Goal: Task Accomplishment & Management: Manage account settings

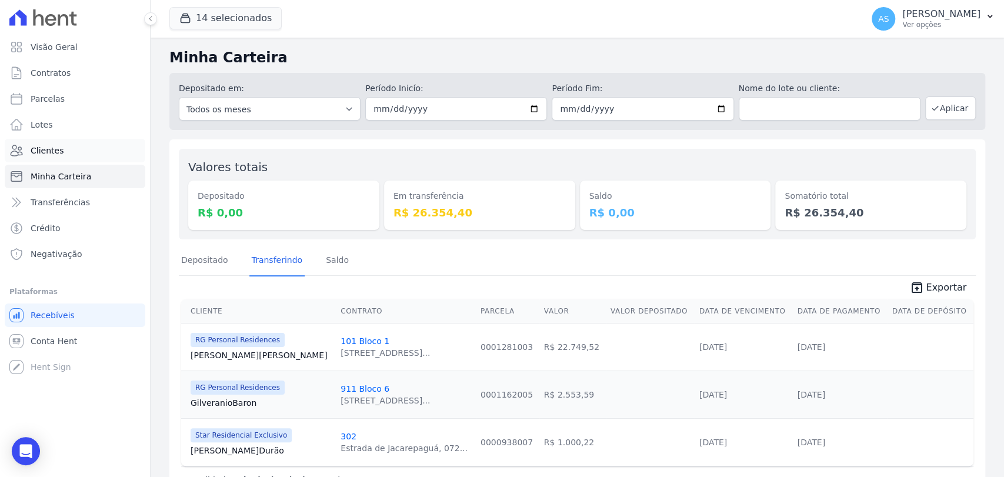
click at [42, 146] on span "Clientes" at bounding box center [47, 151] width 33 height 12
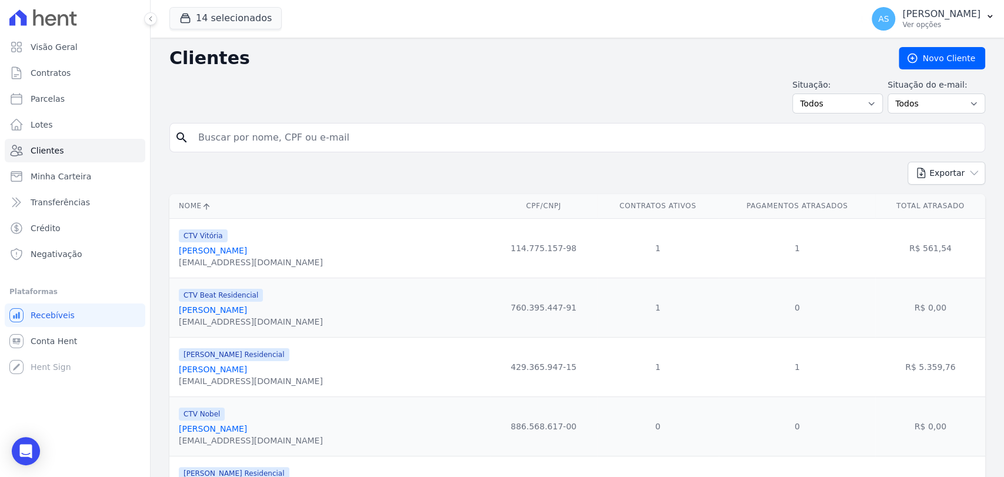
click at [264, 142] on input "search" at bounding box center [585, 138] width 789 height 24
paste input "Alexandre Luis Rodrigues Pinto de Assis"
type input "Alexandre Luis Rodrigues Pinto de Assis"
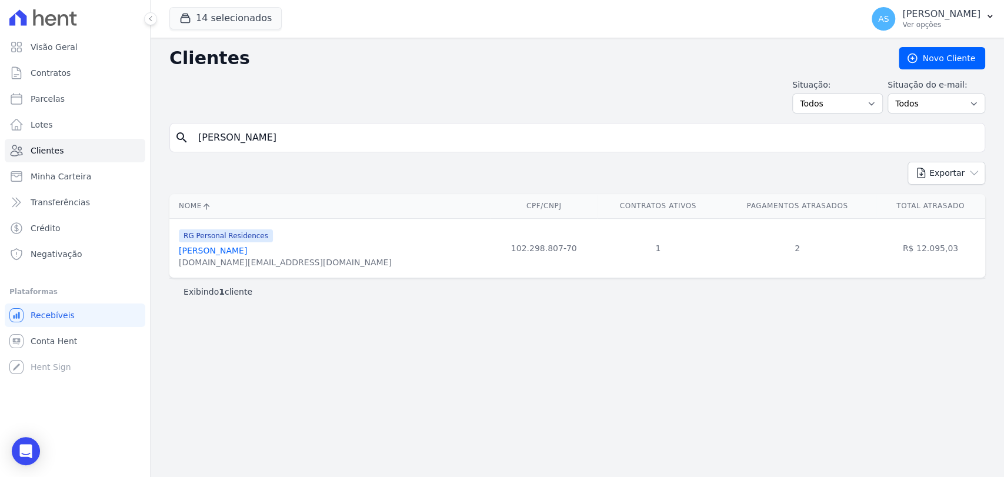
click at [247, 248] on link "Alexandre Luis Rodrigues Pinto De Assis" at bounding box center [213, 250] width 68 height 9
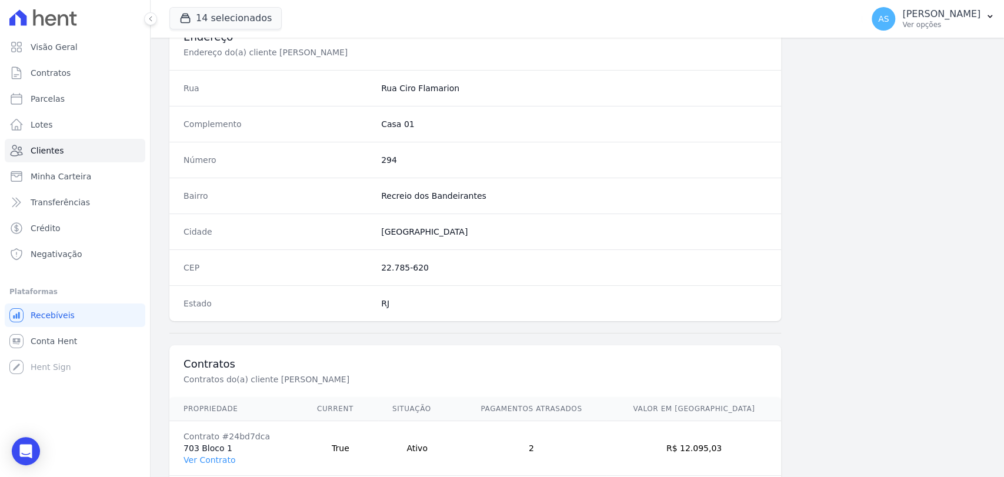
scroll to position [621, 0]
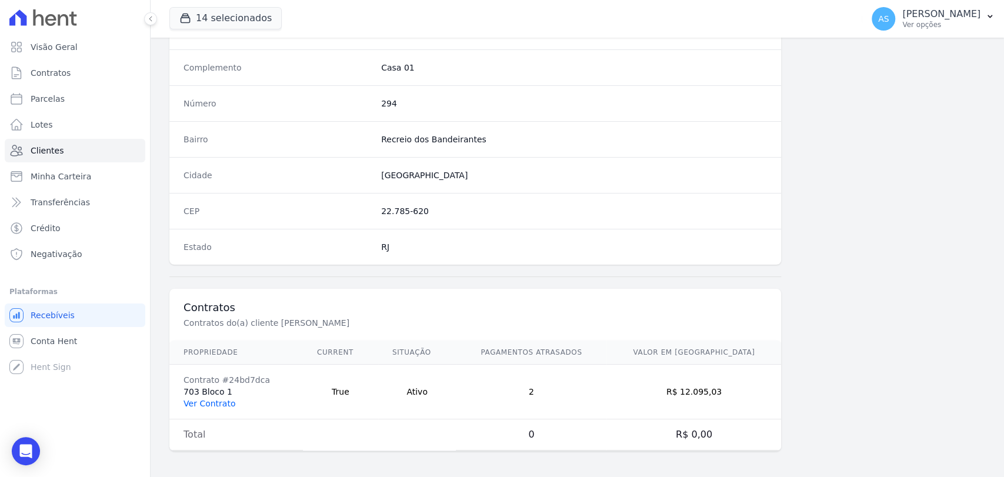
click at [214, 404] on link "Ver Contrato" at bounding box center [210, 403] width 52 height 9
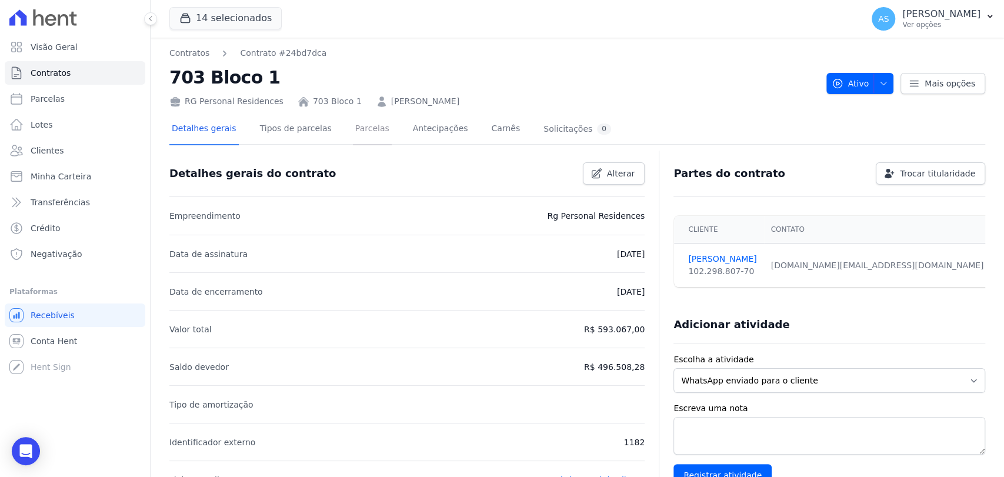
click at [353, 129] on link "Parcelas" at bounding box center [372, 129] width 39 height 31
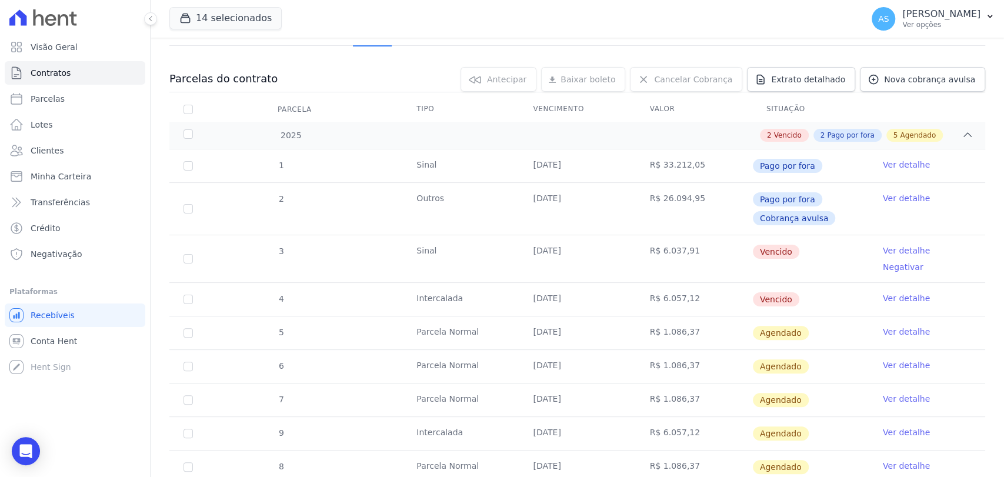
scroll to position [131, 0]
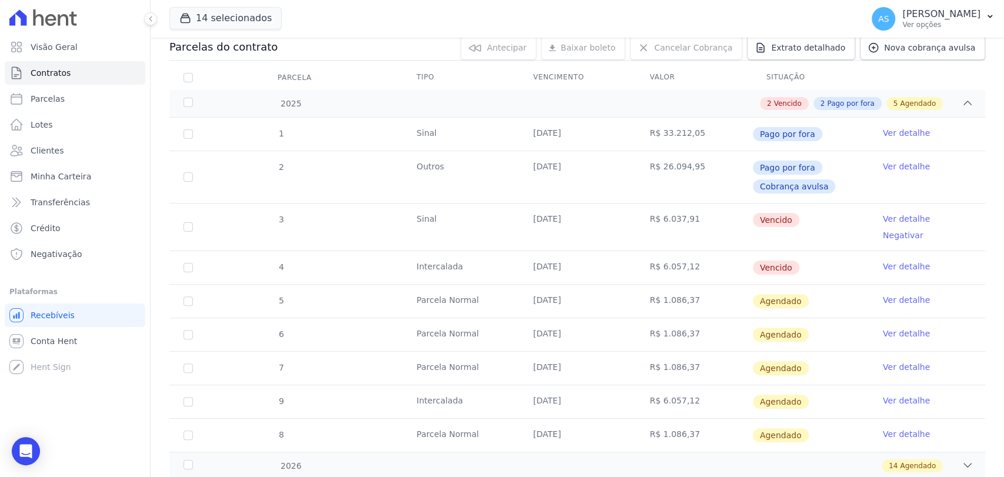
click at [890, 215] on link "Ver detalhe" at bounding box center [906, 219] width 47 height 12
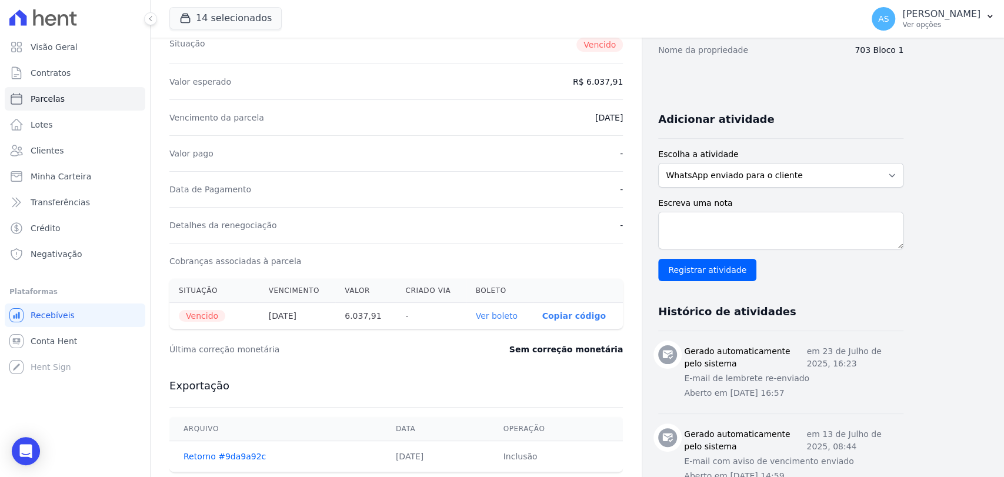
scroll to position [196, 0]
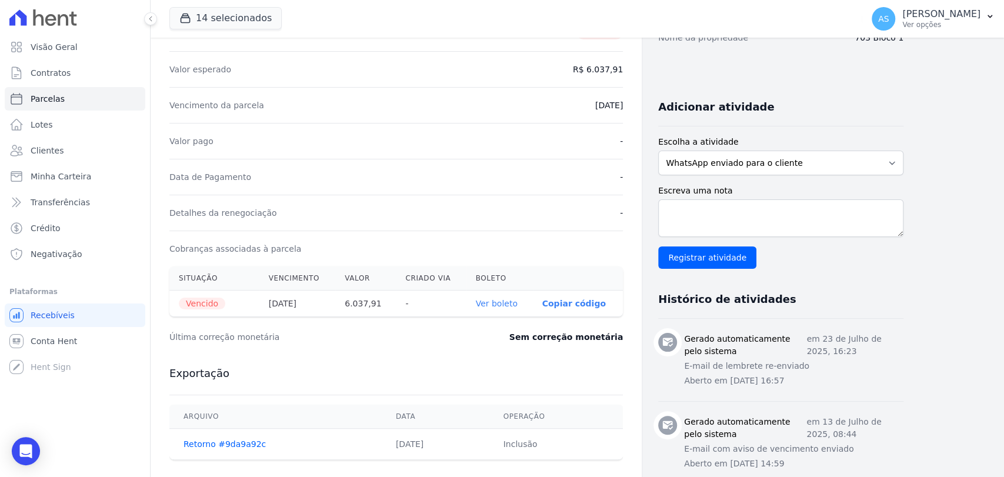
click at [499, 299] on link "Ver boleto" at bounding box center [497, 303] width 42 height 9
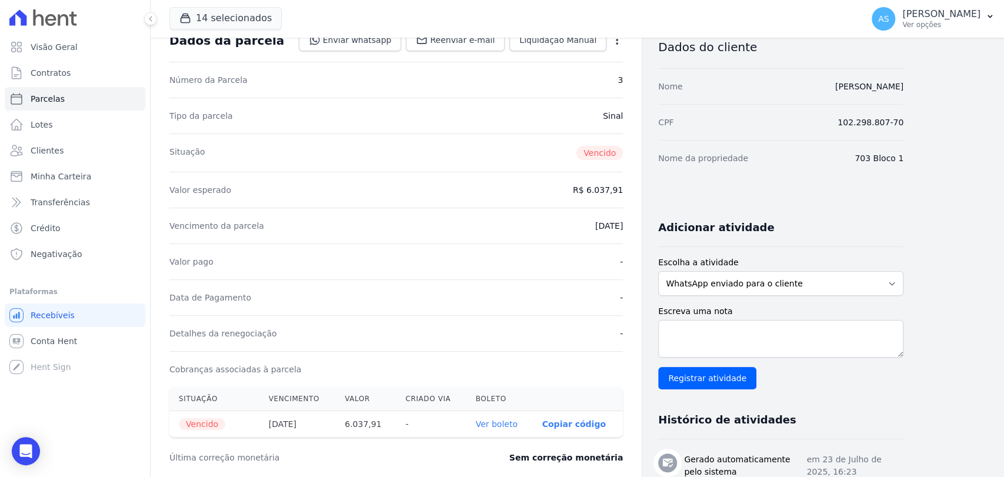
scroll to position [0, 0]
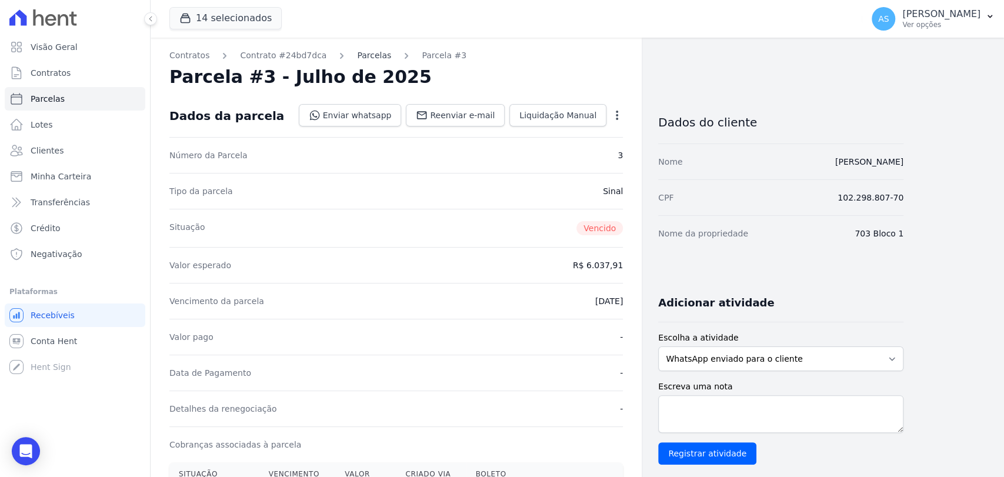
click at [365, 55] on link "Parcelas" at bounding box center [374, 55] width 34 height 12
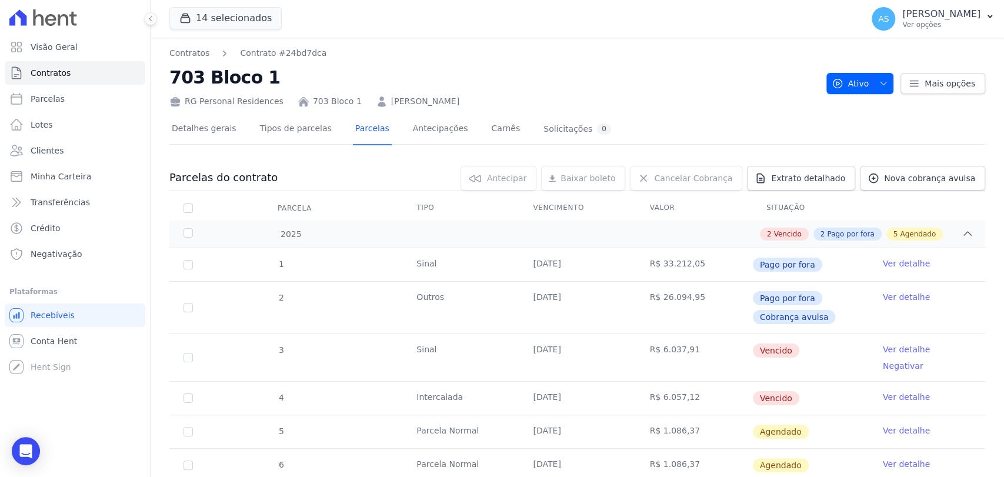
click at [895, 391] on link "Ver detalhe" at bounding box center [906, 397] width 47 height 12
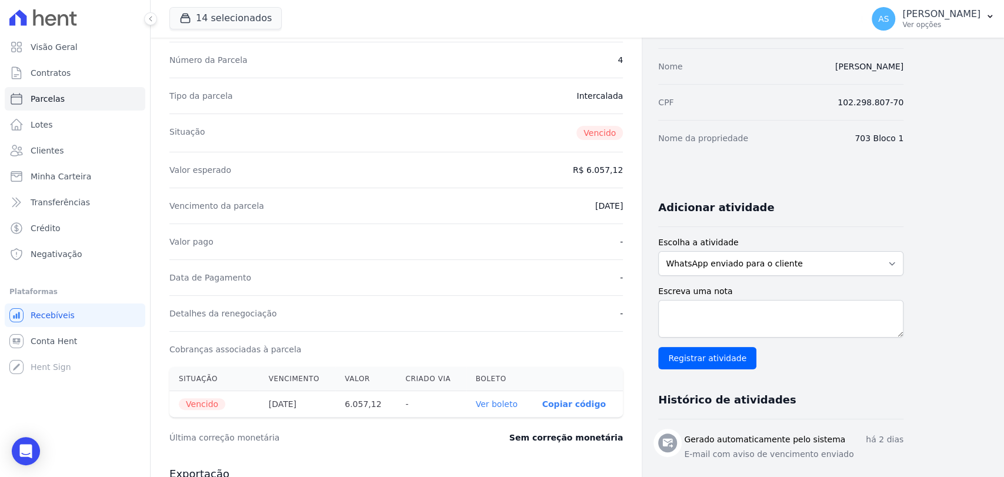
scroll to position [327, 0]
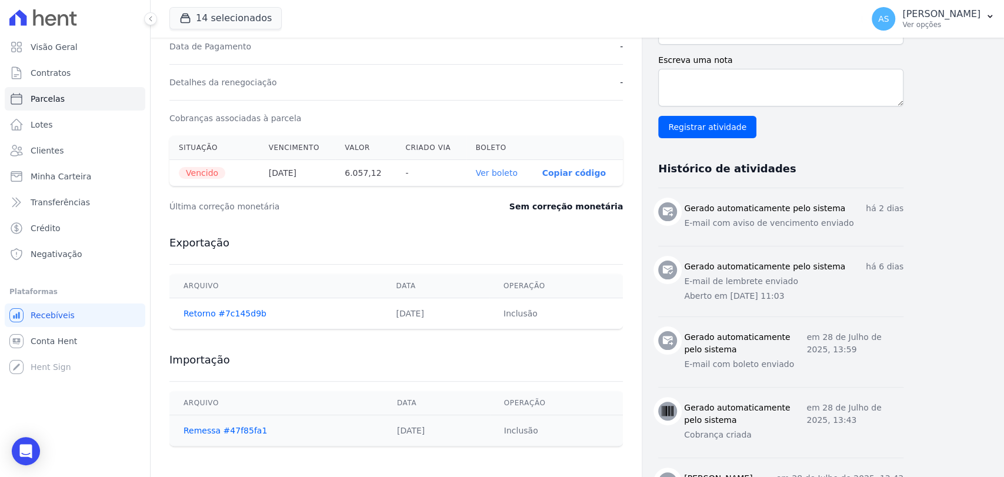
click at [503, 174] on link "Ver boleto" at bounding box center [497, 172] width 42 height 9
click at [66, 178] on span "Minha Carteira" at bounding box center [61, 177] width 61 height 12
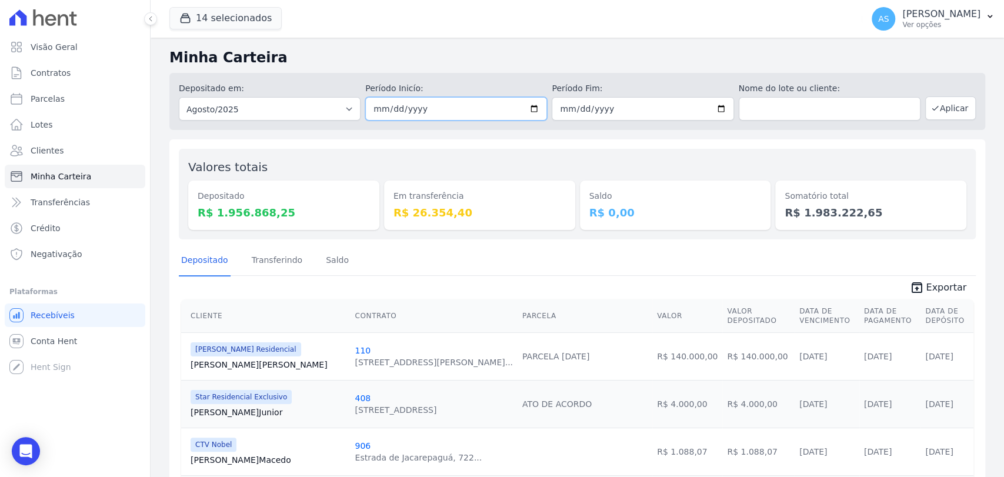
click at [528, 108] on input "2025-08-01" at bounding box center [456, 109] width 182 height 24
type input "[DATE]"
click at [714, 106] on input "2025-08-31" at bounding box center [643, 109] width 182 height 24
type input "[DATE]"
click at [946, 105] on button "Aplicar" at bounding box center [951, 109] width 51 height 24
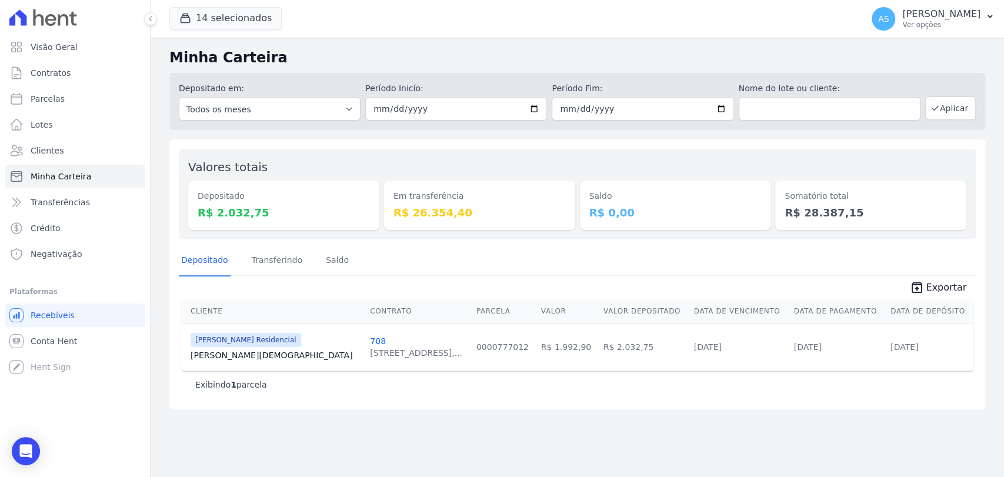
click at [225, 352] on link "Manuel Jesus" at bounding box center [276, 356] width 170 height 12
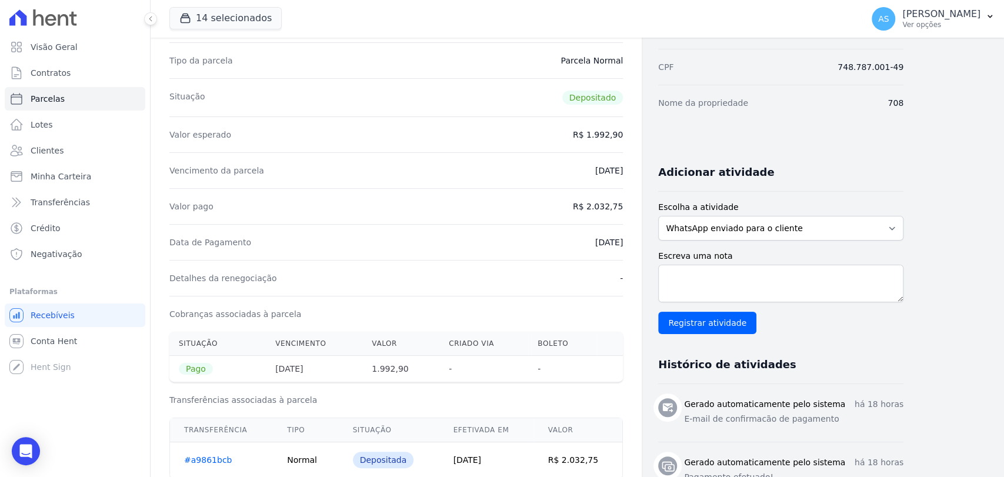
scroll to position [65, 0]
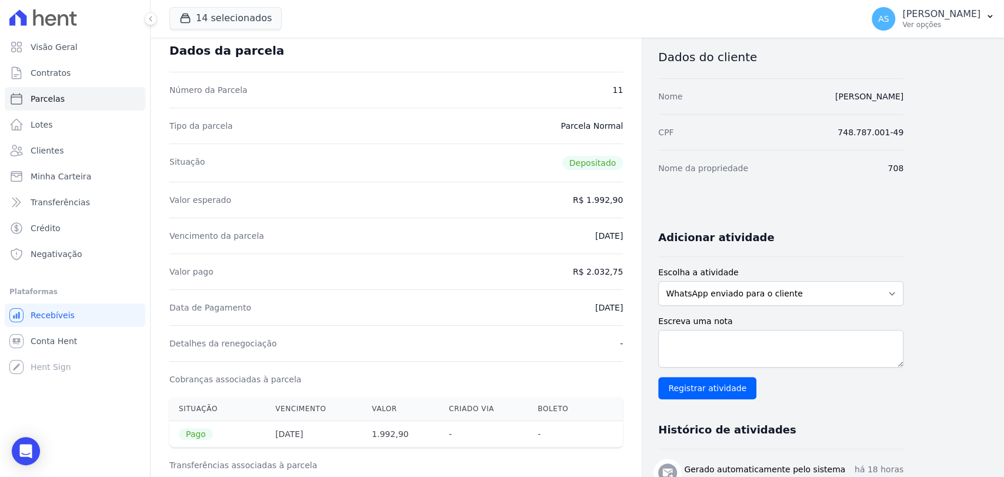
click at [190, 438] on span "Pago" at bounding box center [196, 434] width 34 height 12
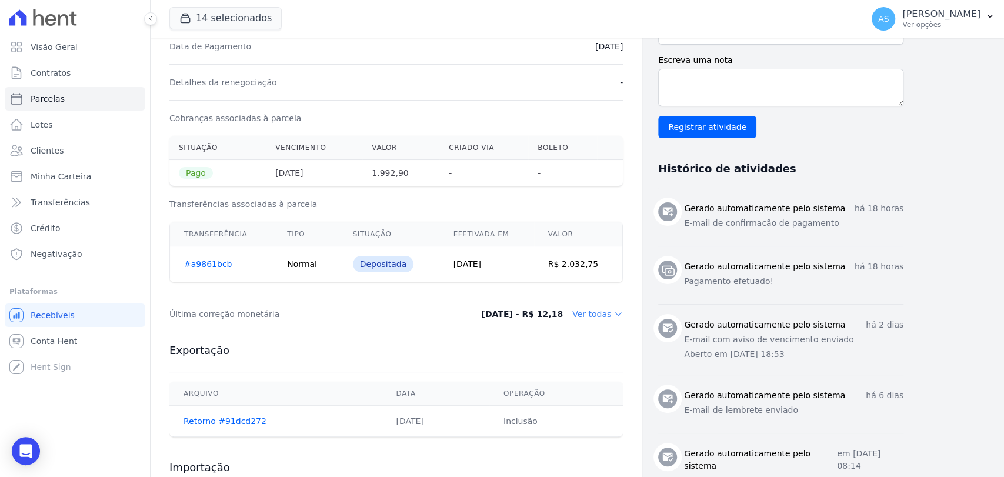
click at [192, 263] on link "#a9861bcb" at bounding box center [208, 263] width 48 height 9
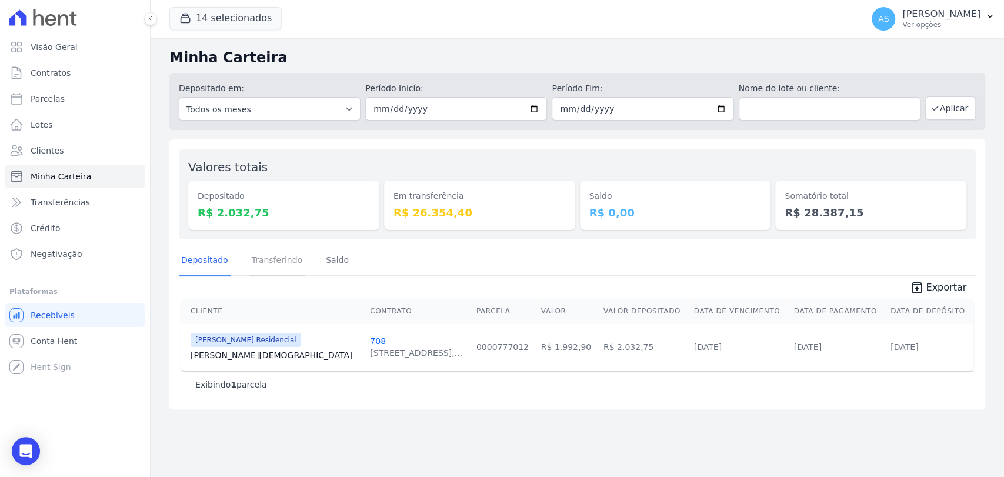
click at [267, 264] on link "Transferindo" at bounding box center [277, 261] width 56 height 31
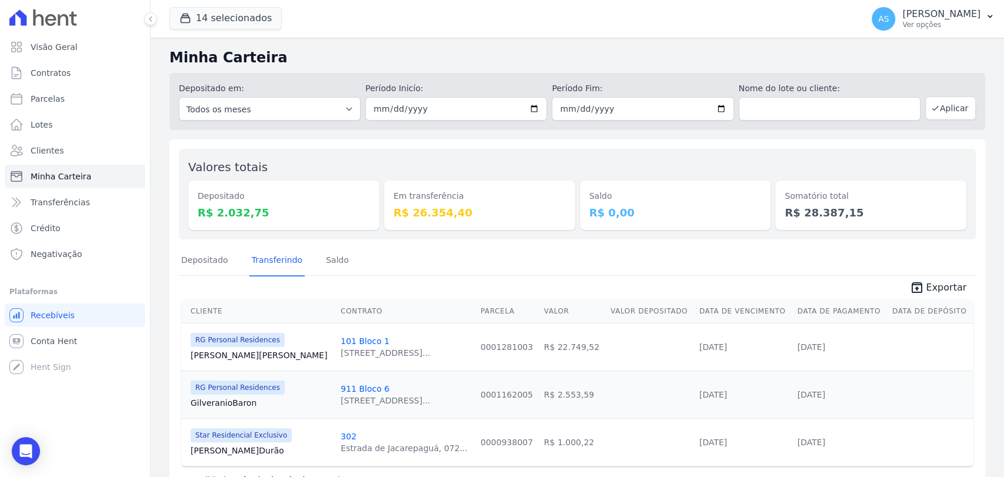
scroll to position [36, 0]
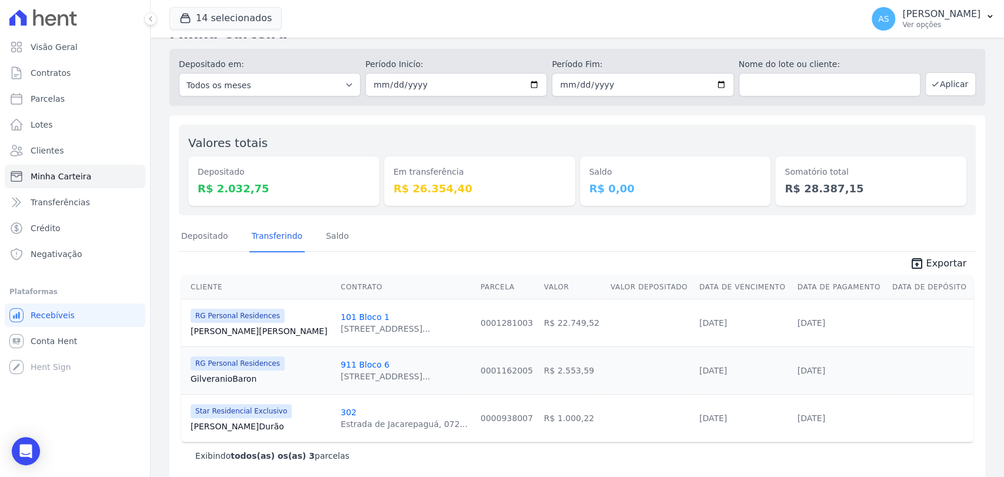
scroll to position [36, 0]
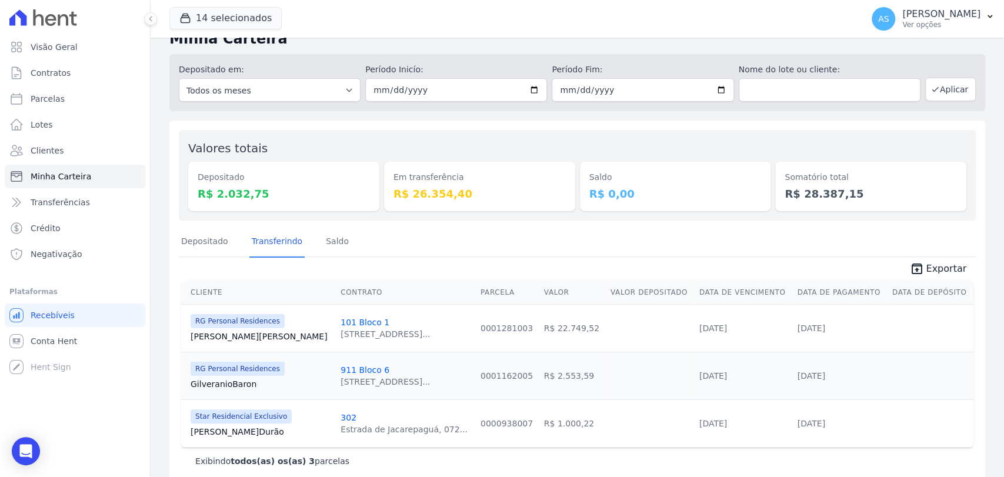
scroll to position [36, 0]
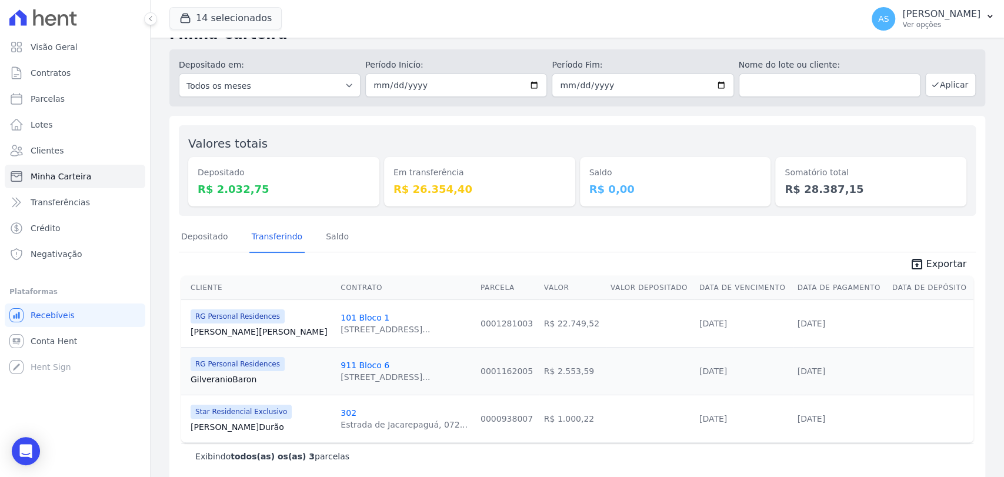
scroll to position [36, 0]
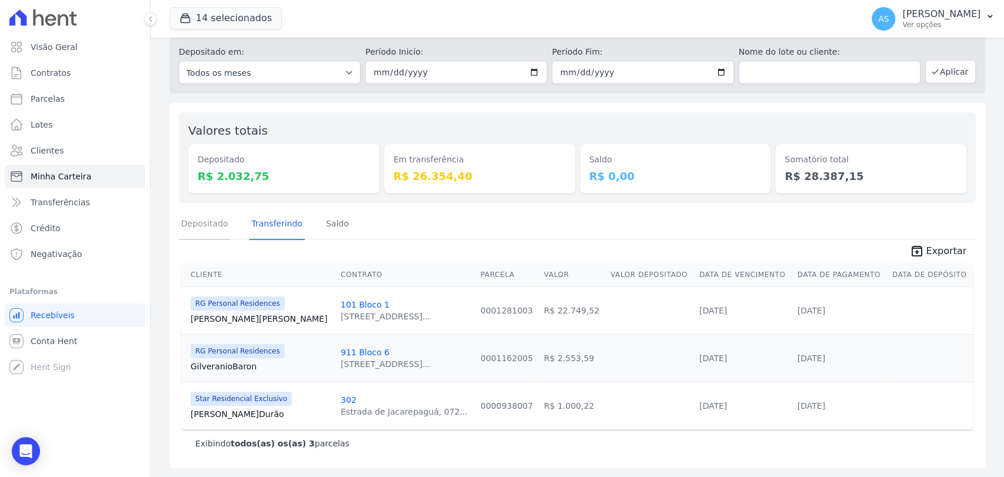
click at [196, 227] on link "Depositado" at bounding box center [205, 224] width 52 height 31
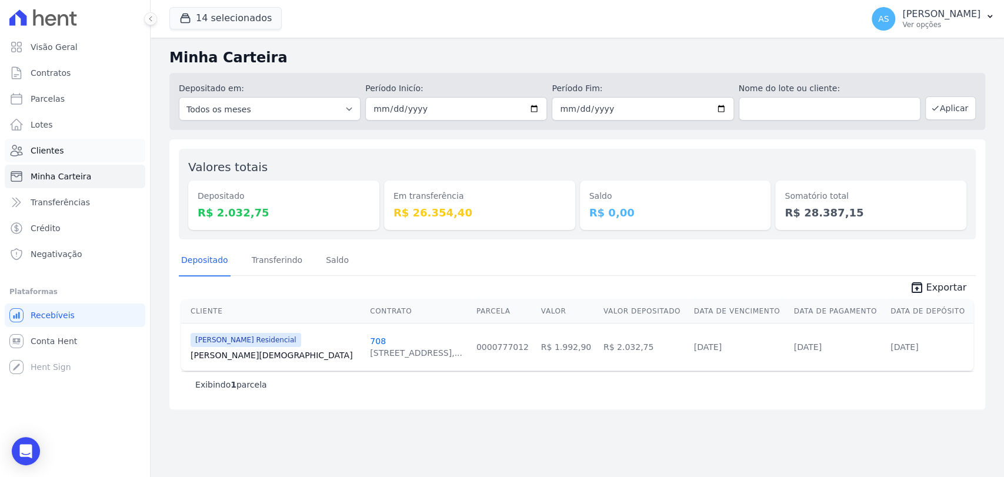
click at [35, 148] on span "Clientes" at bounding box center [47, 151] width 33 height 12
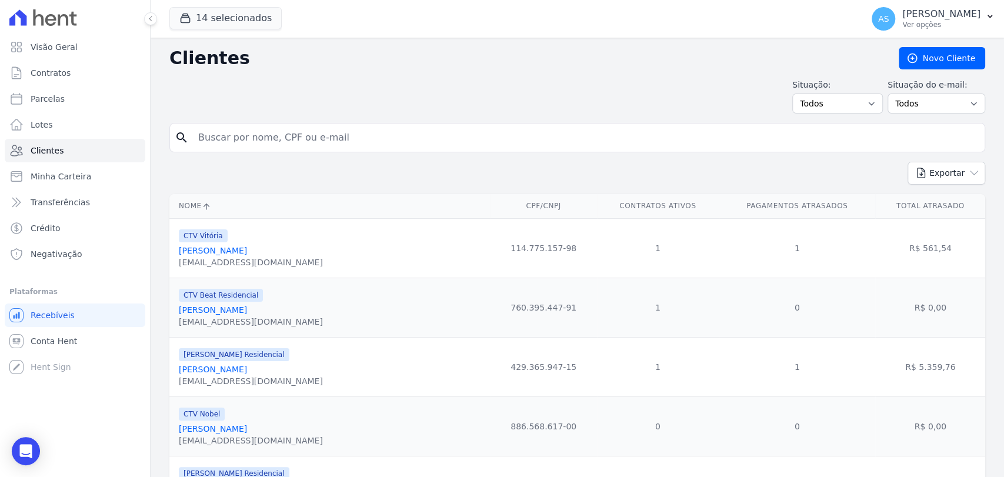
click at [243, 138] on input "search" at bounding box center [585, 138] width 789 height 24
paste input "Bruno Pagotto Manzano"
type input "Bruno Pagotto Manzano"
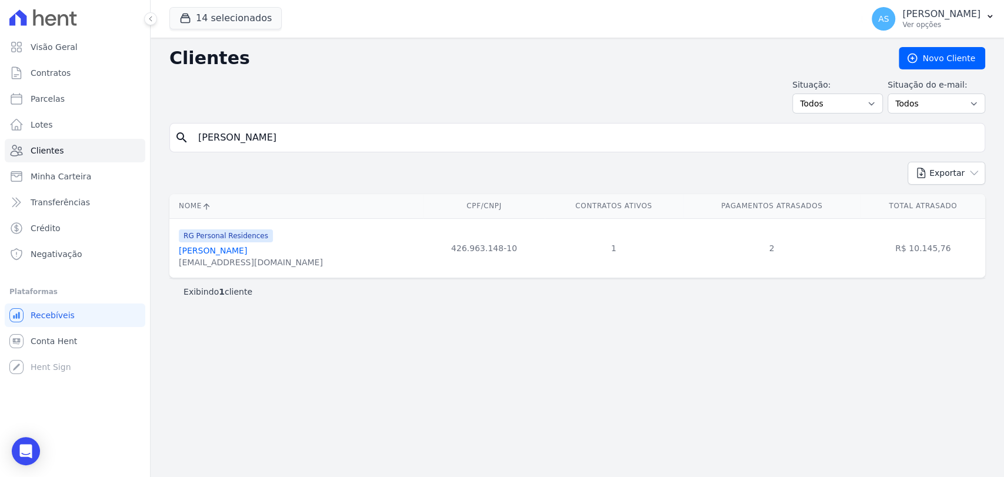
click at [235, 246] on link "Bruno Pagotto Manzano" at bounding box center [213, 250] width 68 height 9
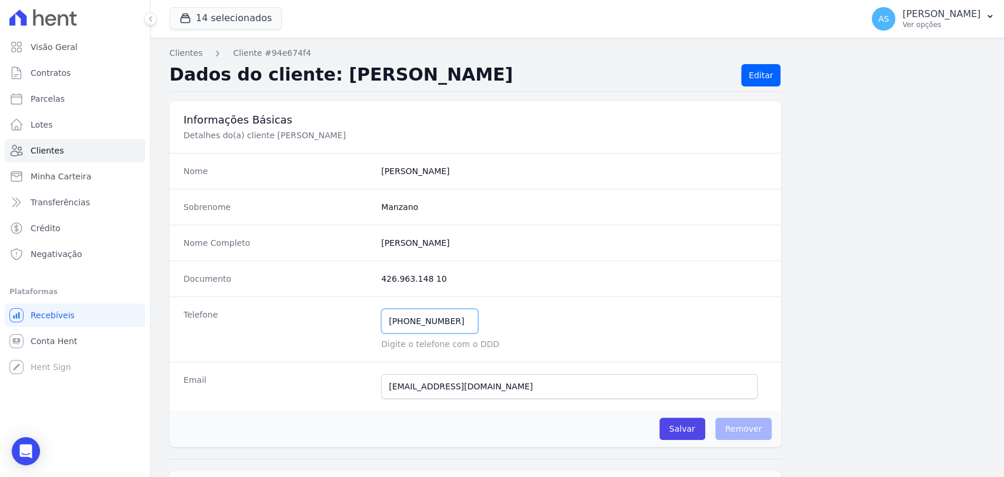
drag, startPoint x: 452, startPoint y: 322, endPoint x: 331, endPoint y: 325, distance: 120.7
click at [331, 325] on div "Telefone (17) 99793-5439 Mensagem de SMS ainda não enviada.. Mensagem de Whatsa…" at bounding box center [475, 329] width 612 height 65
click at [42, 154] on span "Clientes" at bounding box center [47, 151] width 33 height 12
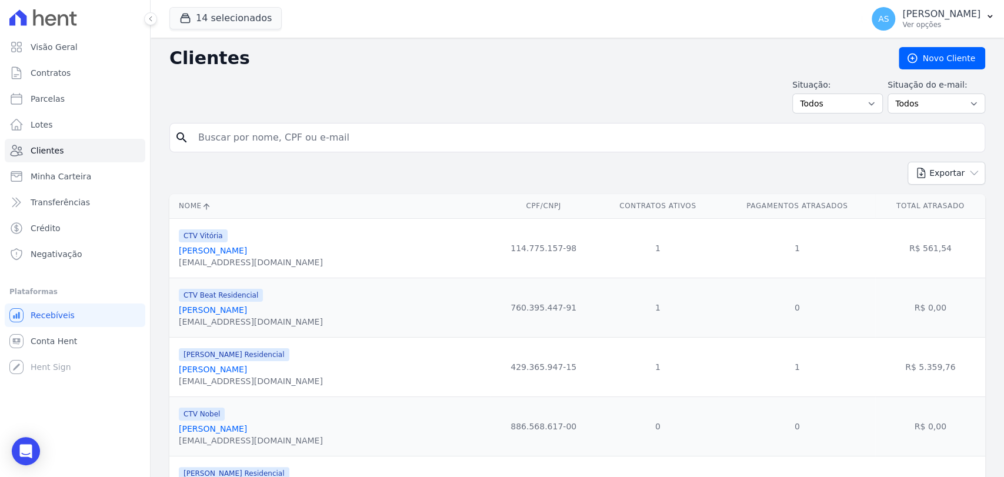
click at [259, 135] on input "search" at bounding box center [585, 138] width 789 height 24
paste input "Alexandre Luis Rodrigues Pinto de Assis"
type input "Alexandre Luis Rodrigues Pinto de Assis"
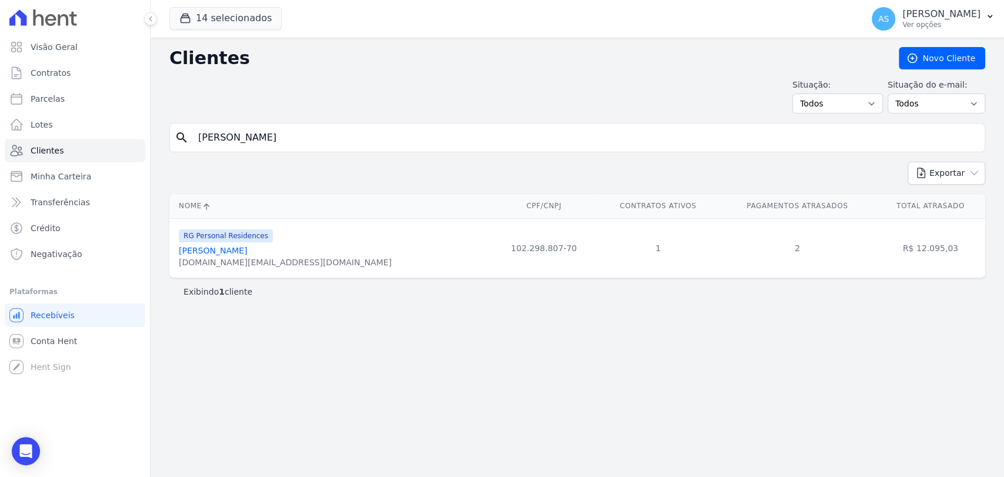
click at [202, 251] on link "Alexandre Luis Rodrigues Pinto De Assis" at bounding box center [213, 250] width 68 height 9
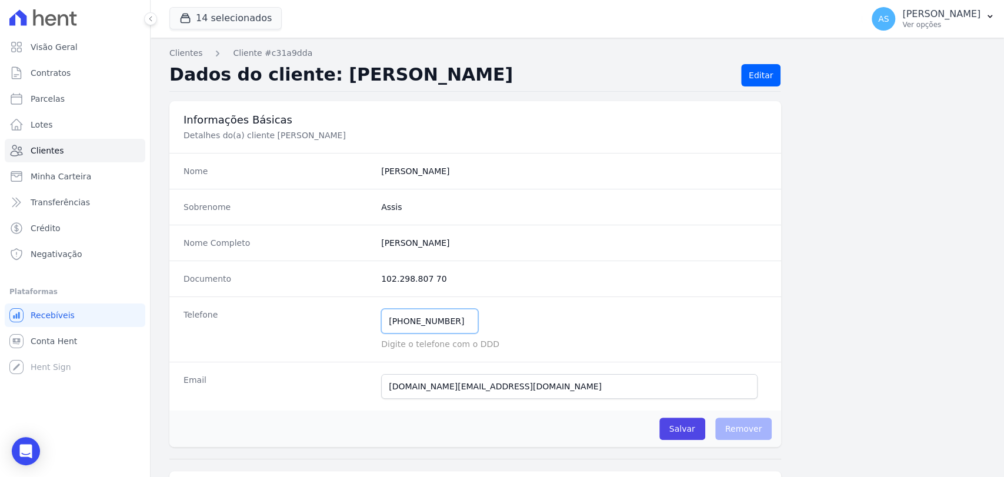
drag, startPoint x: 451, startPoint y: 326, endPoint x: 358, endPoint y: 340, distance: 93.5
click at [358, 340] on div "Telefone (21) 97211-4690 Mensagem de SMS ainda não enviada.. Mensagem de Whatsa…" at bounding box center [475, 329] width 612 height 65
click at [42, 152] on span "Clientes" at bounding box center [47, 151] width 33 height 12
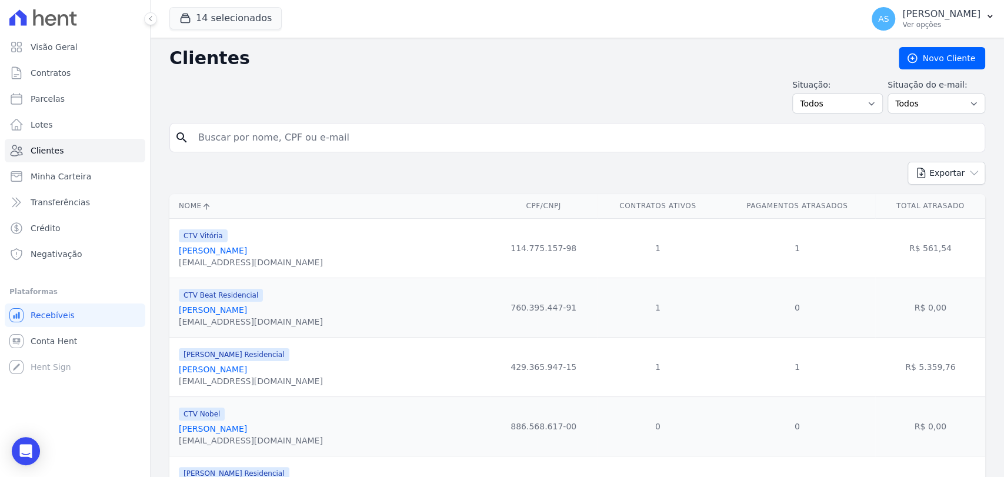
click at [245, 138] on input "search" at bounding box center [585, 138] width 789 height 24
paste input "Anderson Lima Ribeiro"
type input "Anderson Lima Ribeiro"
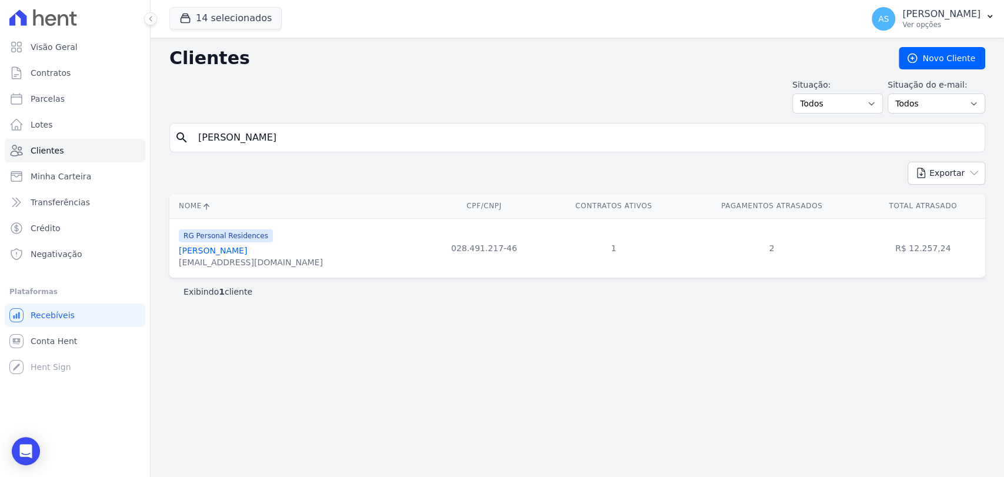
click at [218, 248] on link "Anderson Lima Ribeiro" at bounding box center [213, 250] width 68 height 9
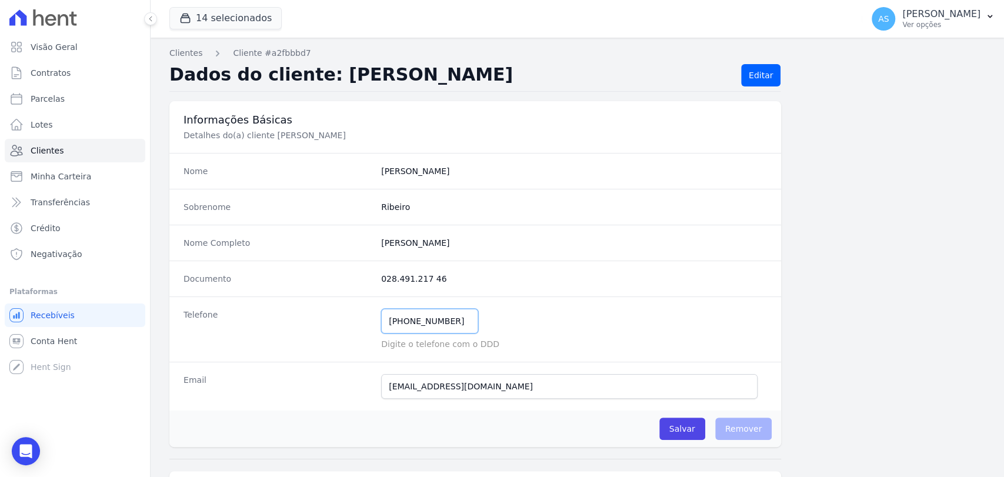
drag, startPoint x: 457, startPoint y: 321, endPoint x: 244, endPoint y: 340, distance: 213.9
click at [244, 340] on div "Telefone (21) 99132-1580 Mensagem de SMS ainda não enviada.. Mensagem de Whatsa…" at bounding box center [475, 329] width 612 height 65
click at [34, 149] on span "Clientes" at bounding box center [47, 151] width 33 height 12
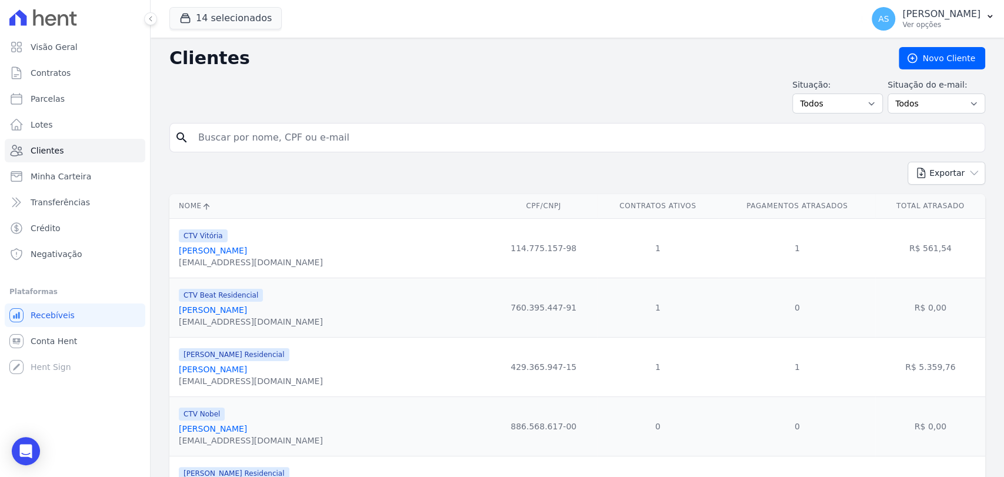
click at [230, 133] on input "search" at bounding box center [585, 138] width 789 height 24
paste input "Silvia Barreira Mendes"
type input "Silvia Barreira Mendes"
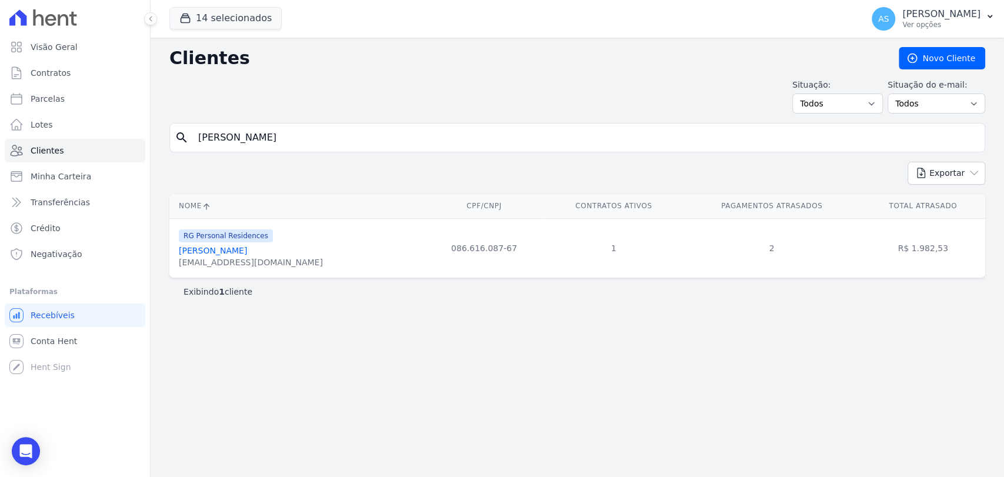
click at [216, 252] on link "Silvia Barreira Mendes" at bounding box center [213, 250] width 68 height 9
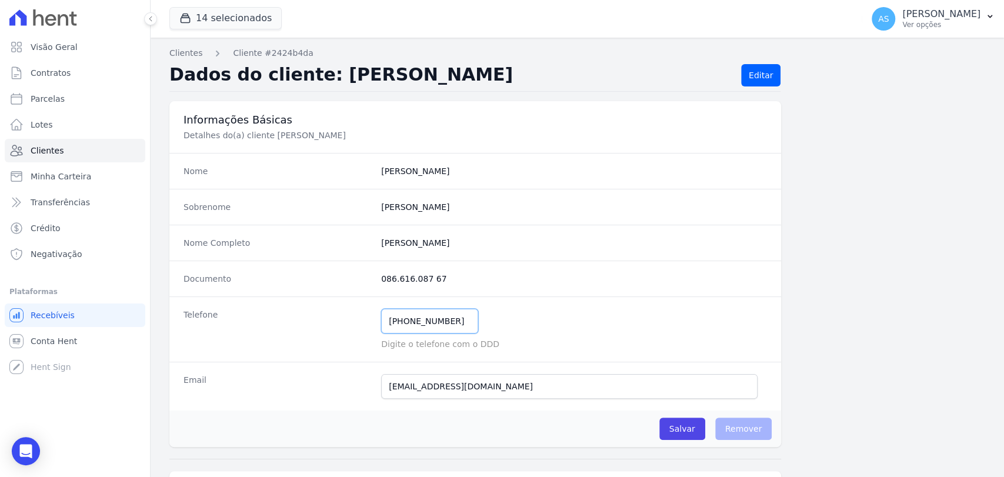
drag, startPoint x: 461, startPoint y: 325, endPoint x: 268, endPoint y: 312, distance: 193.5
click at [271, 312] on div "Telefone (21) 98260-6655 Mensagem de SMS ainda não enviada.. Mensagem de Whatsa…" at bounding box center [475, 329] width 612 height 65
drag, startPoint x: 381, startPoint y: 245, endPoint x: 465, endPoint y: 245, distance: 84.7
click at [465, 245] on completo "Silvia Barreira Mendes" at bounding box center [574, 243] width 386 height 12
copy completo "Silvia Barreira Mendes"
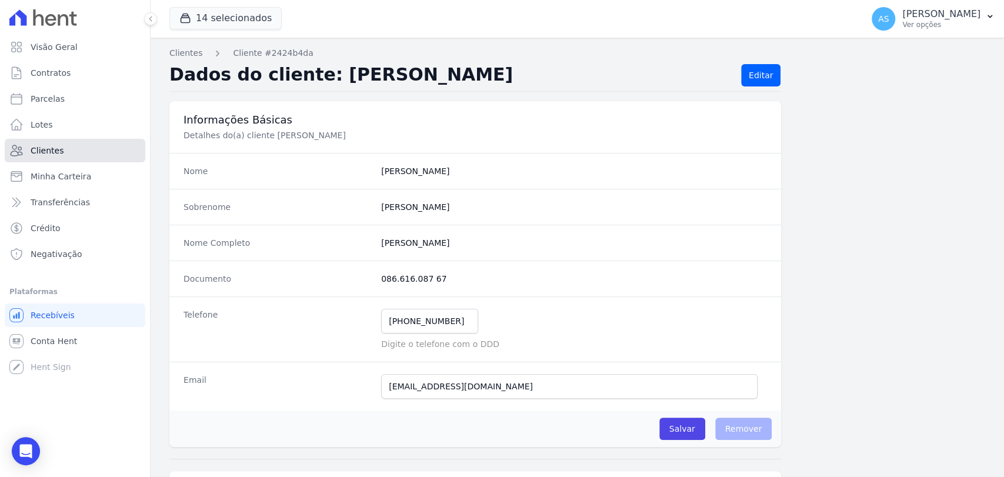
click at [36, 148] on span "Clientes" at bounding box center [47, 151] width 33 height 12
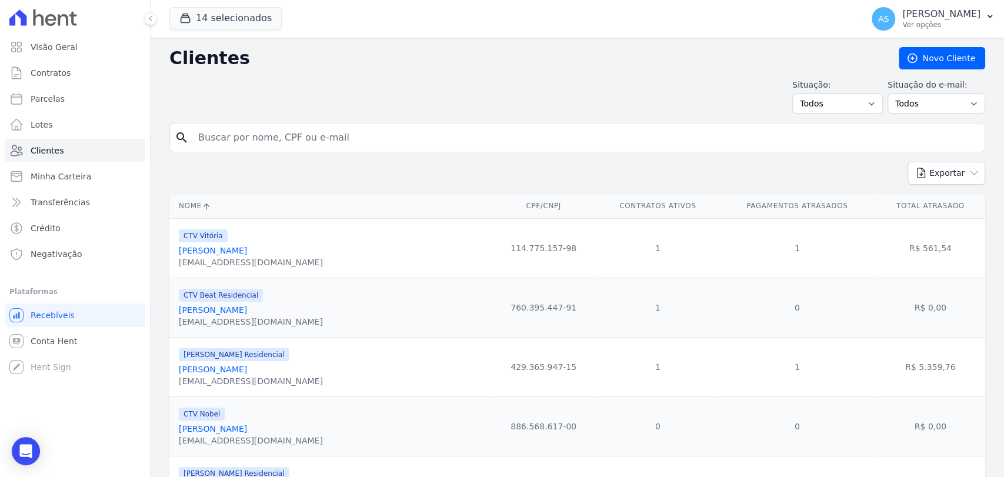
click at [211, 134] on input "search" at bounding box center [585, 138] width 789 height 24
paste input "Vinicius Duarte Rosa"
type input "Vinicius Duarte Rosa"
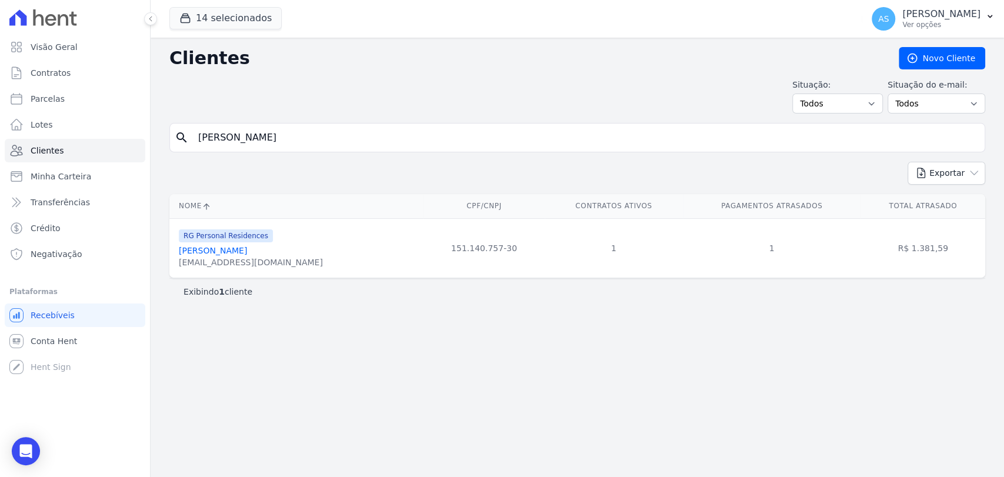
click at [198, 262] on div "viniciush44@outlook.com" at bounding box center [251, 263] width 144 height 12
click at [207, 249] on link "Vinicius Duarte Rosa" at bounding box center [213, 250] width 68 height 9
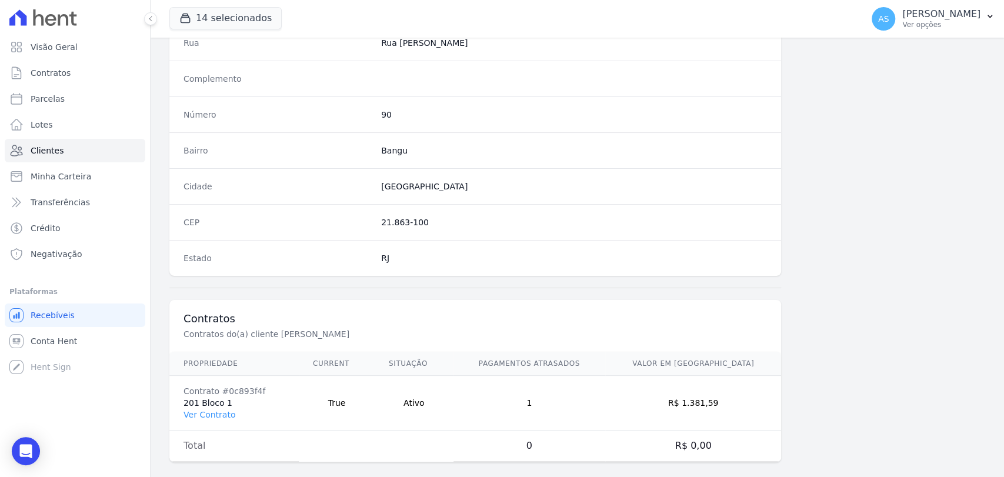
scroll to position [621, 0]
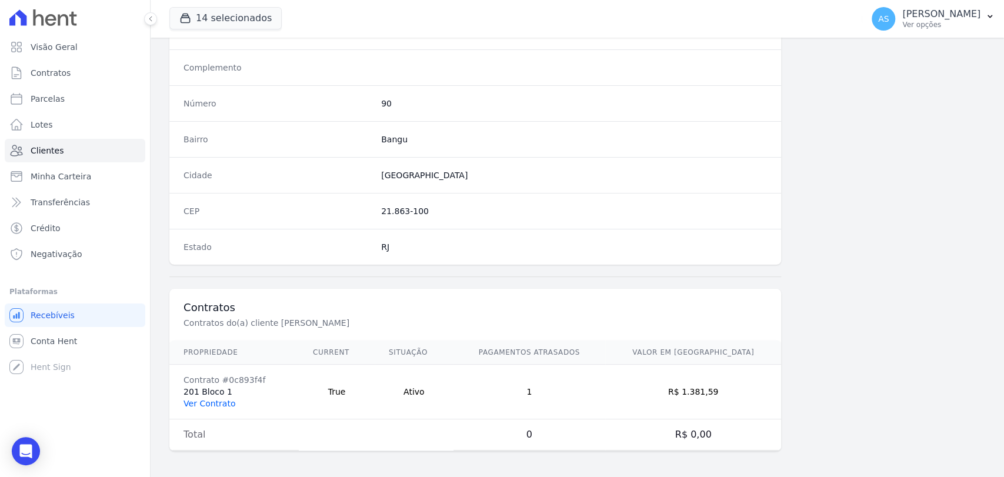
click at [211, 401] on link "Ver Contrato" at bounding box center [210, 403] width 52 height 9
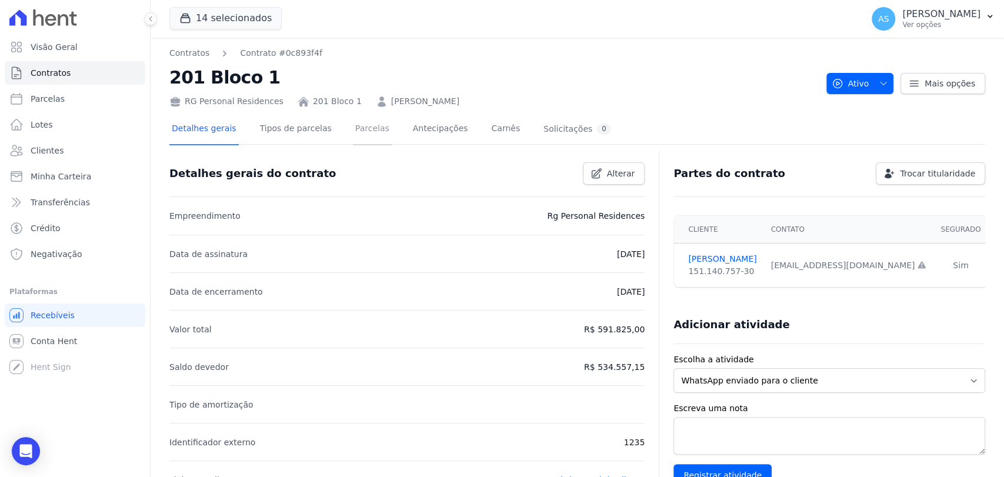
click at [358, 130] on link "Parcelas" at bounding box center [372, 129] width 39 height 31
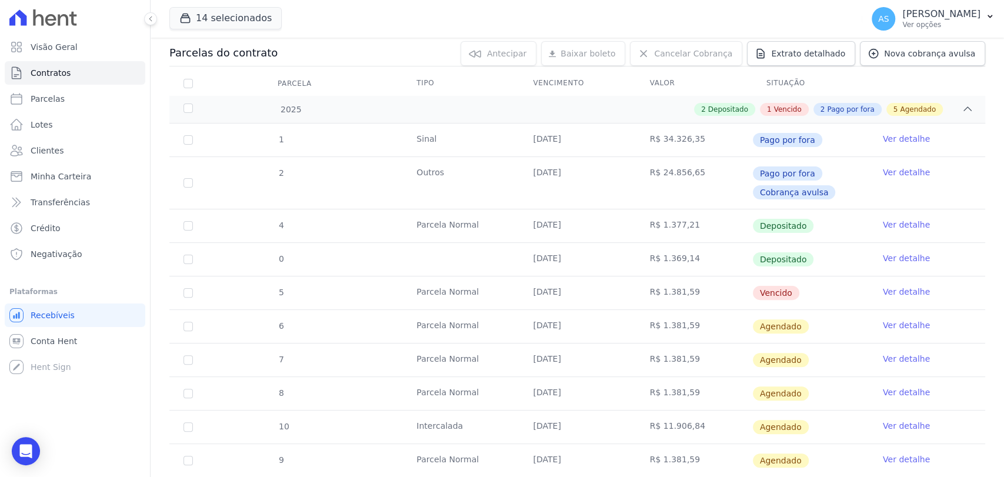
scroll to position [131, 0]
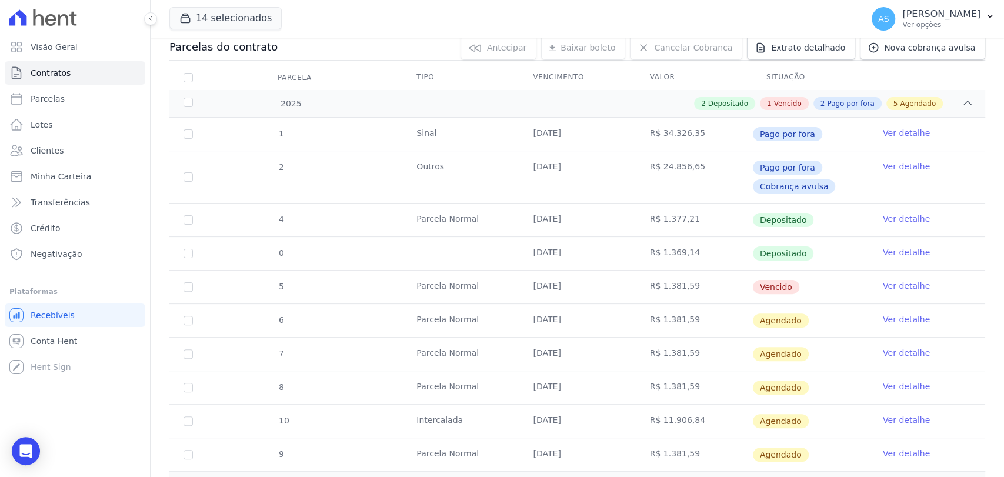
click at [893, 284] on link "Ver detalhe" at bounding box center [906, 286] width 47 height 12
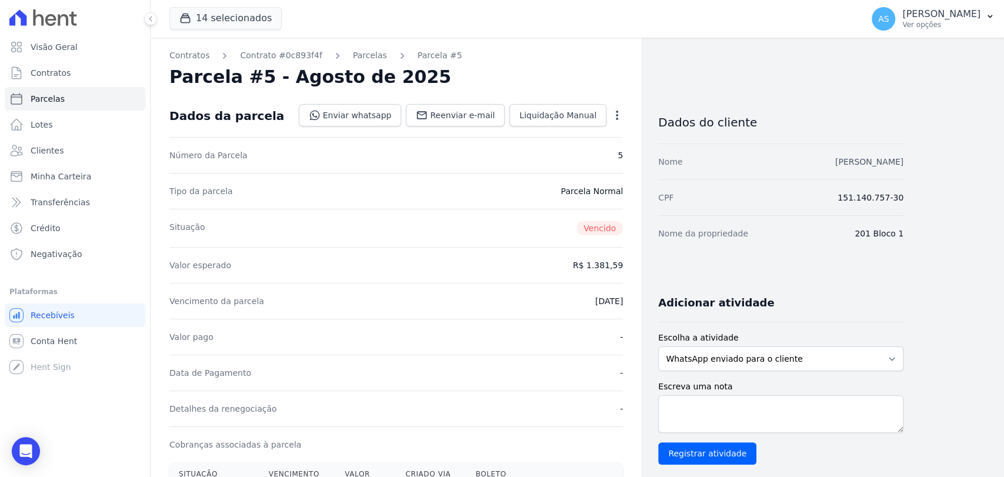
click at [882, 161] on link "Vinicius Duarte Rosa" at bounding box center [870, 161] width 68 height 9
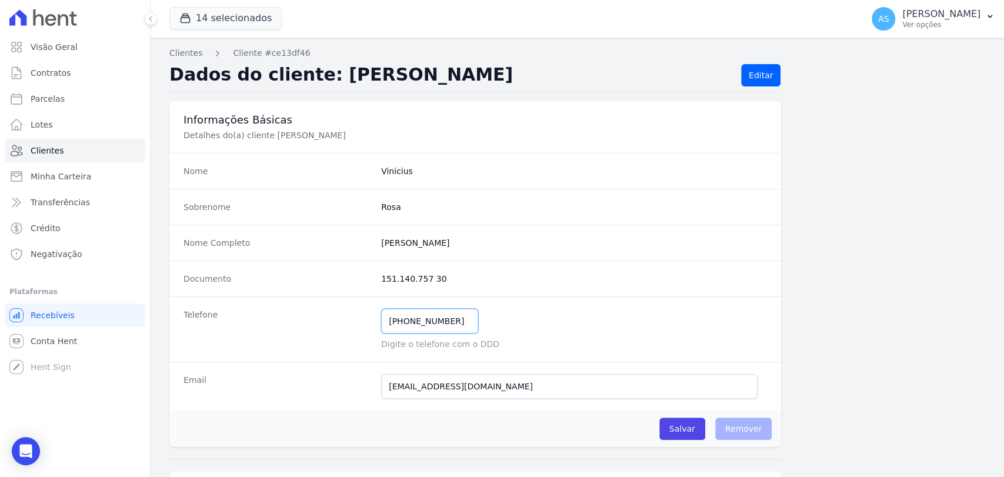
drag, startPoint x: 451, startPoint y: 318, endPoint x: 293, endPoint y: 335, distance: 159.2
click at [293, 335] on div "Telefone (21) 99190-3585 Mensagem de SMS ainda não enviada.. Mensagem de Whatsa…" at bounding box center [475, 329] width 612 height 65
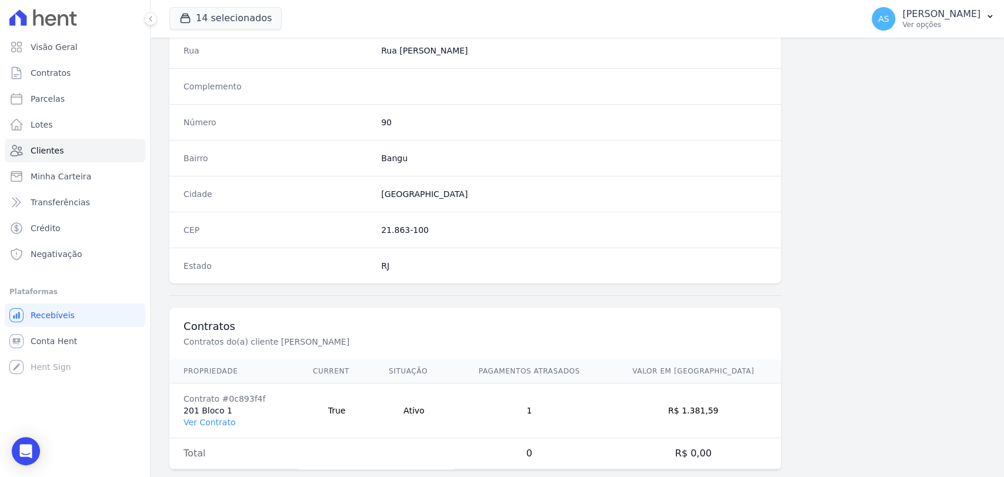
scroll to position [621, 0]
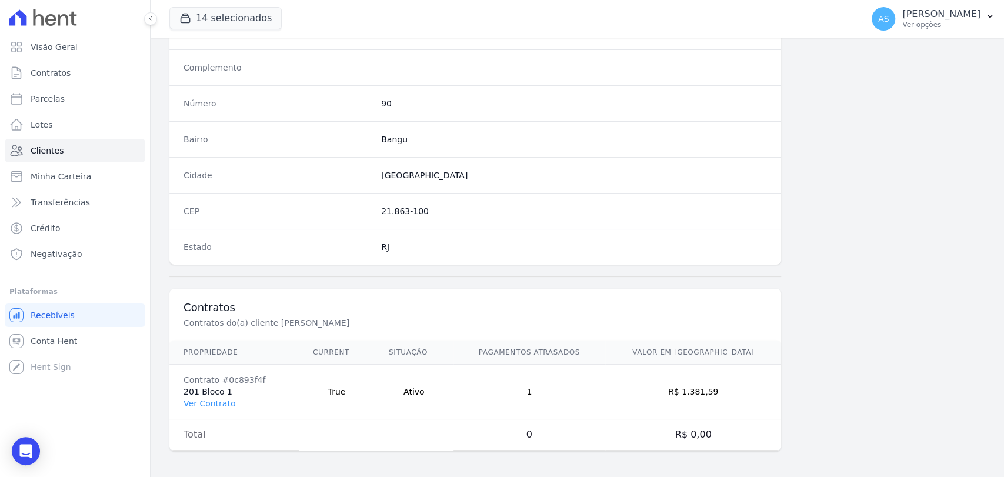
click at [189, 406] on td "Contrato #0c893f4f 201 Bloco 1 Ver Contrato" at bounding box center [233, 392] width 129 height 55
click at [189, 404] on link "Ver Contrato" at bounding box center [210, 403] width 52 height 9
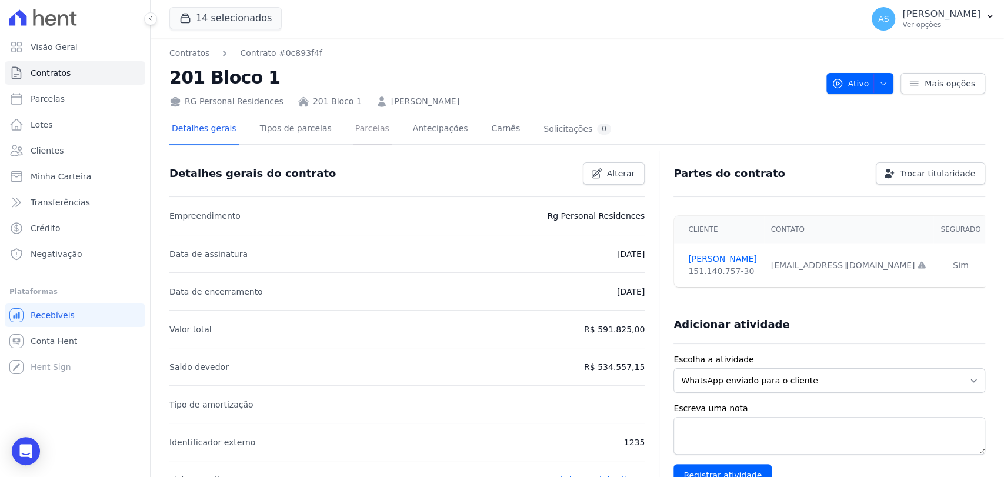
click at [353, 125] on link "Parcelas" at bounding box center [372, 129] width 39 height 31
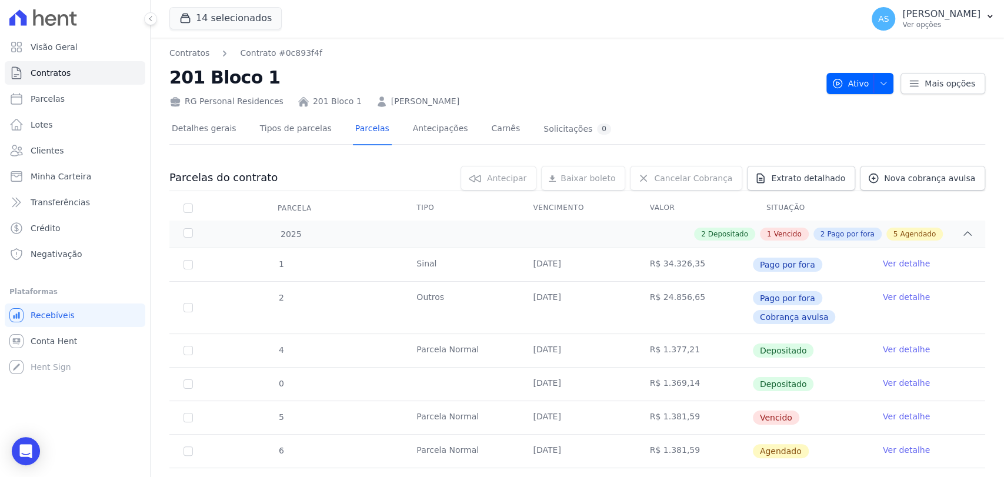
click at [896, 420] on link "Ver detalhe" at bounding box center [906, 417] width 47 height 12
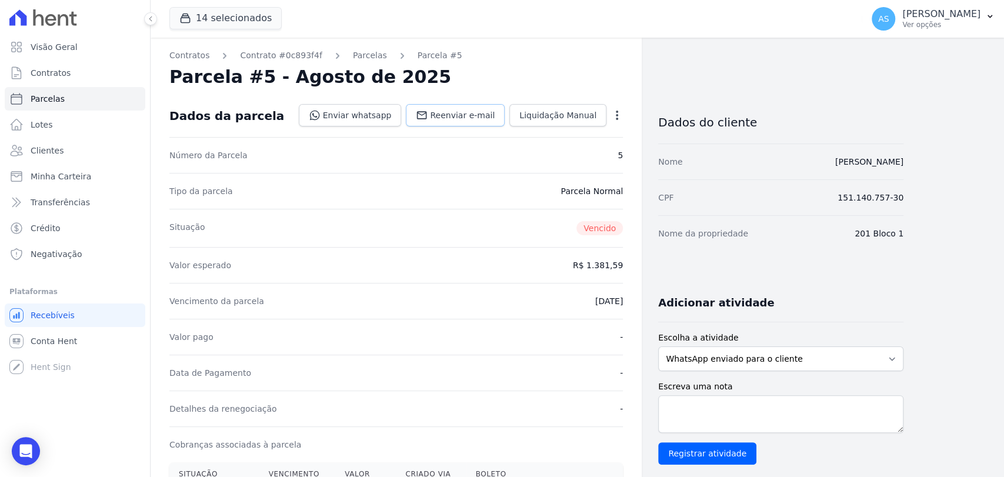
click at [462, 111] on span "Reenviar e-mail" at bounding box center [462, 115] width 65 height 12
click at [56, 153] on span "Clientes" at bounding box center [47, 151] width 33 height 12
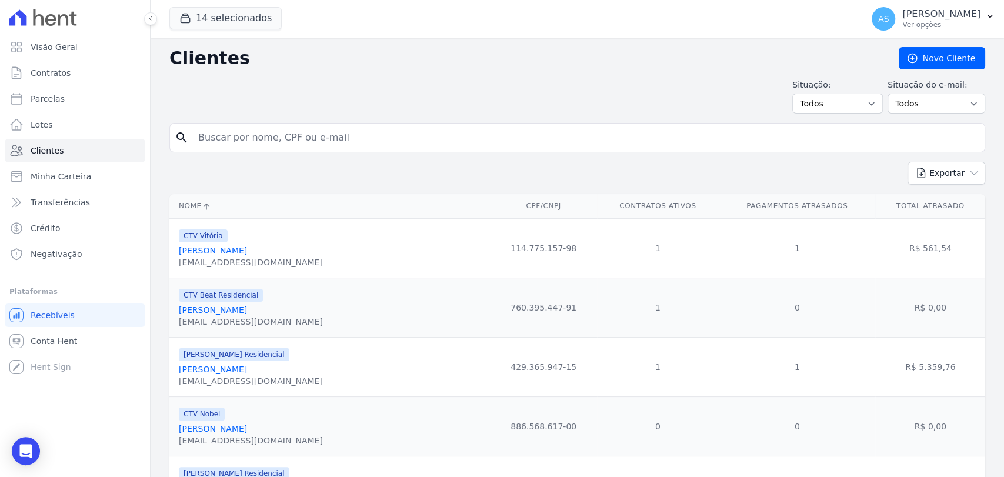
click at [287, 139] on input "search" at bounding box center [585, 138] width 789 height 24
paste input "Wellington de Siqueira Lima"
type input "Wellington de Siqueira Lima"
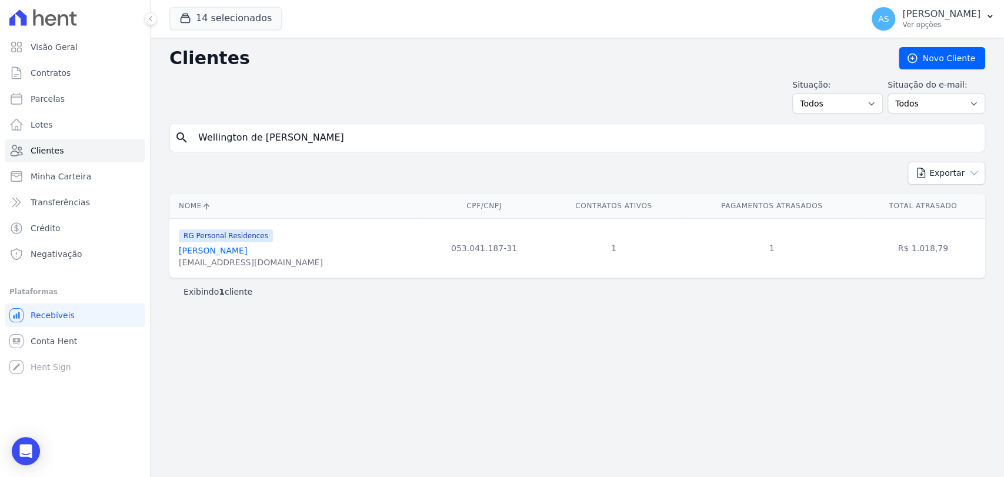
click at [214, 246] on link "Wellington De Siqueira Lima" at bounding box center [213, 250] width 68 height 9
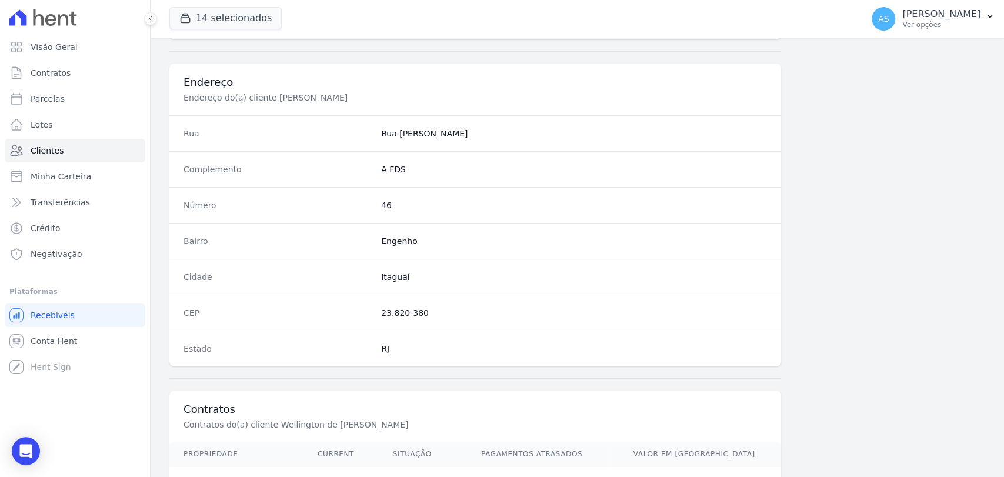
scroll to position [621, 0]
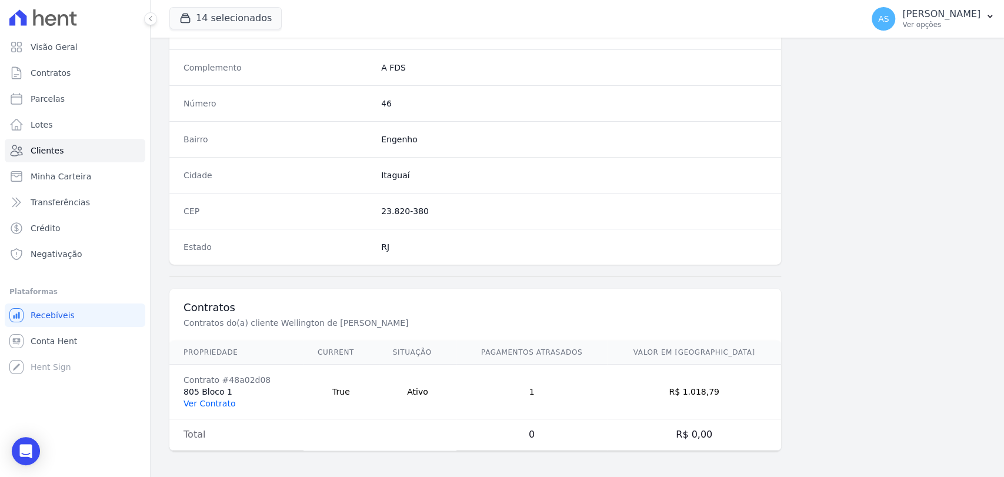
click at [195, 400] on link "Ver Contrato" at bounding box center [210, 403] width 52 height 9
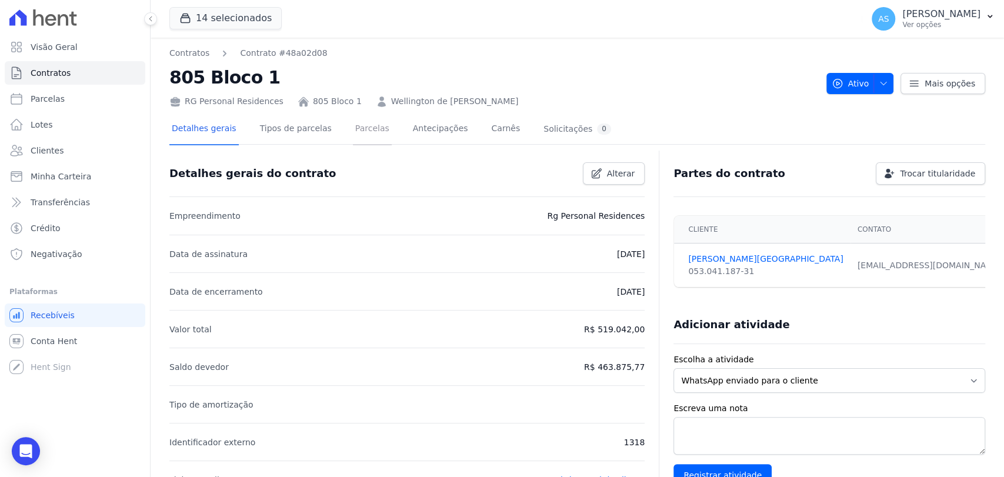
click at [366, 130] on link "Parcelas" at bounding box center [372, 129] width 39 height 31
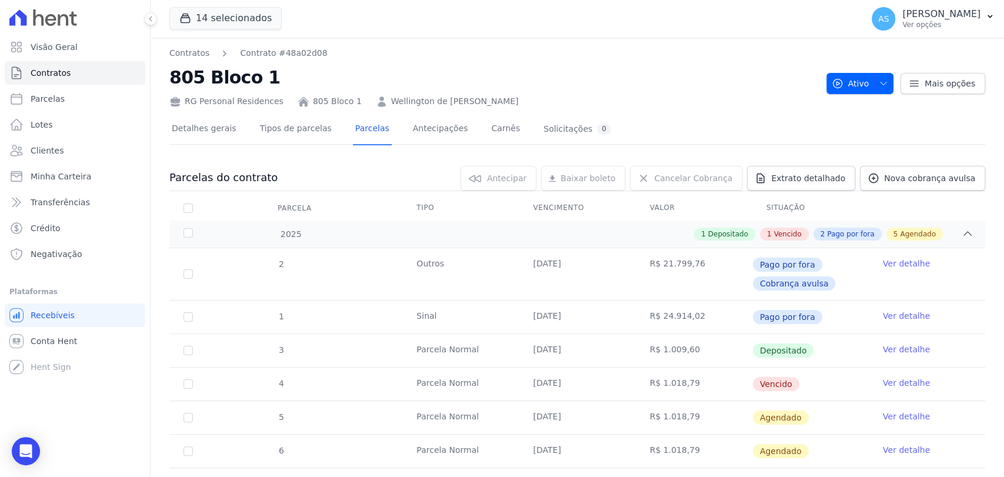
click at [897, 381] on link "Ver detalhe" at bounding box center [906, 383] width 47 height 12
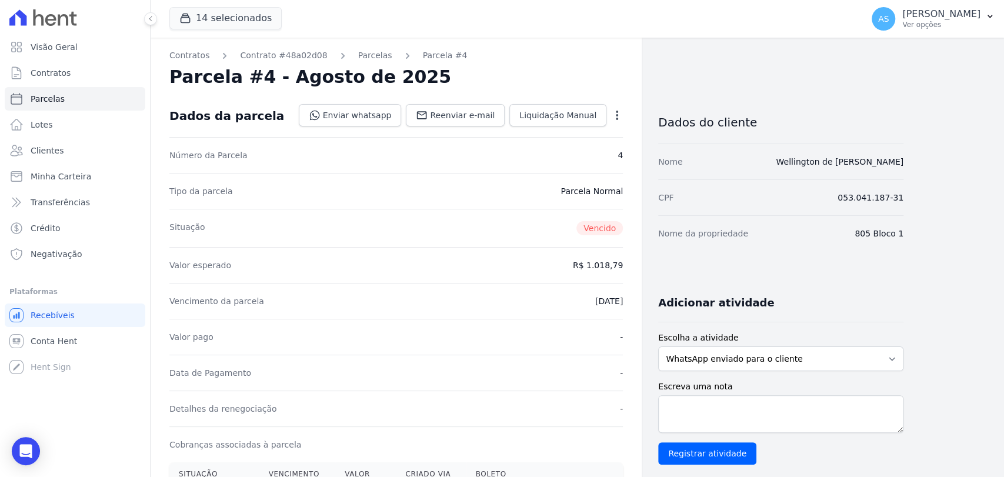
scroll to position [65, 0]
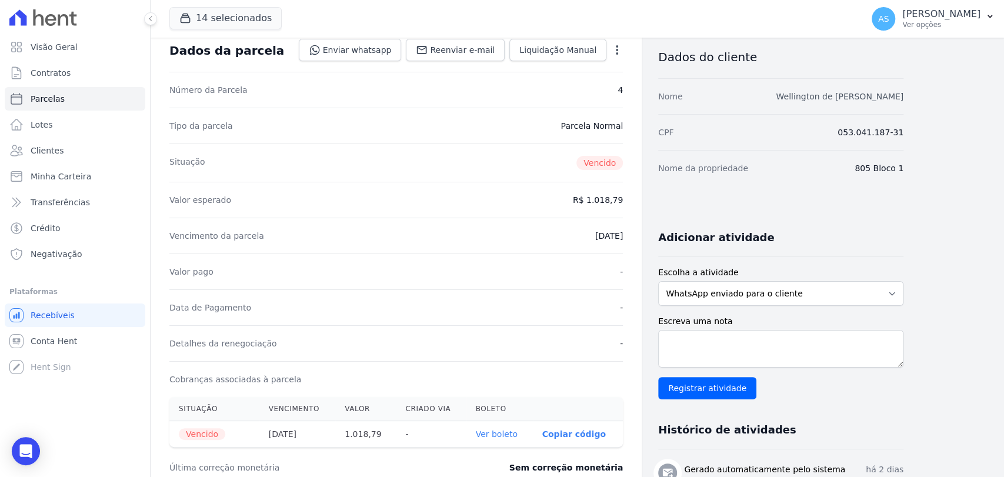
click at [854, 92] on link "Wellington de Siqueira Lima" at bounding box center [840, 96] width 128 height 9
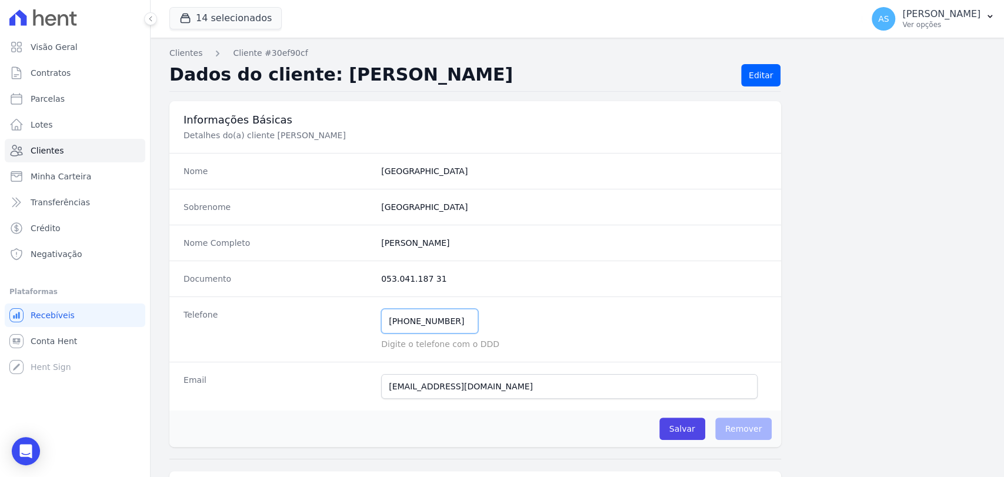
drag, startPoint x: 449, startPoint y: 325, endPoint x: 323, endPoint y: 337, distance: 126.4
click at [323, 337] on div "Telefone (21) 96522-7784 Mensagem de SMS ainda não enviada.. Mensagem de Whatsa…" at bounding box center [475, 329] width 612 height 65
click at [40, 149] on span "Clientes" at bounding box center [47, 151] width 33 height 12
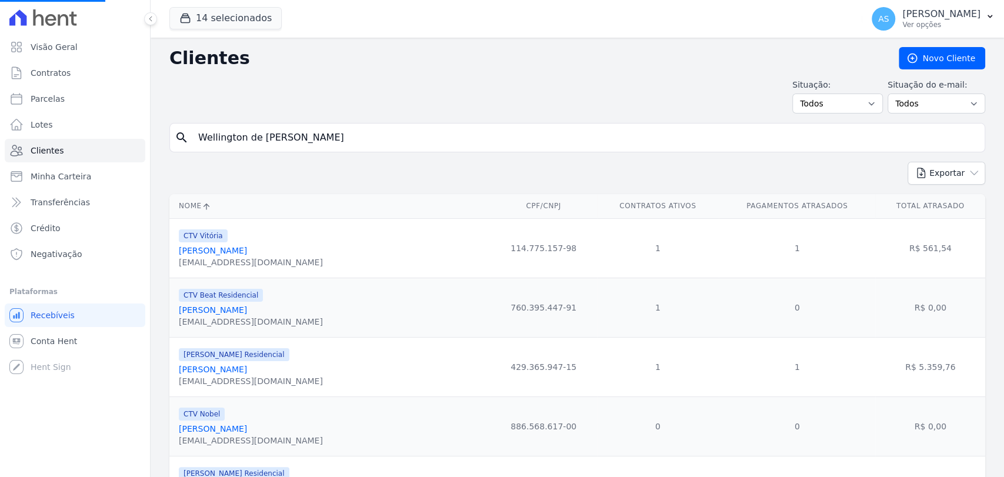
click at [219, 135] on input "Wellington de Siqueira Lima" at bounding box center [585, 138] width 789 height 24
click at [334, 132] on input "search" at bounding box center [585, 138] width 789 height 24
paste input "Vinicius Duarte Rosa"
type input "Vinicius Duarte Rosa"
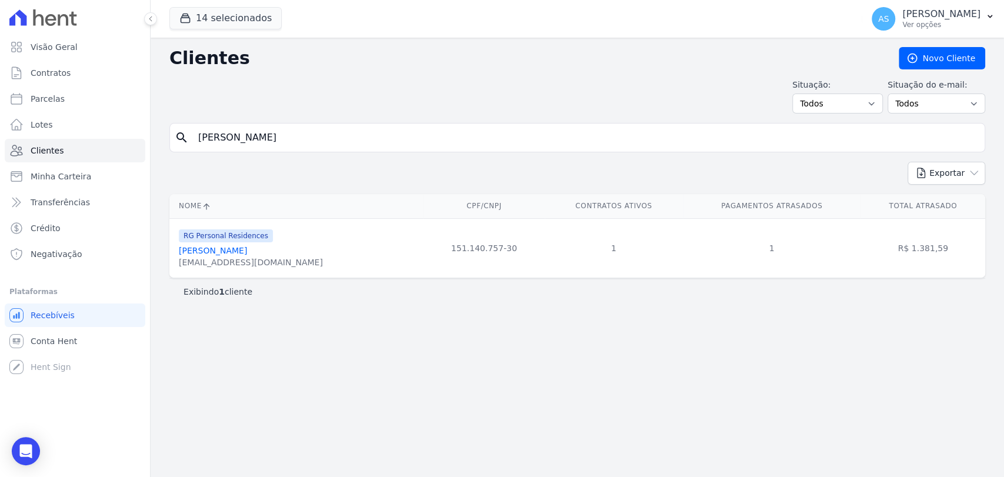
click at [230, 252] on link "Vinicius Duarte Rosa" at bounding box center [213, 250] width 68 height 9
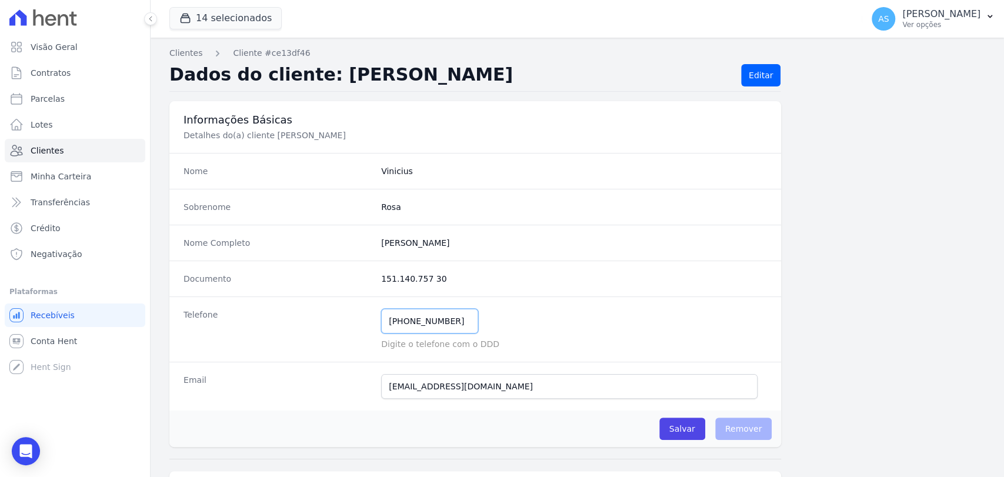
drag, startPoint x: 453, startPoint y: 324, endPoint x: 299, endPoint y: 327, distance: 154.2
click at [299, 327] on div "Telefone (21) 99190-3585 Mensagem de SMS ainda não enviada.. Mensagem de Whatsa…" at bounding box center [475, 329] width 612 height 65
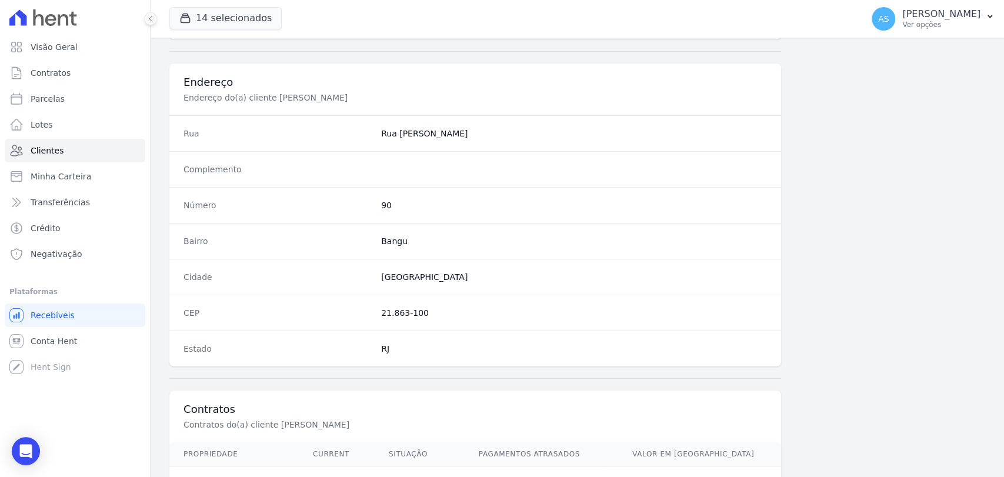
scroll to position [621, 0]
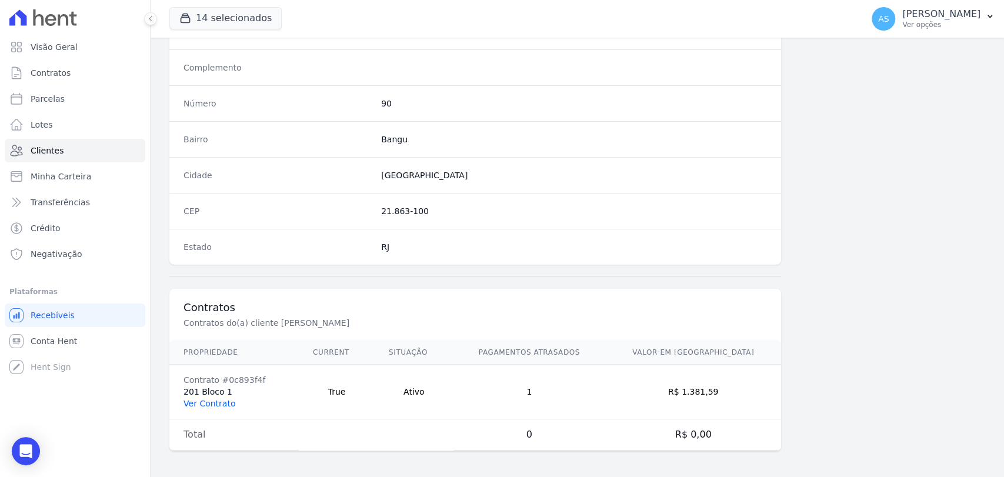
click at [212, 401] on link "Ver Contrato" at bounding box center [210, 403] width 52 height 9
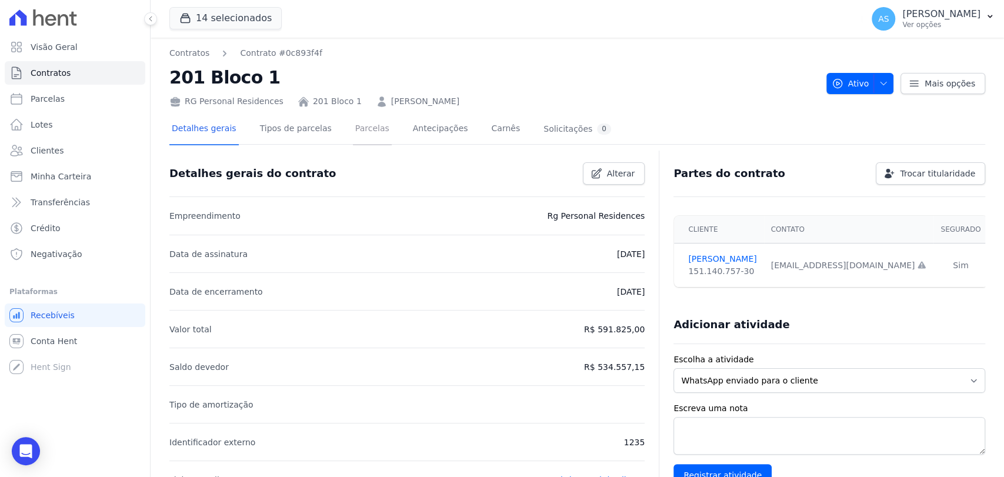
click at [353, 128] on link "Parcelas" at bounding box center [372, 129] width 39 height 31
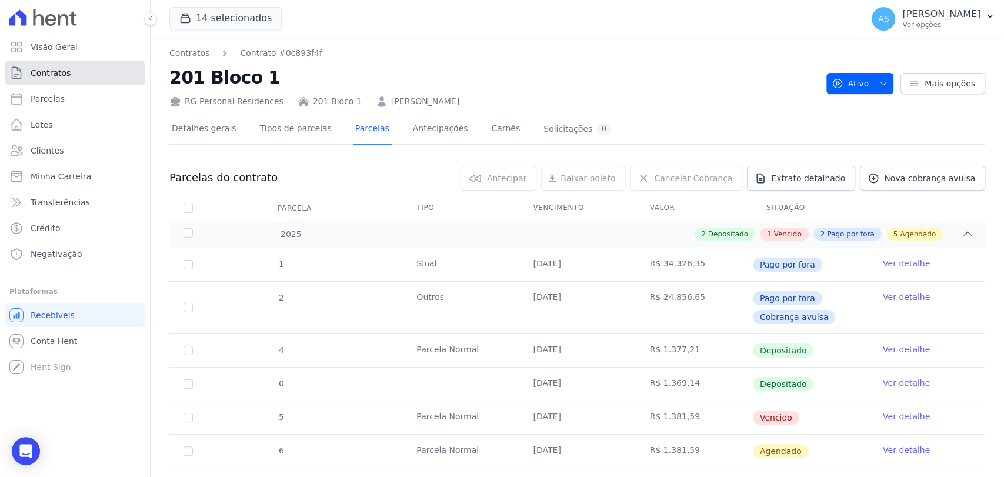
click at [52, 74] on span "Contratos" at bounding box center [51, 73] width 40 height 12
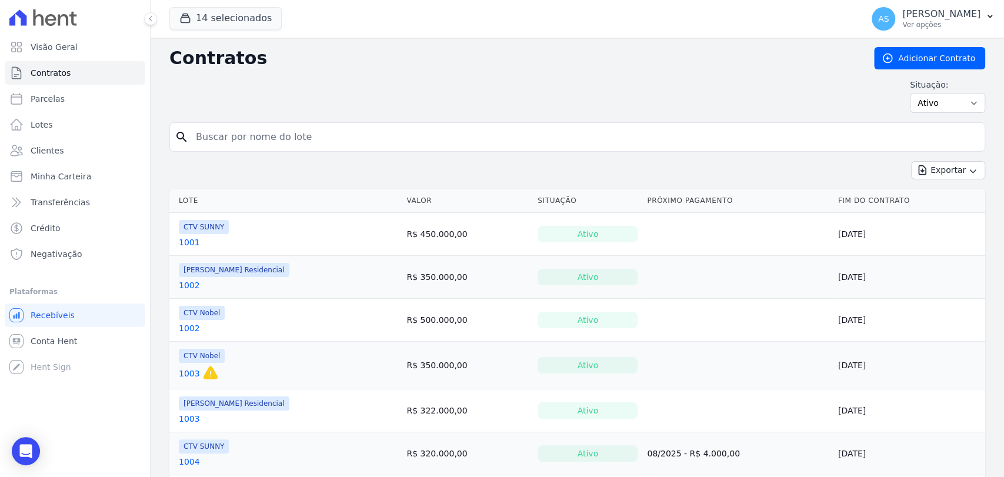
click at [227, 140] on input "search" at bounding box center [584, 137] width 791 height 24
type input "s"
click at [51, 71] on span "Contratos" at bounding box center [51, 73] width 40 height 12
click at [218, 21] on button "14 selecionados" at bounding box center [225, 18] width 112 height 22
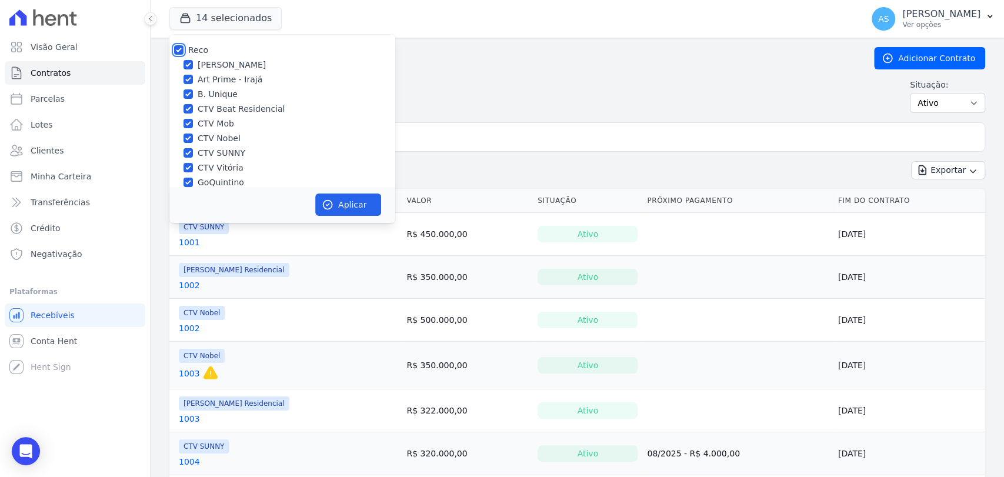
click at [178, 52] on input "Reco" at bounding box center [178, 49] width 9 height 9
checkbox input "false"
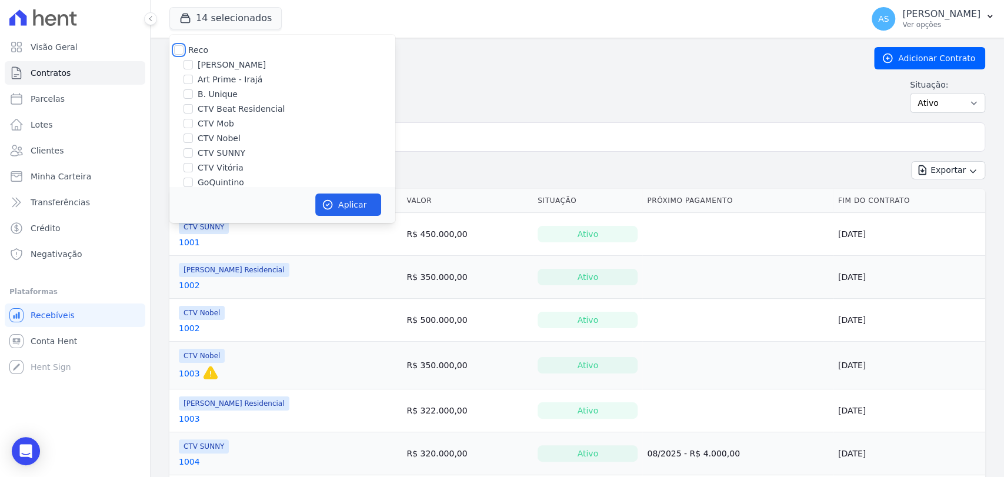
checkbox input "false"
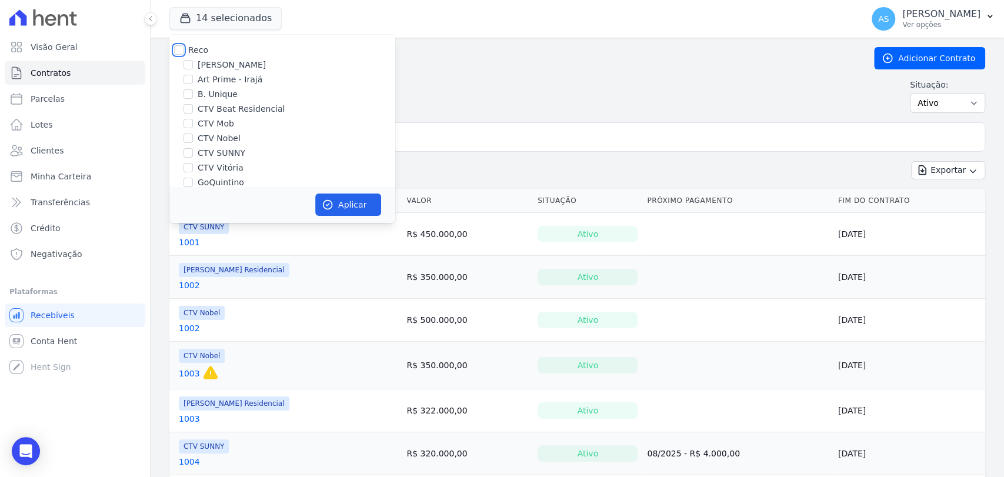
checkbox input "false"
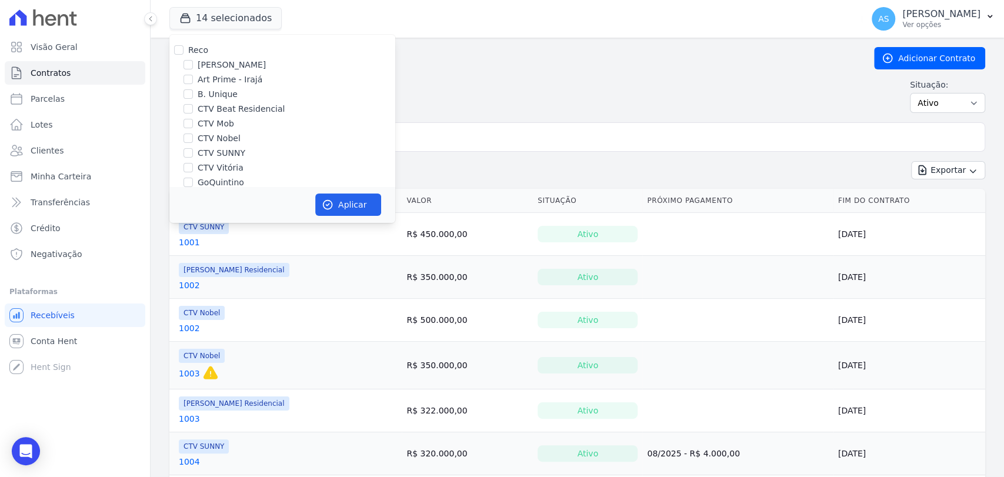
click at [217, 157] on label "CTV SUNNY" at bounding box center [222, 153] width 48 height 12
click at [193, 157] on input "CTV SUNNY" at bounding box center [188, 152] width 9 height 9
checkbox input "true"
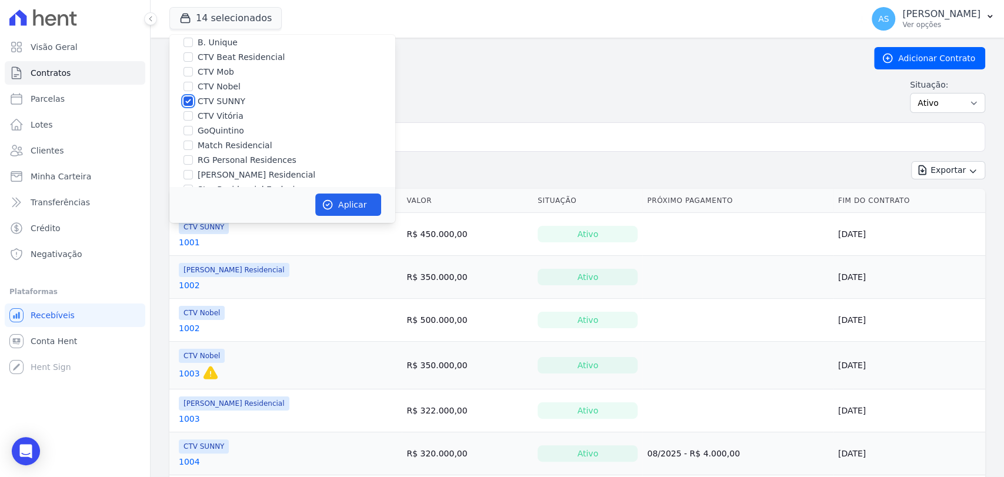
scroll to position [97, 0]
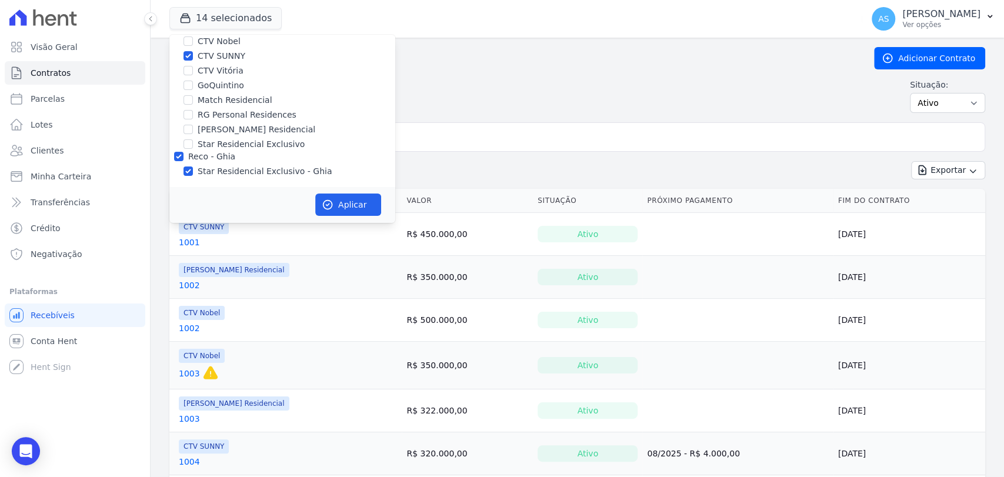
click at [219, 175] on label "Star Residencial Exclusivo - Ghia" at bounding box center [265, 171] width 134 height 12
click at [193, 175] on input "Star Residencial Exclusivo - Ghia" at bounding box center [188, 171] width 9 height 9
checkbox input "false"
click at [341, 207] on button "Aplicar" at bounding box center [348, 205] width 66 height 22
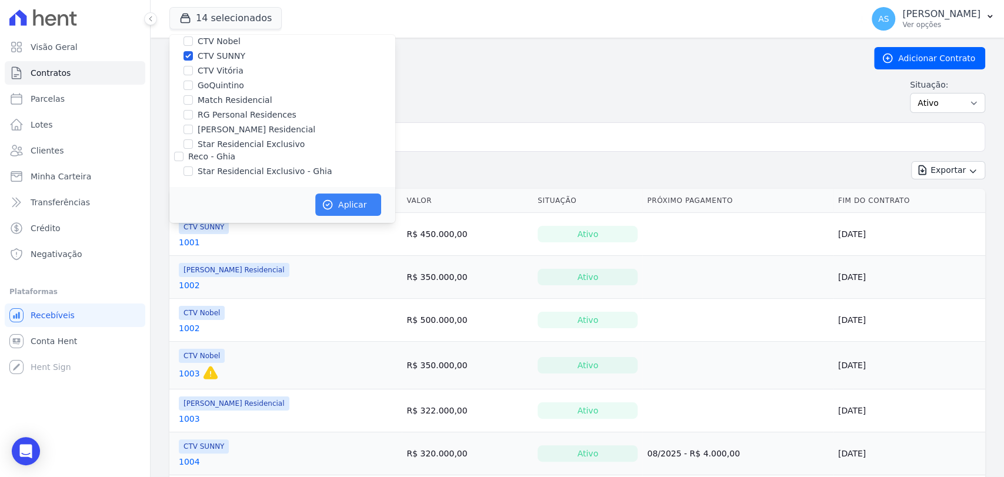
scroll to position [95, 0]
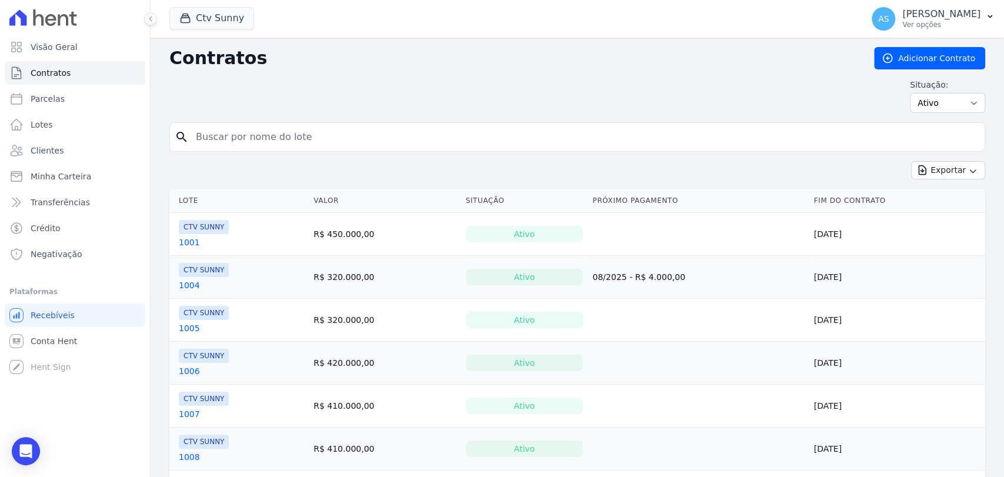
click at [207, 135] on input "search" at bounding box center [584, 137] width 791 height 24
type input "312"
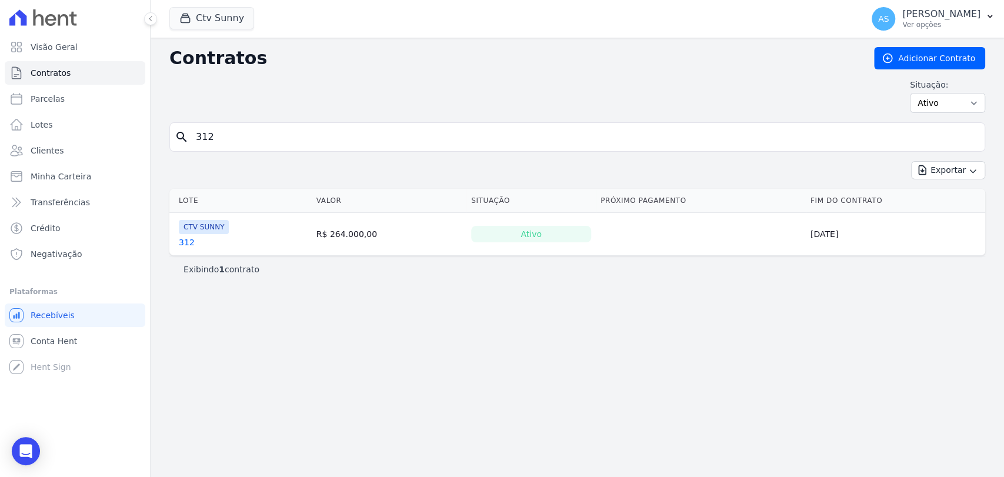
click at [182, 244] on link "312" at bounding box center [187, 243] width 16 height 12
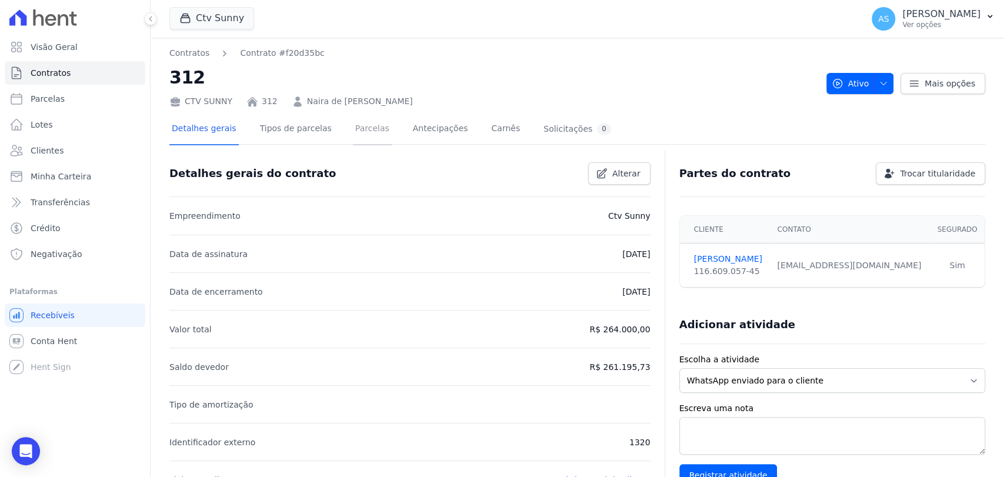
click at [353, 135] on link "Parcelas" at bounding box center [372, 129] width 39 height 31
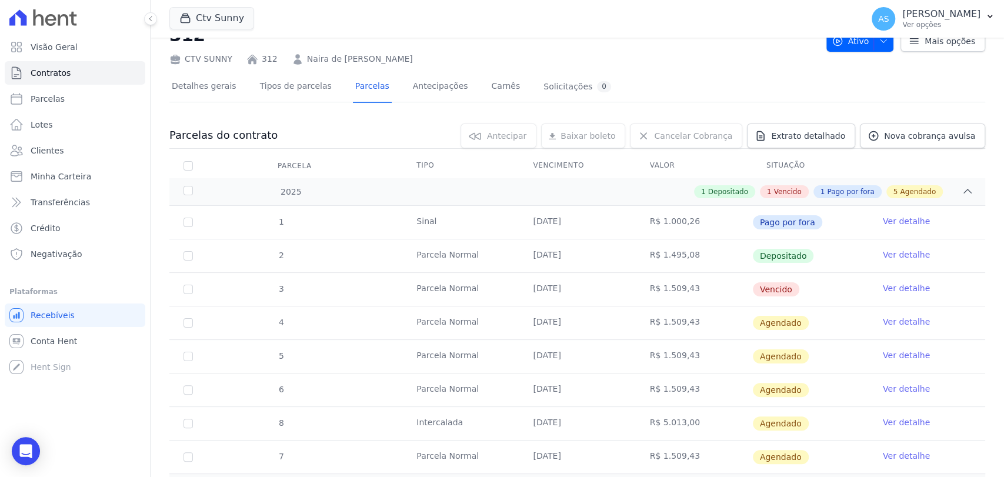
scroll to position [65, 0]
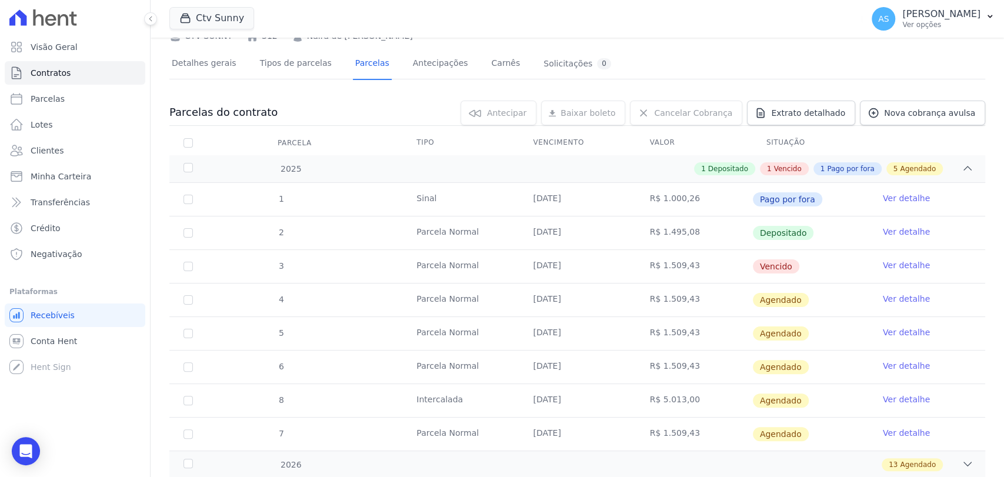
click at [890, 261] on link "Ver detalhe" at bounding box center [906, 265] width 47 height 12
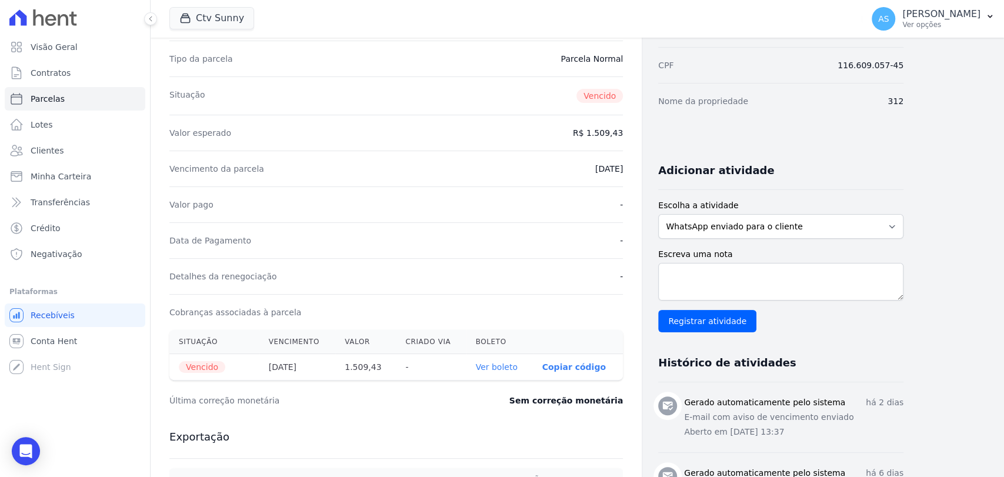
scroll to position [131, 0]
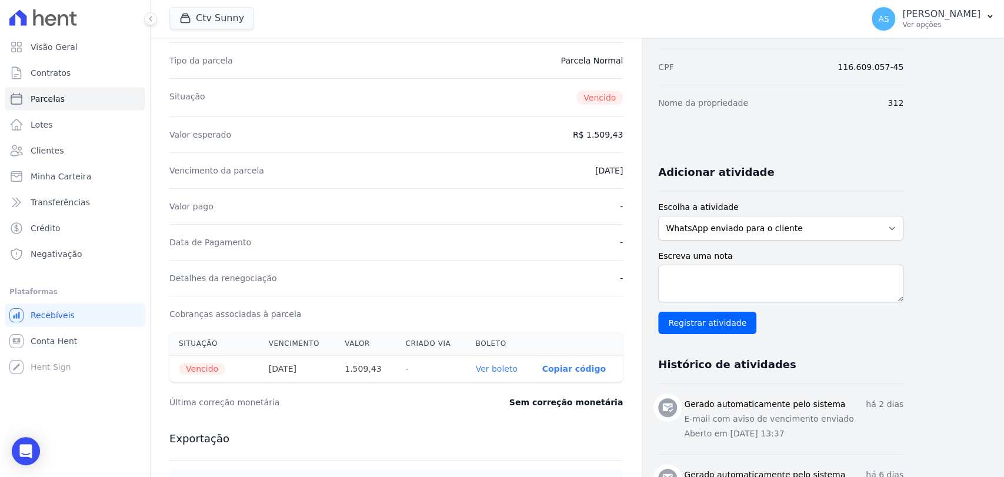
click at [497, 365] on link "Ver boleto" at bounding box center [497, 368] width 42 height 9
click at [34, 152] on span "Clientes" at bounding box center [47, 151] width 33 height 12
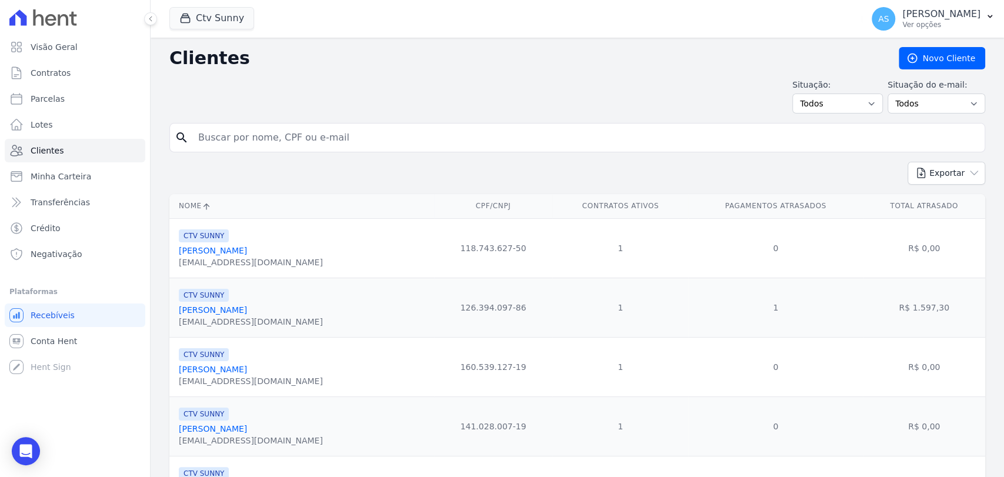
click at [216, 145] on input "search" at bounding box center [585, 138] width 789 height 24
paste input "Andressa Borges de Lima da Silva"
type input "Andressa Borges de Lima da Silva"
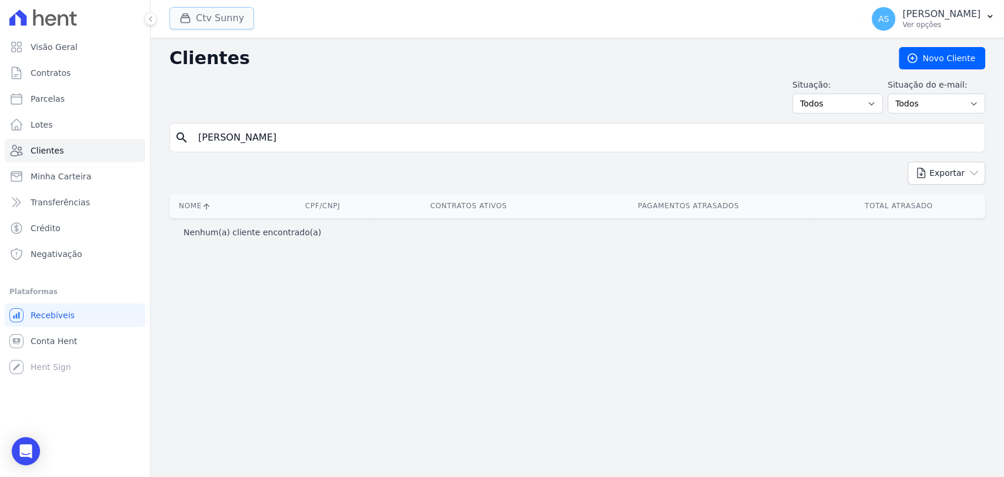
click at [194, 16] on div "button" at bounding box center [187, 18] width 16 height 12
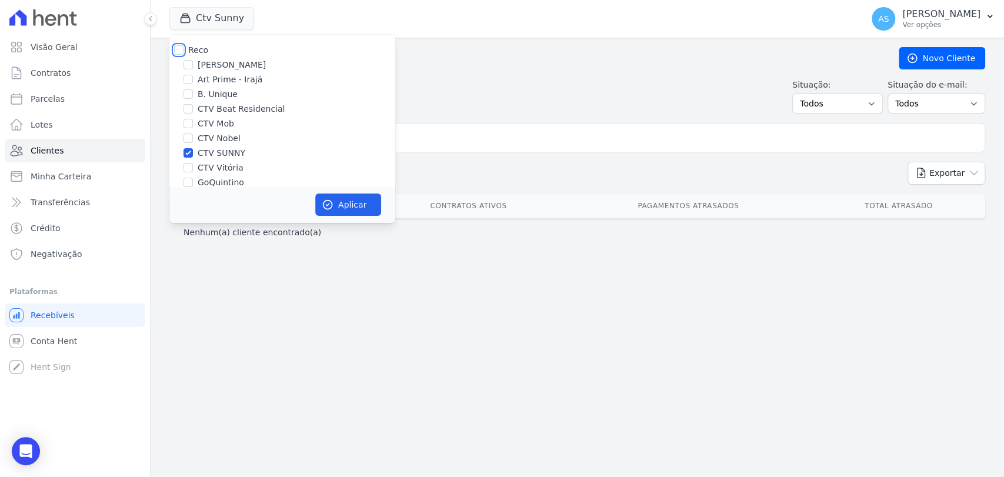
click at [175, 48] on input "Reco" at bounding box center [178, 49] width 9 height 9
checkbox input "true"
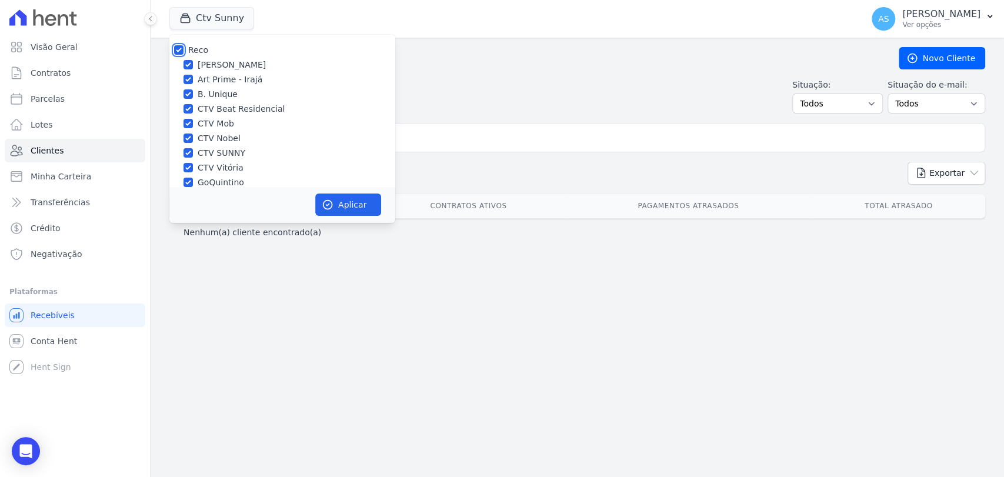
checkbox input "true"
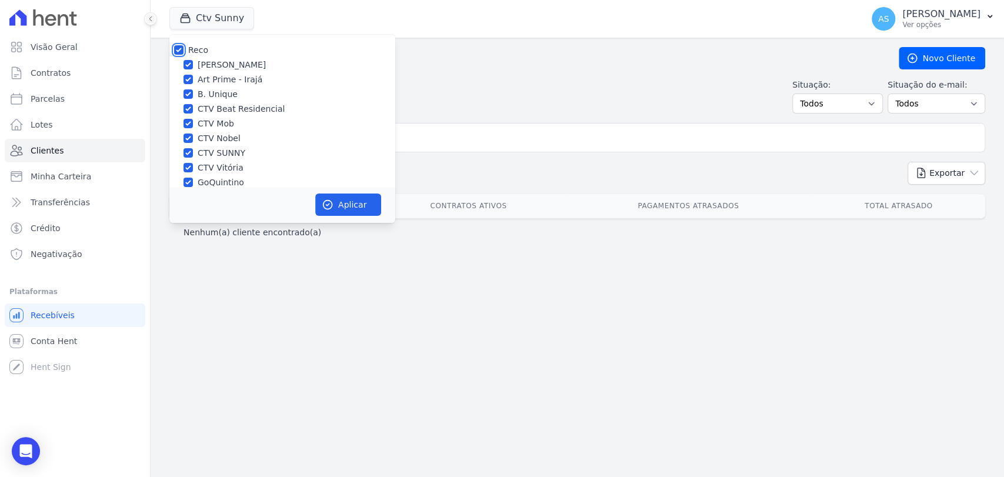
checkbox input "true"
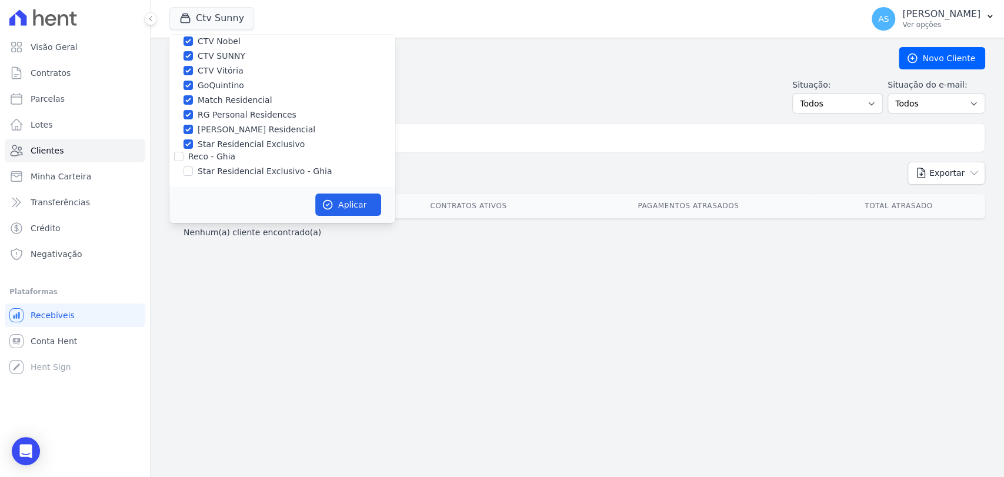
click at [207, 169] on label "Star Residencial Exclusivo - Ghia" at bounding box center [265, 171] width 134 height 12
click at [193, 169] on input "Star Residencial Exclusivo - Ghia" at bounding box center [188, 171] width 9 height 9
checkbox input "true"
click at [348, 200] on button "Aplicar" at bounding box center [348, 205] width 66 height 22
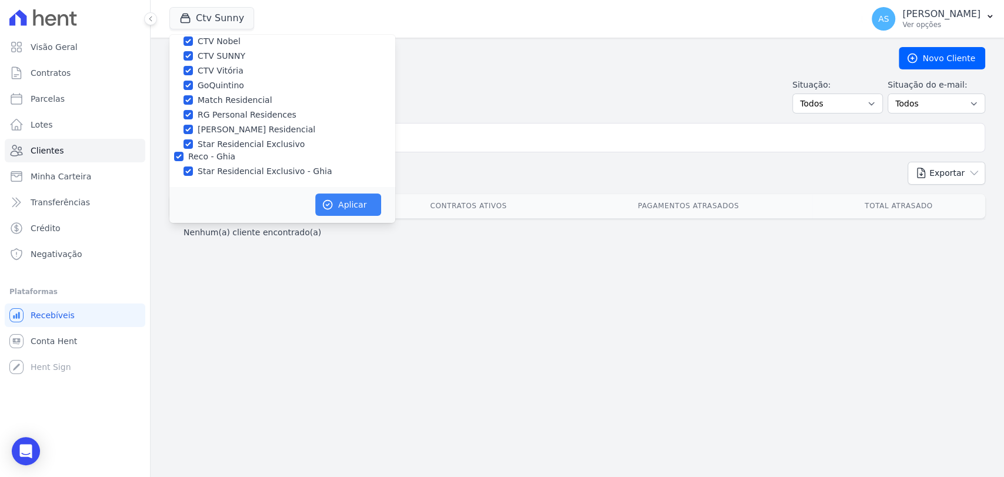
scroll to position [95, 0]
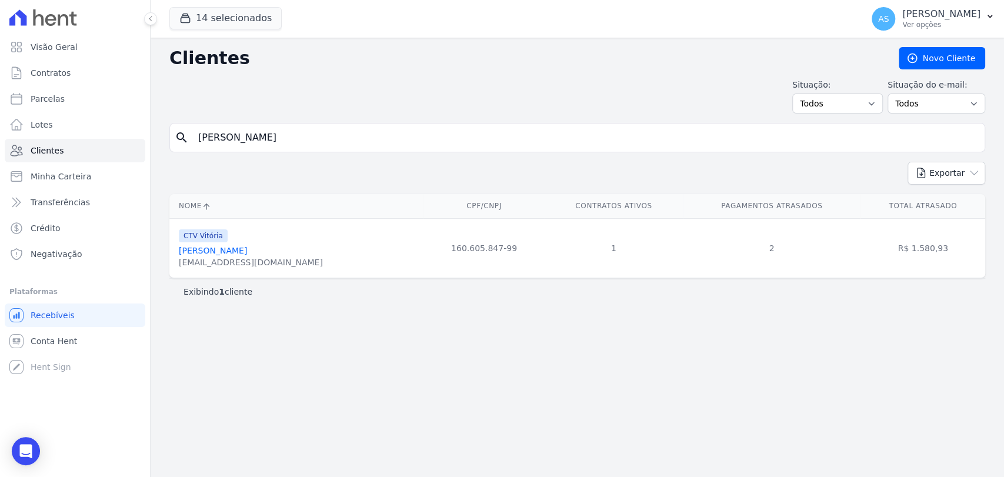
click at [247, 249] on link "Andressa Borges De Lima Da Silva" at bounding box center [213, 250] width 68 height 9
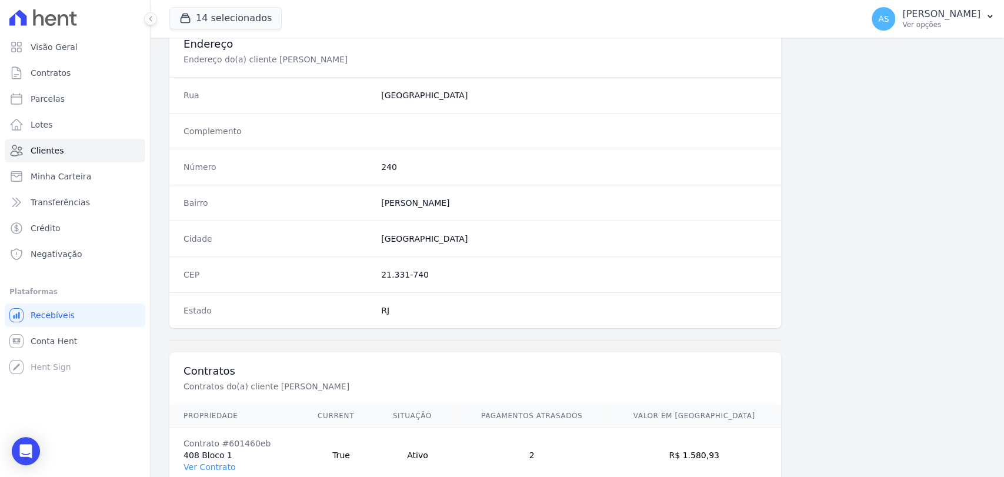
scroll to position [621, 0]
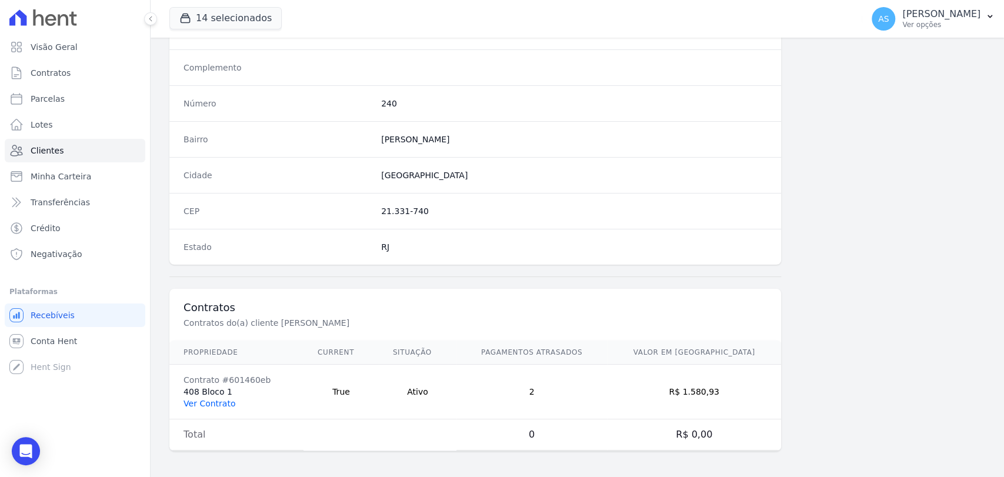
click at [203, 401] on link "Ver Contrato" at bounding box center [210, 403] width 52 height 9
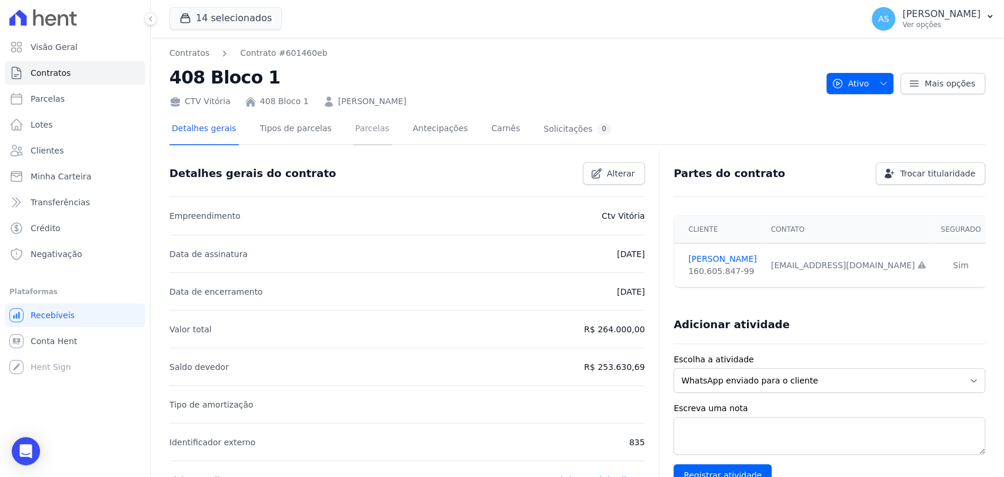
click at [353, 133] on link "Parcelas" at bounding box center [372, 129] width 39 height 31
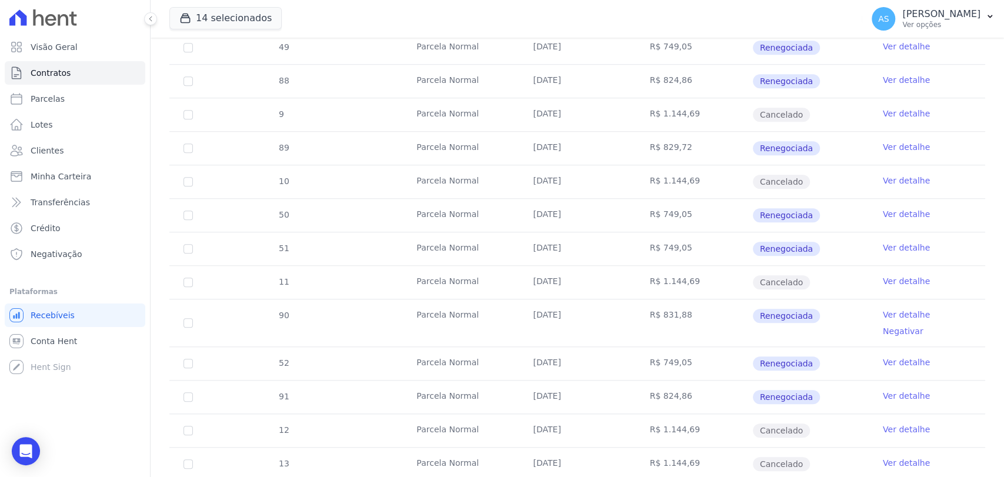
scroll to position [654, 0]
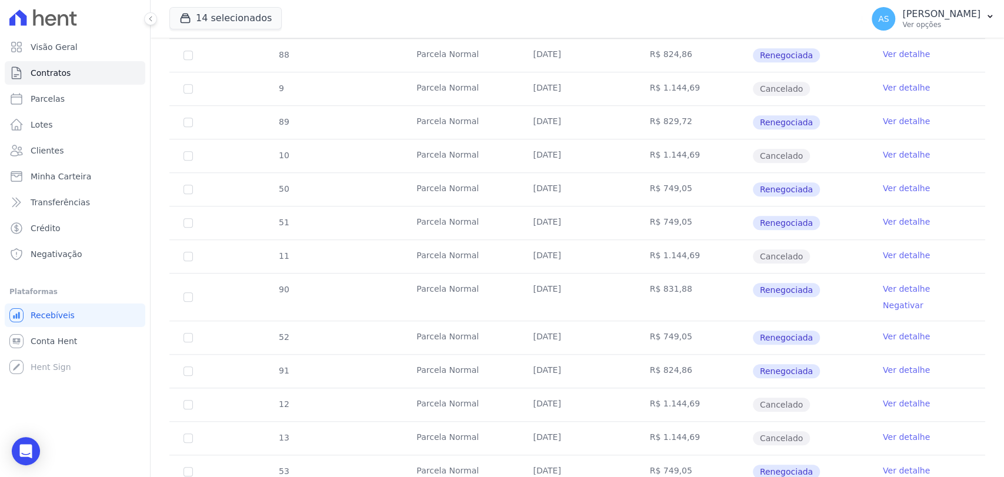
click at [903, 283] on link "Ver detalhe" at bounding box center [906, 289] width 47 height 12
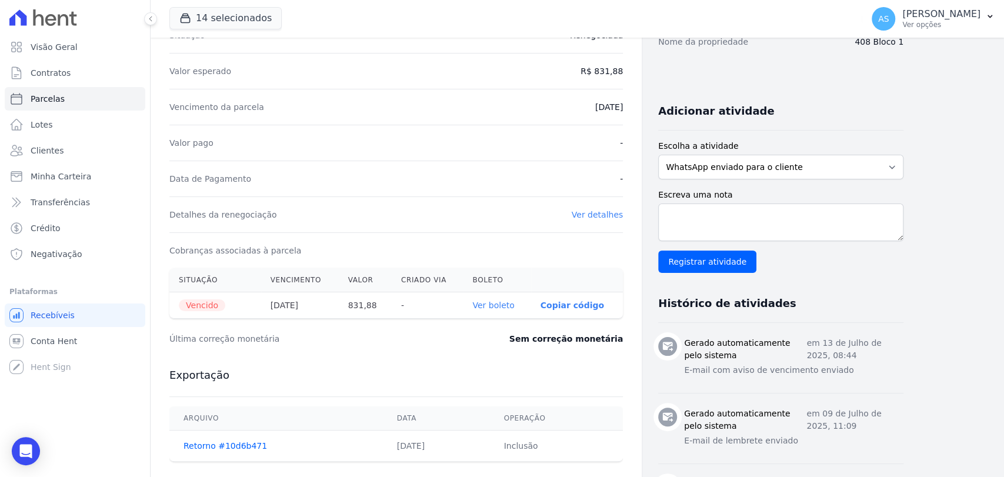
scroll to position [196, 0]
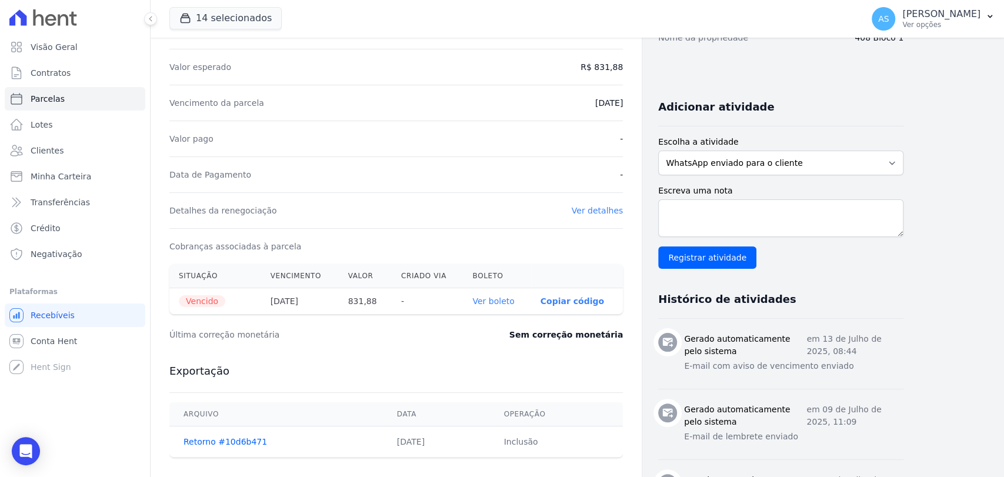
click at [504, 302] on link "Ver boleto" at bounding box center [494, 301] width 42 height 9
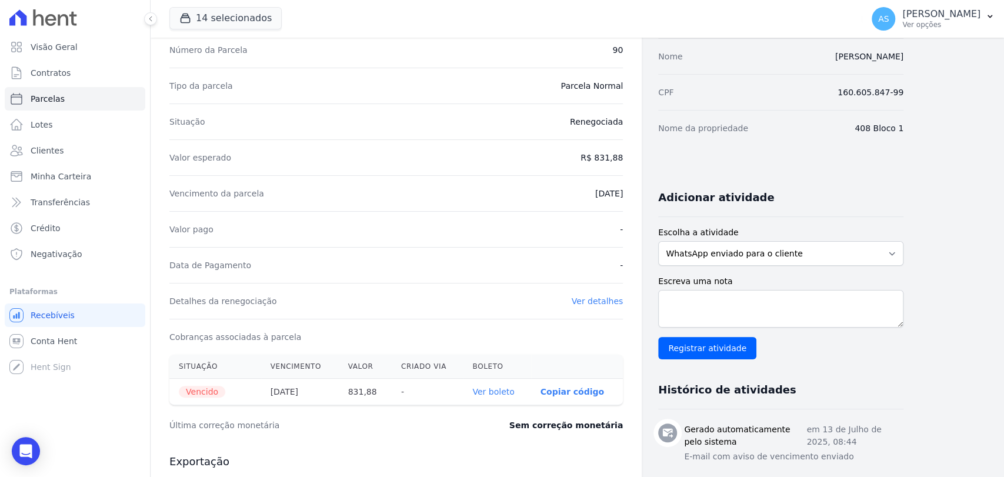
scroll to position [0, 0]
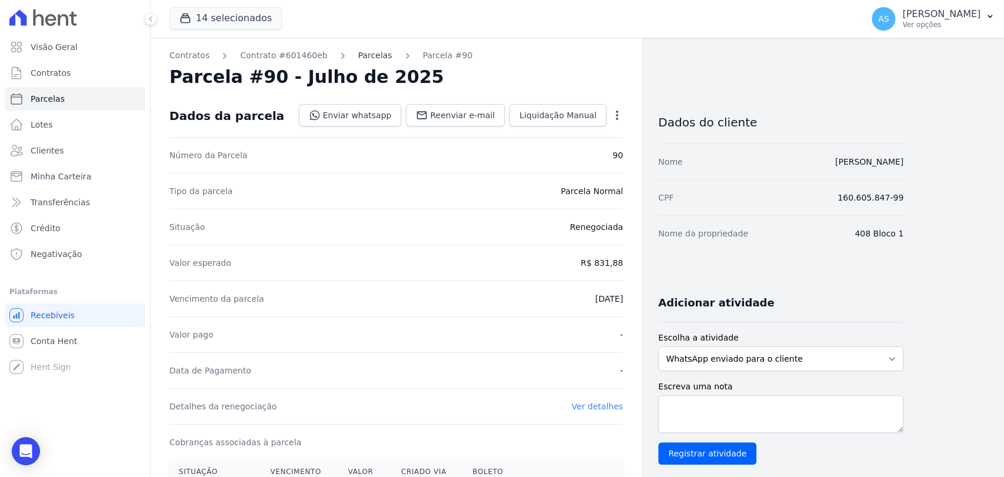
click at [358, 54] on link "Parcelas" at bounding box center [375, 55] width 34 height 12
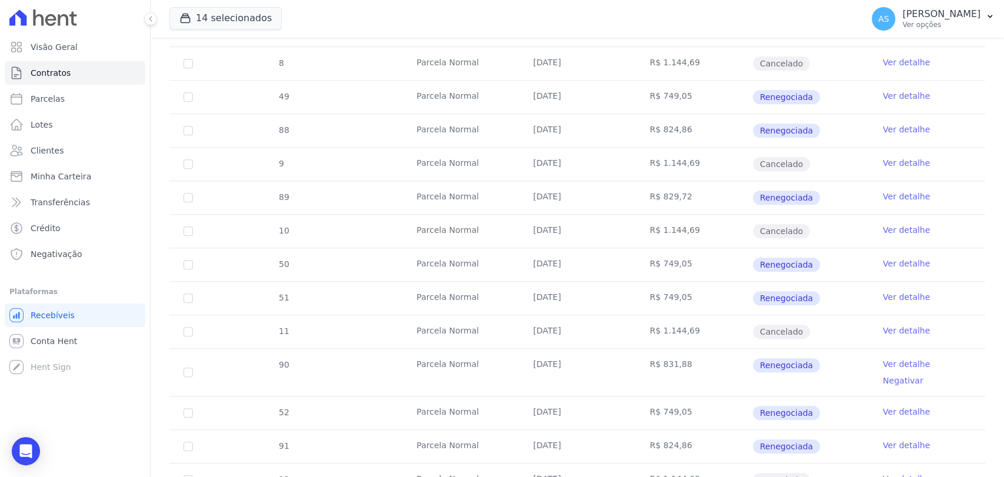
scroll to position [588, 0]
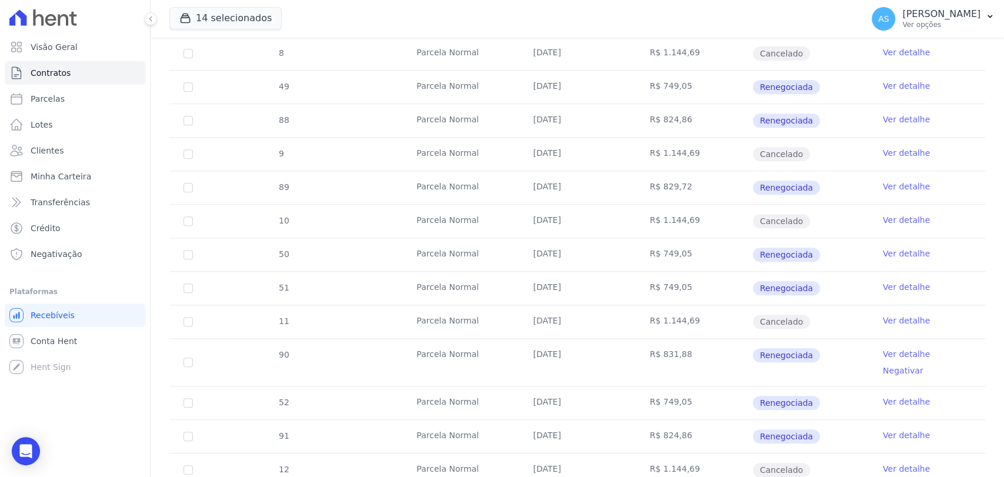
click at [893, 430] on link "Ver detalhe" at bounding box center [906, 436] width 47 height 12
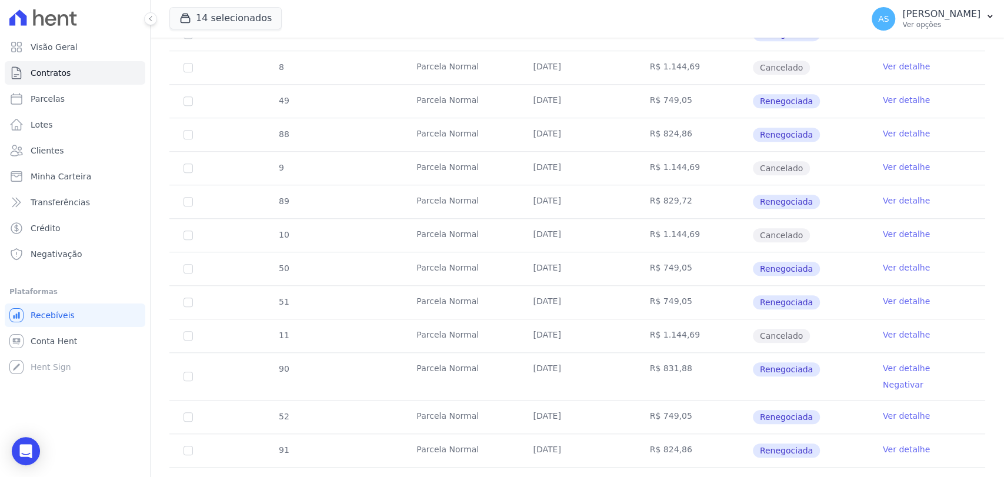
scroll to position [588, 0]
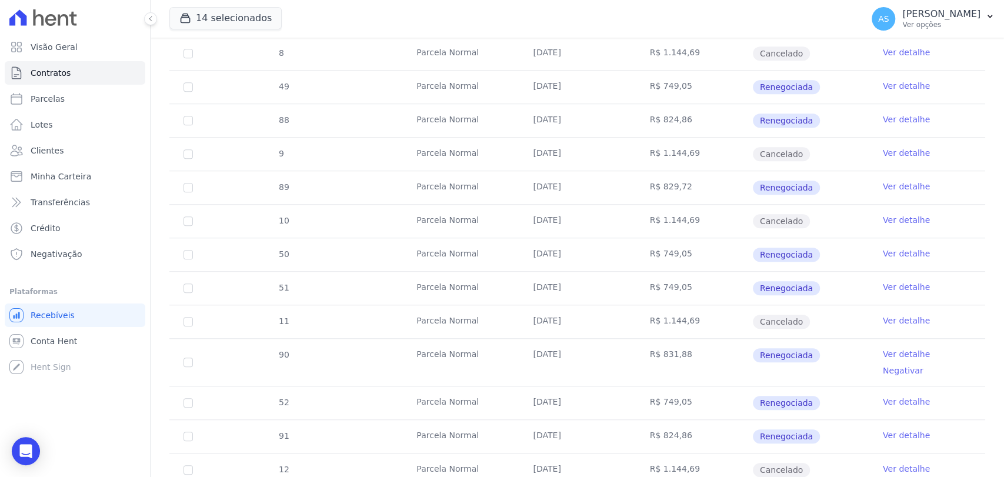
click at [890, 430] on link "Ver detalhe" at bounding box center [906, 436] width 47 height 12
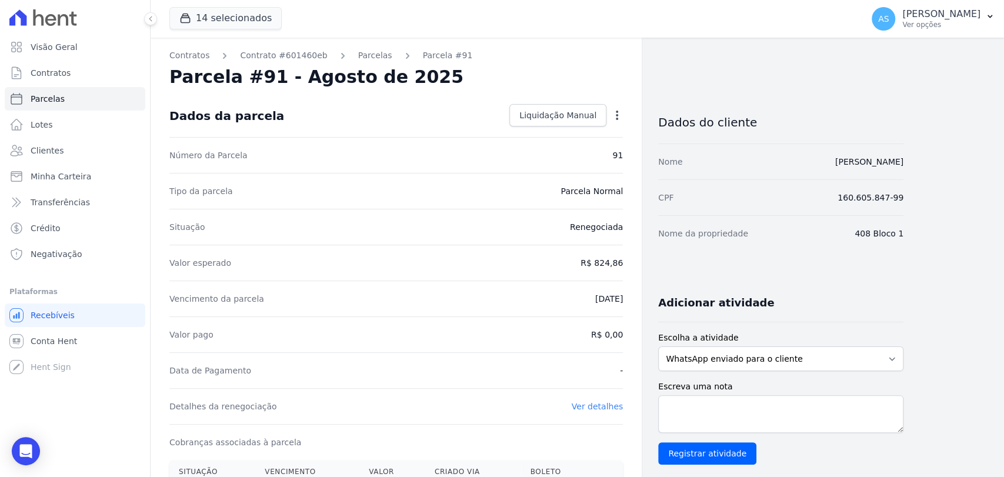
click at [615, 112] on icon "button" at bounding box center [617, 115] width 12 height 12
click at [542, 130] on link "Alterar" at bounding box center [567, 131] width 104 height 21
click at [608, 295] on input "2025-08-10" at bounding box center [576, 297] width 93 height 25
type input "2025-08-18"
click at [602, 118] on span "Salvar" at bounding box center [600, 115] width 26 height 12
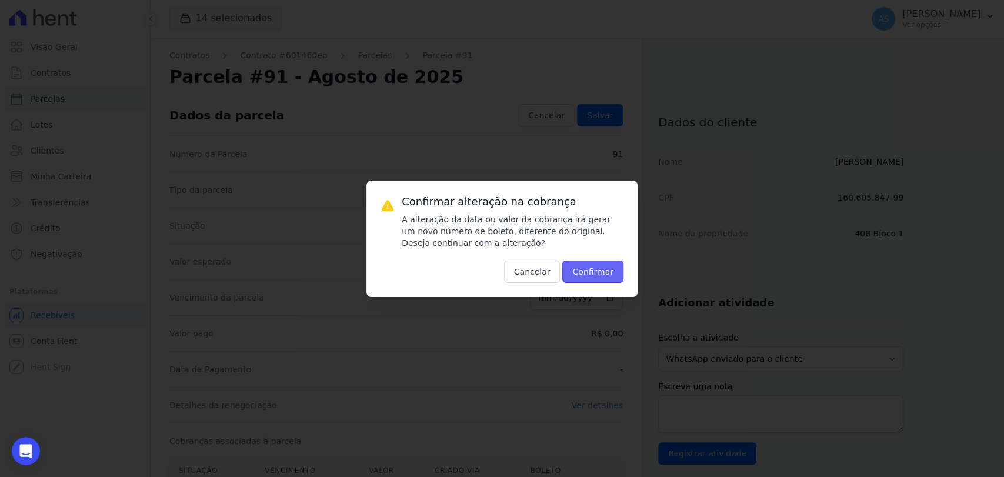
click at [593, 273] on button "Confirmar" at bounding box center [593, 272] width 61 height 22
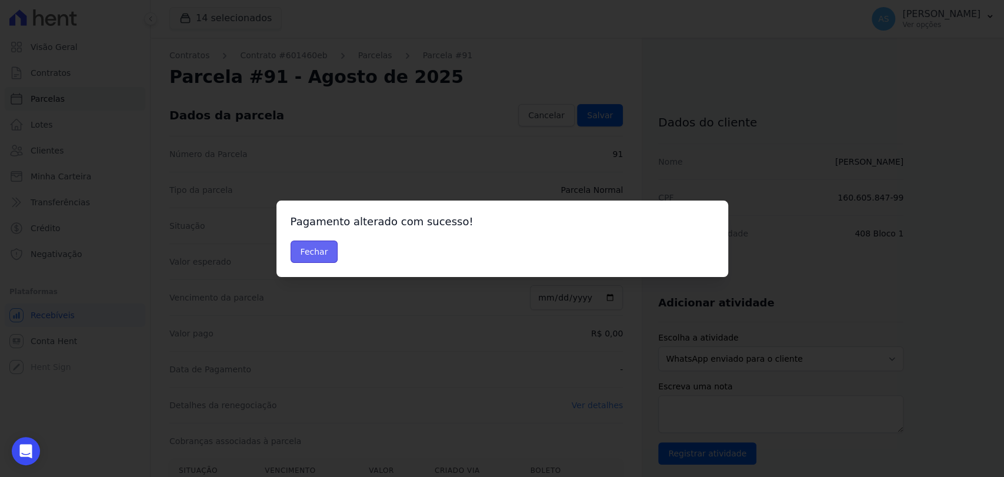
click at [320, 249] on button "Fechar" at bounding box center [315, 252] width 48 height 22
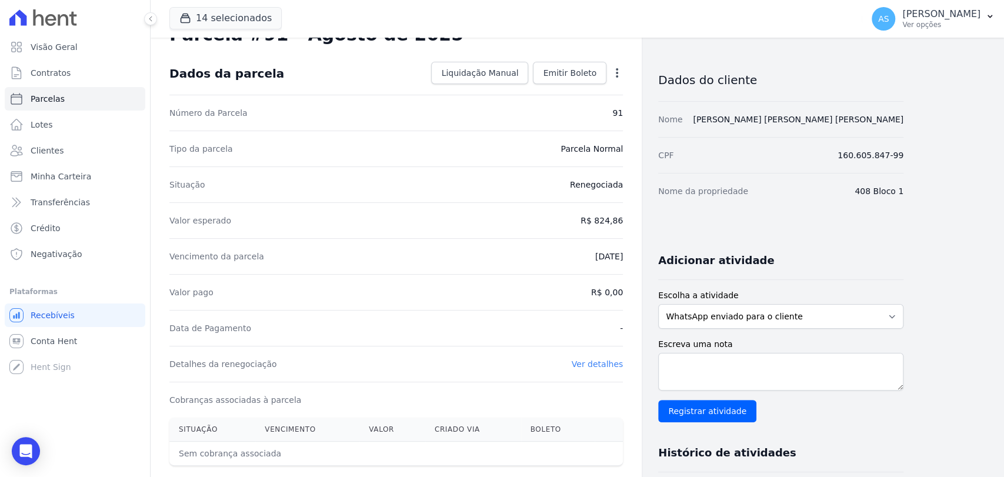
scroll to position [65, 0]
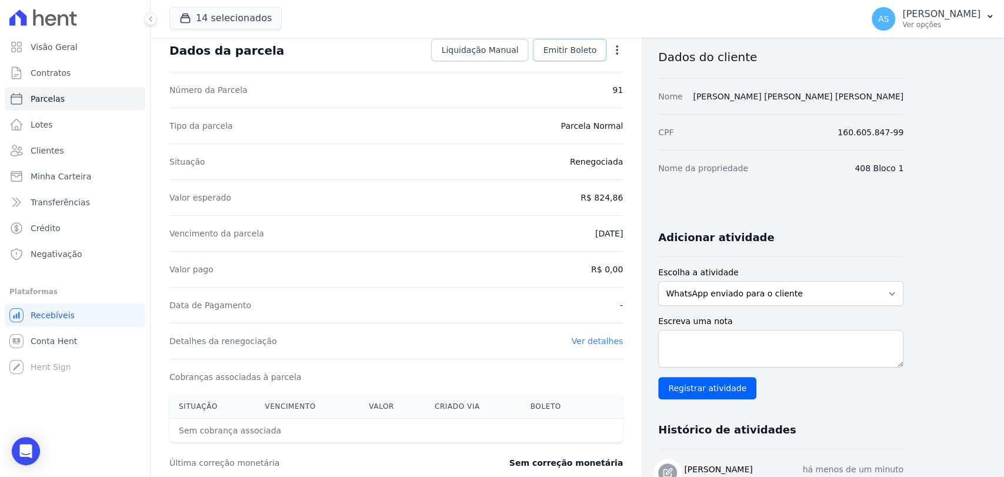
click at [555, 46] on span "Emitir Boleto" at bounding box center [570, 50] width 54 height 12
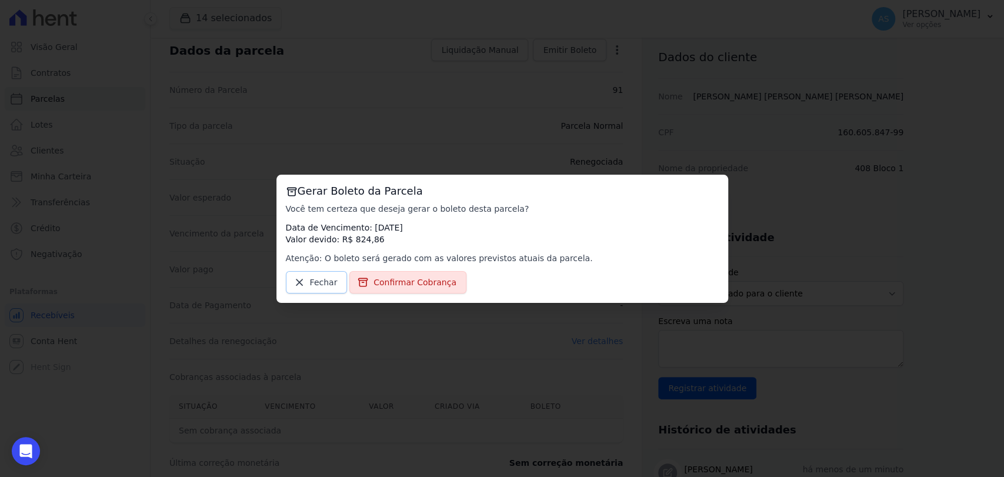
click at [309, 281] on link "Fechar" at bounding box center [317, 282] width 62 height 22
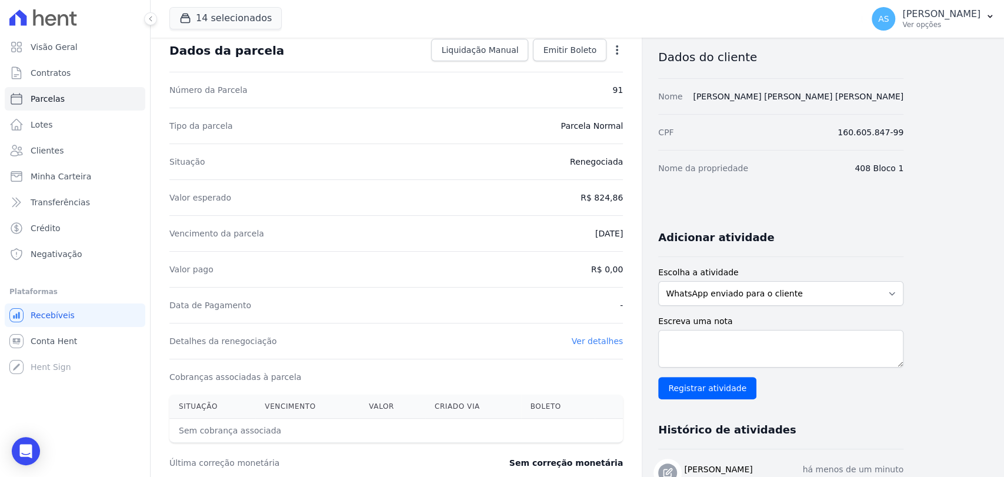
click at [617, 54] on icon "button" at bounding box center [617, 49] width 2 height 9
click at [538, 67] on link "Alterar" at bounding box center [567, 65] width 104 height 21
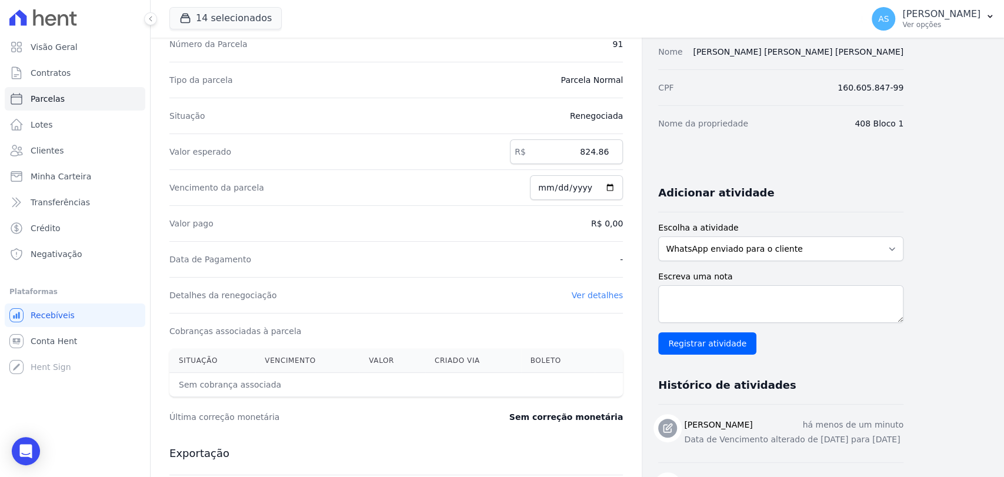
scroll to position [103, 0]
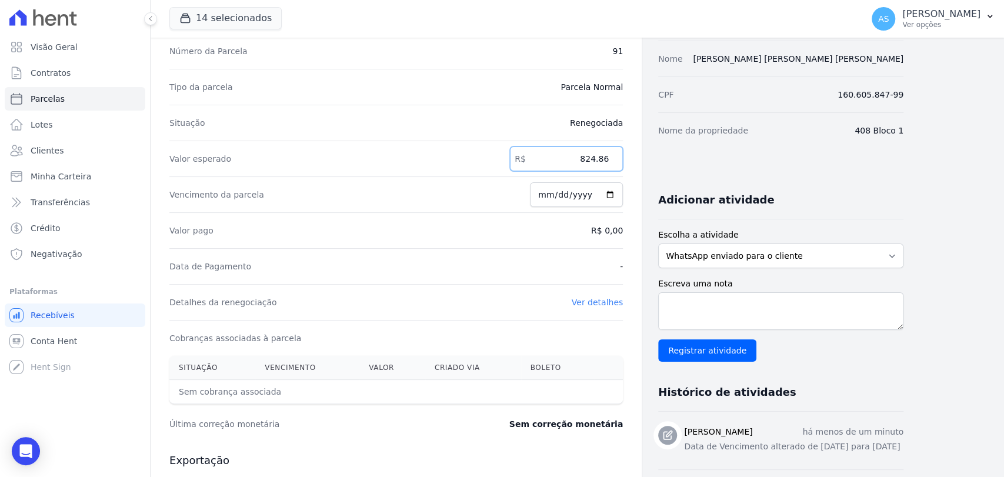
drag, startPoint x: 571, startPoint y: 158, endPoint x: 643, endPoint y: 170, distance: 72.2
click at [643, 170] on div "Contratos Contrato #601460eb Parcelas Parcela #91 Parcela #91 - Agosto de 2025 …" at bounding box center [527, 313] width 753 height 756
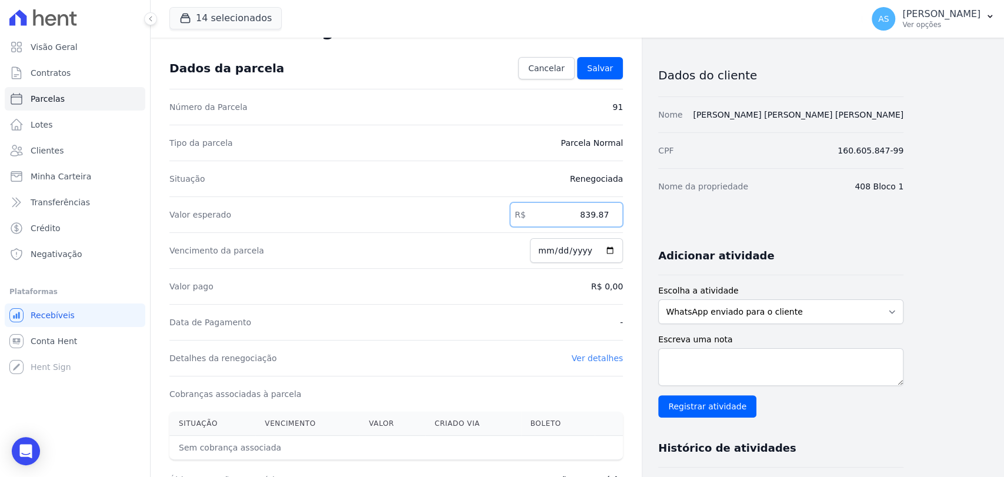
scroll to position [0, 0]
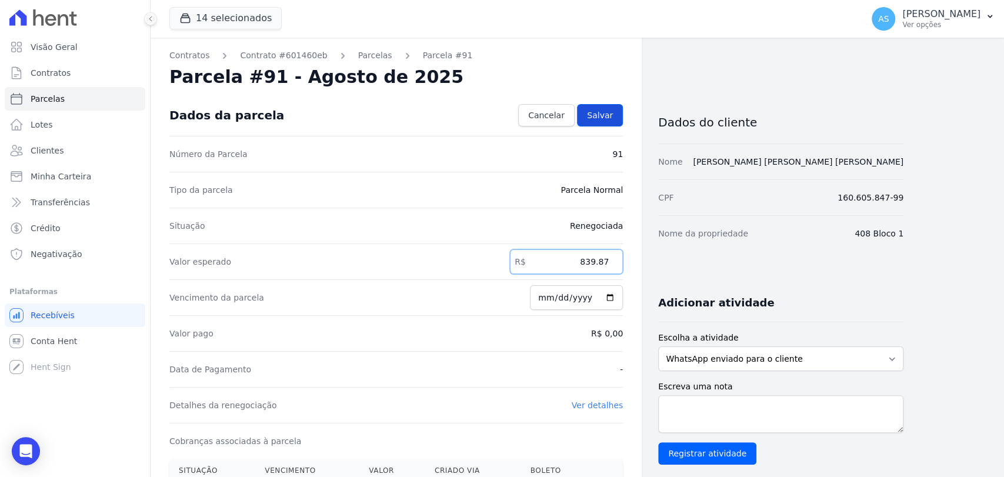
type input "839.87"
click at [593, 115] on span "Salvar" at bounding box center [600, 115] width 26 height 12
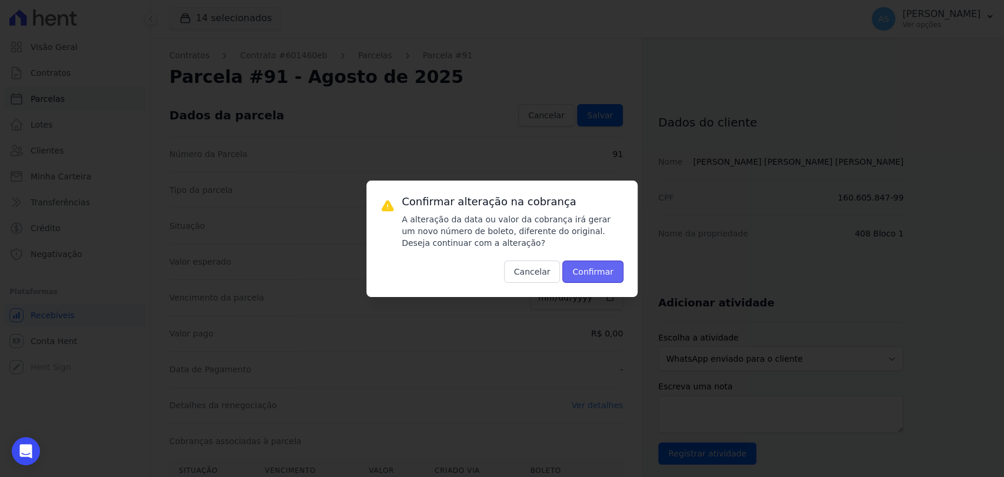
click at [609, 269] on button "Confirmar" at bounding box center [593, 272] width 61 height 22
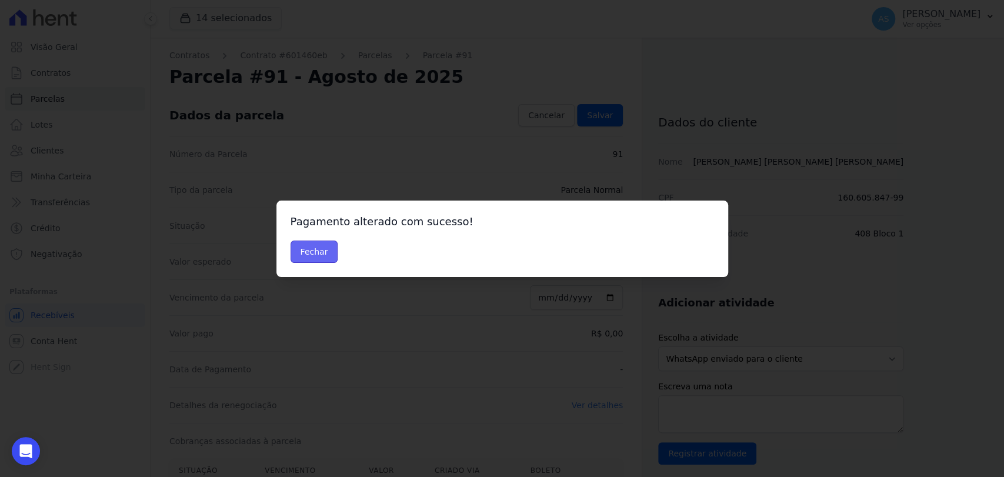
click at [305, 256] on button "Fechar" at bounding box center [315, 252] width 48 height 22
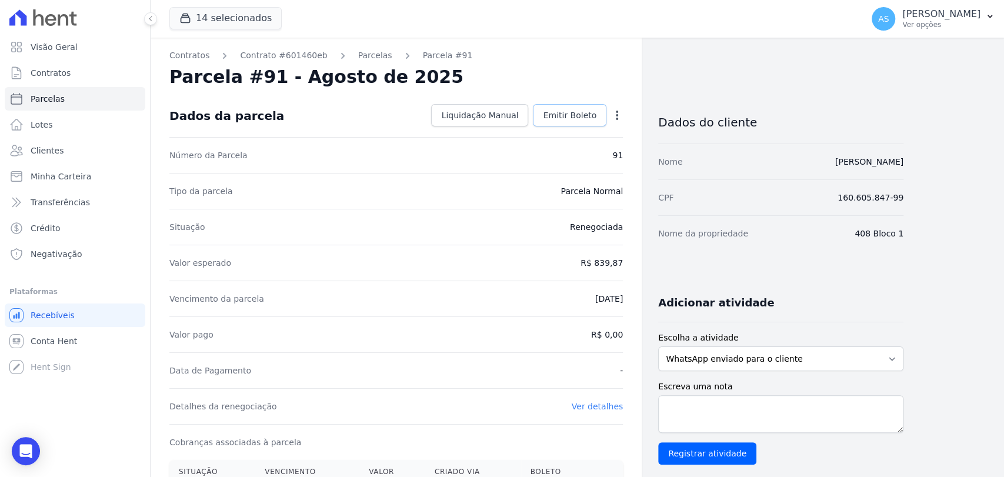
click at [564, 115] on span "Emitir Boleto" at bounding box center [570, 115] width 54 height 12
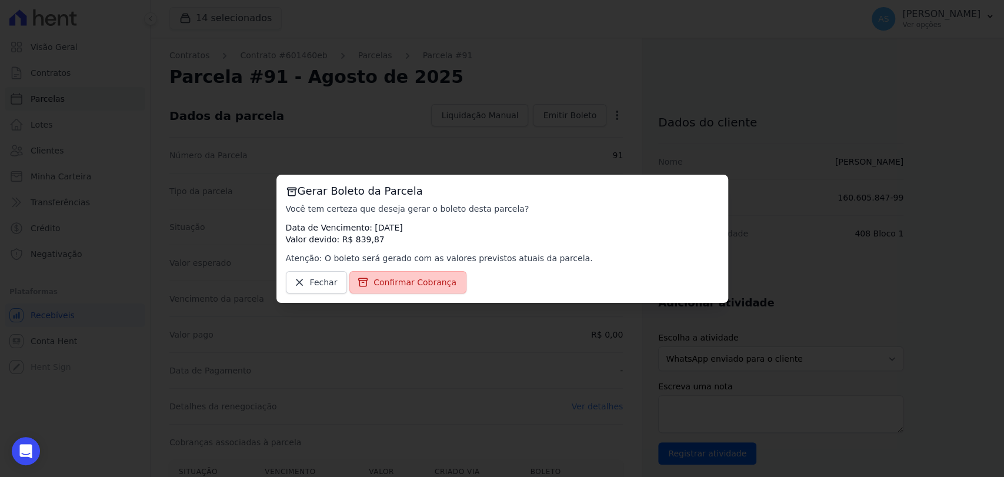
click at [377, 284] on span "Confirmar Cobrança" at bounding box center [415, 283] width 83 height 12
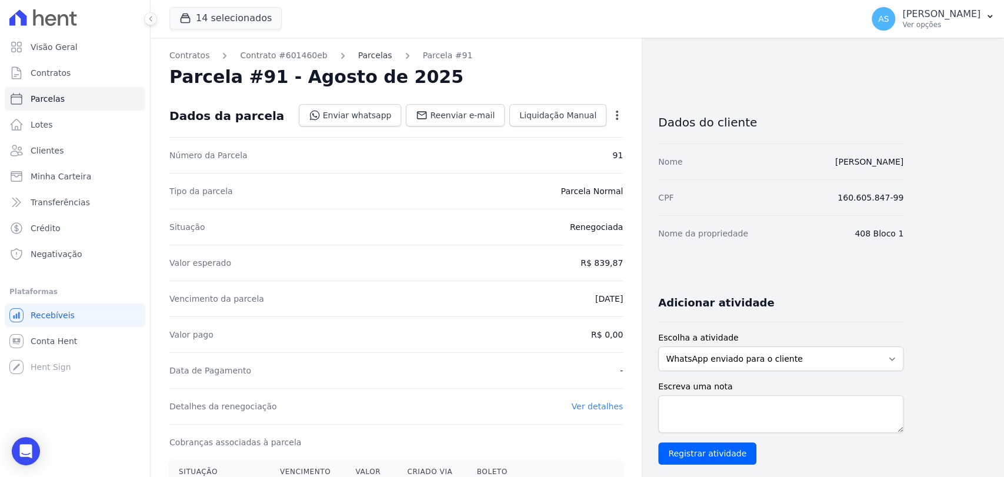
click at [368, 58] on link "Parcelas" at bounding box center [375, 55] width 34 height 12
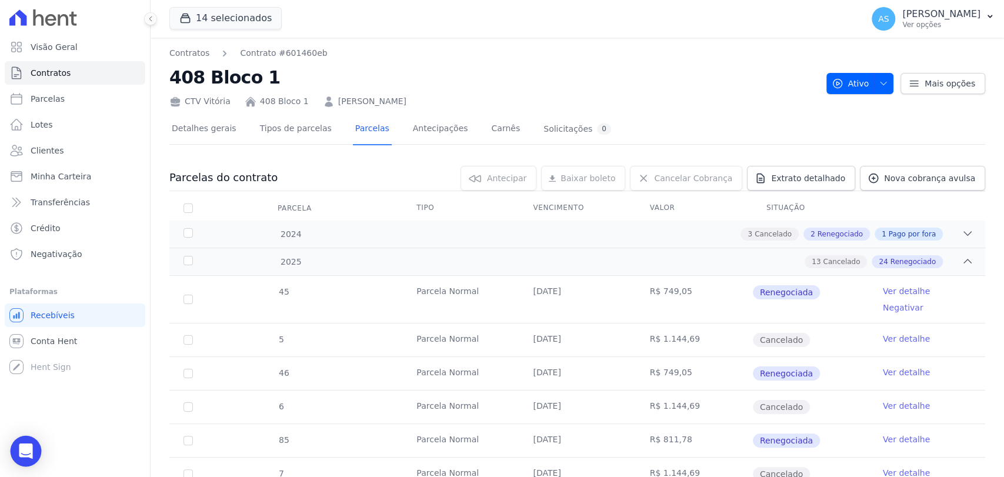
click at [20, 450] on icon "Open Intercom Messenger" at bounding box center [25, 451] width 15 height 15
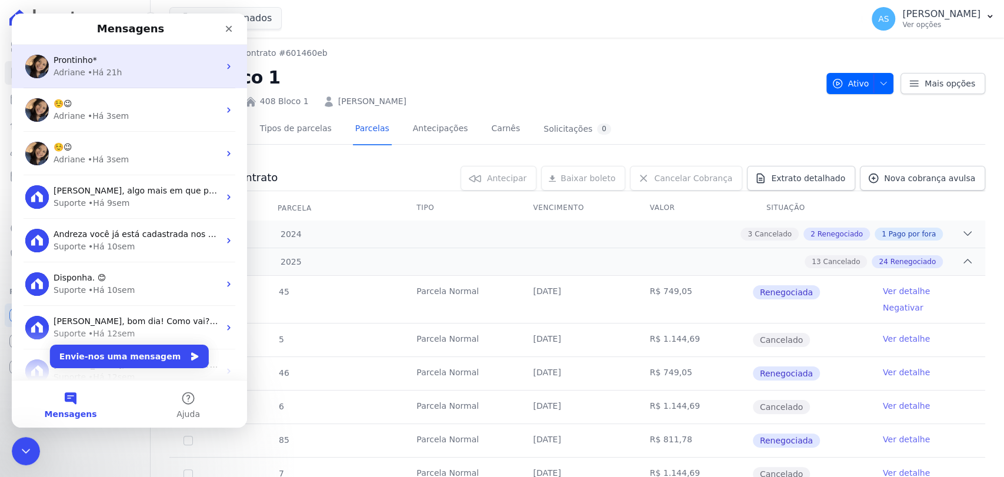
click at [77, 59] on span "Prontinho*" at bounding box center [76, 59] width 44 height 9
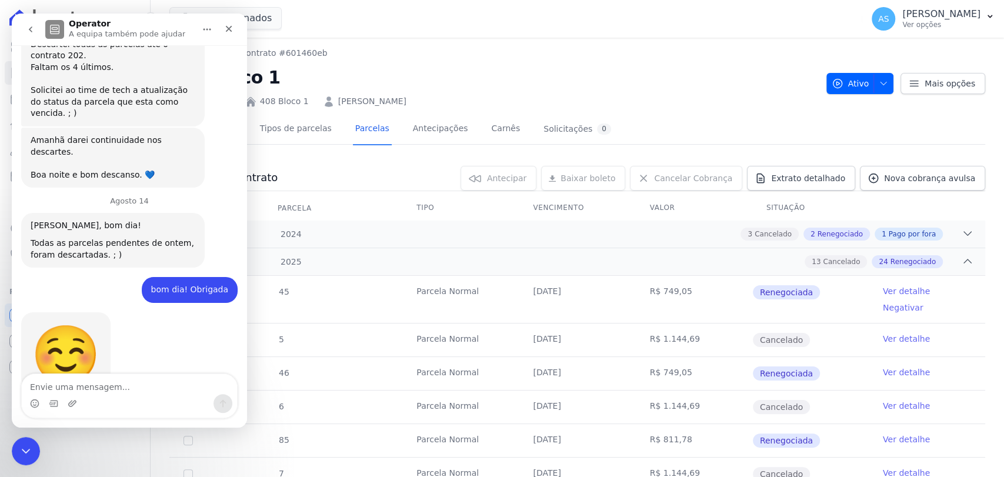
scroll to position [10108, 0]
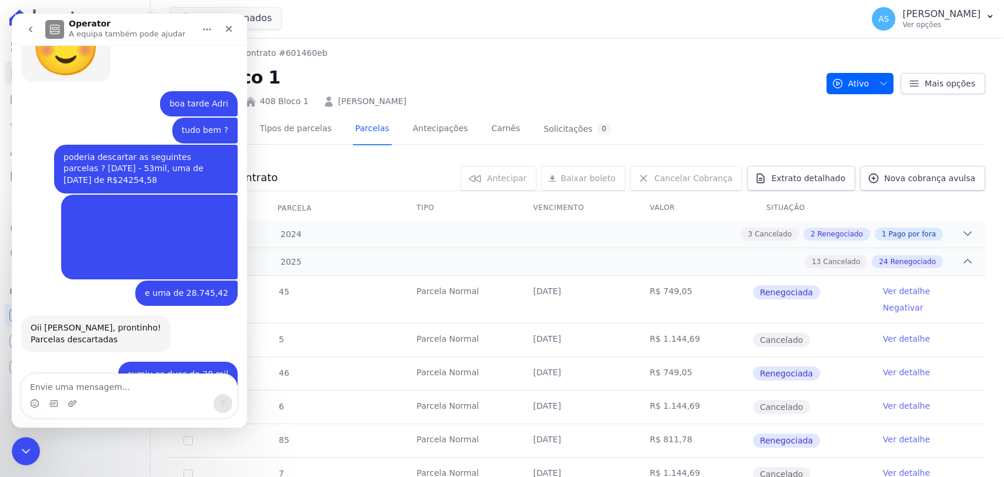
click at [43, 389] on textarea "Envie uma mensagem..." at bounding box center [129, 384] width 215 height 20
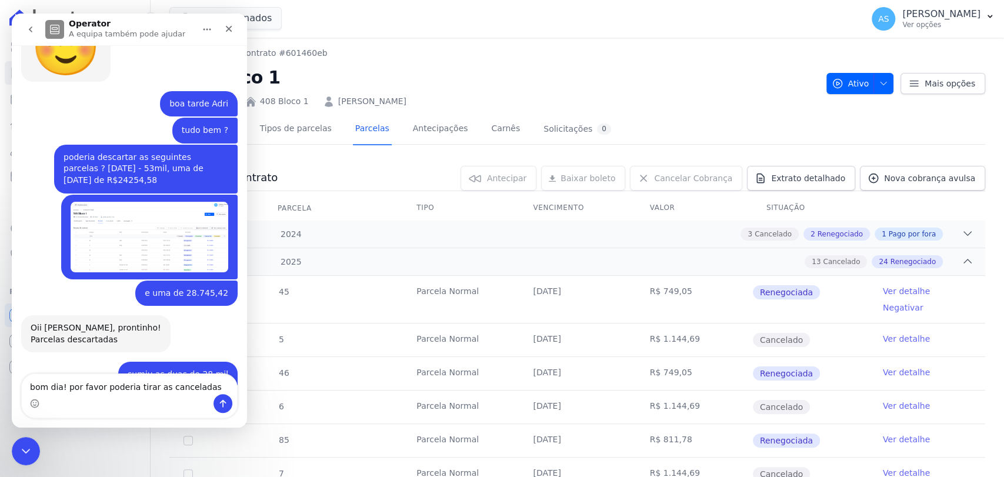
type textarea "bom dia! por favor poderia tirar as canceladas ?"
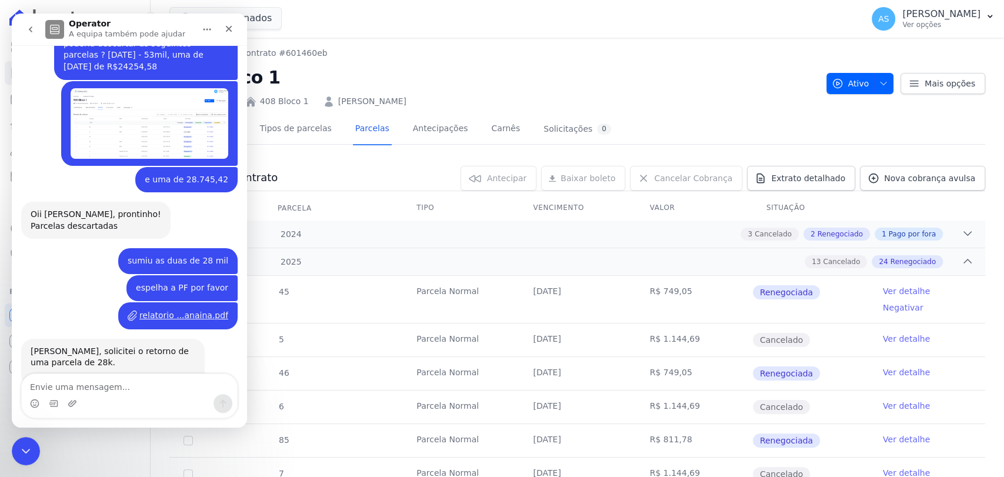
scroll to position [10276, 0]
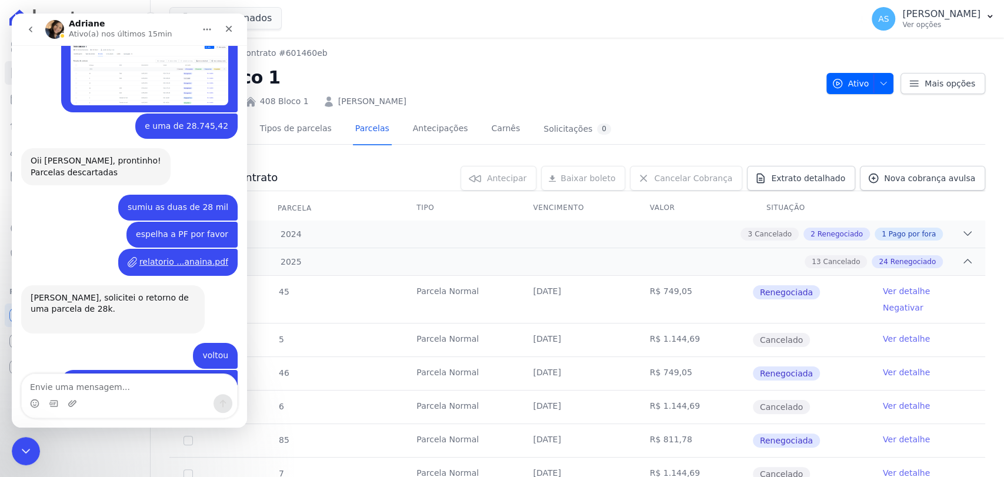
drag, startPoint x: 27, startPoint y: 453, endPoint x: 197, endPoint y: 819, distance: 403.3
click at [27, 453] on icon "Fechar mensagem da Intercom" at bounding box center [26, 451] width 14 height 14
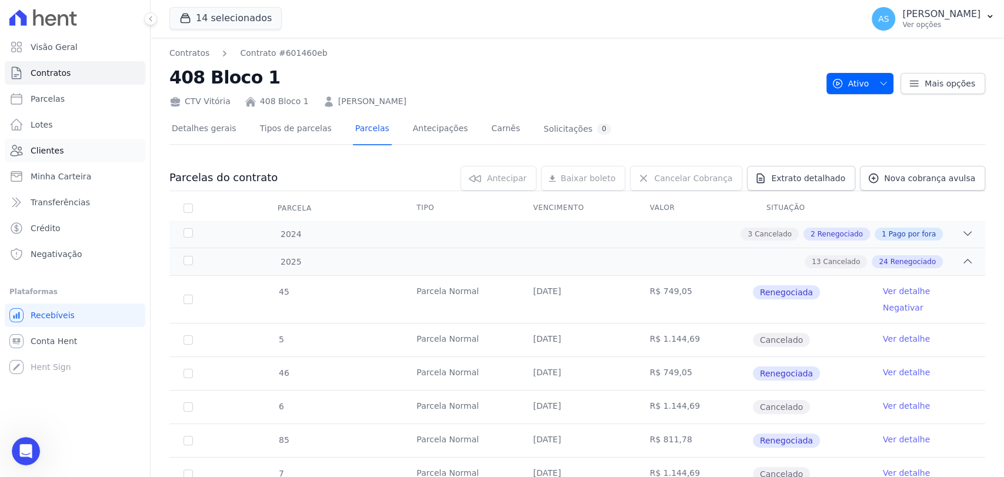
click at [47, 151] on span "Clientes" at bounding box center [47, 151] width 33 height 12
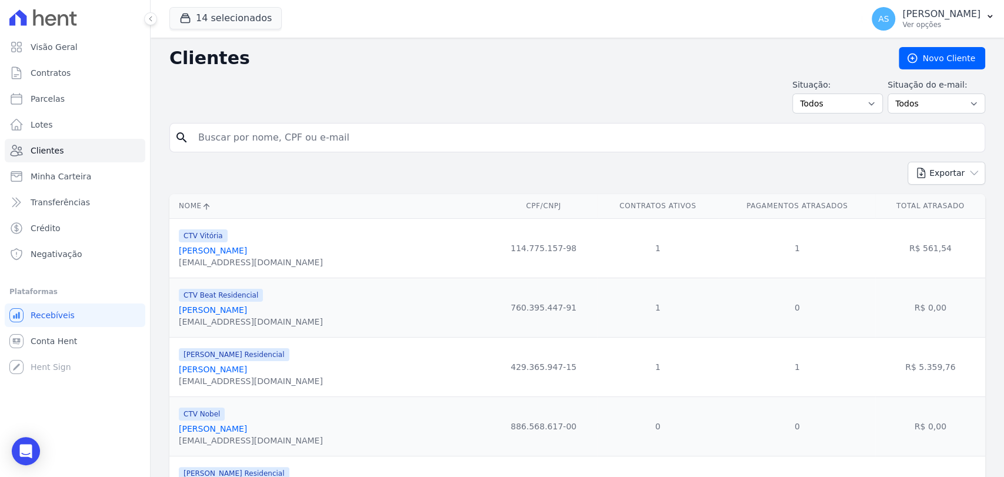
click at [249, 135] on input "search" at bounding box center [585, 138] width 789 height 24
type input "francisco ma"
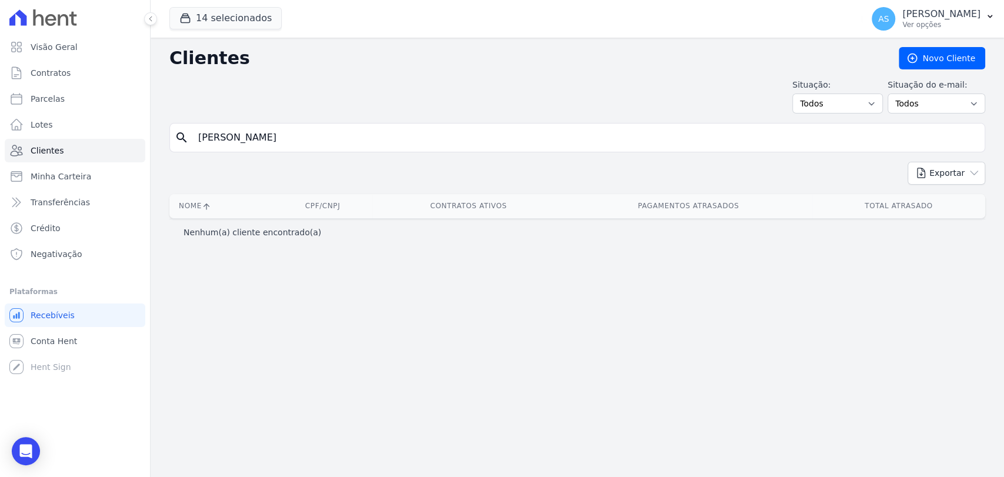
click at [264, 145] on input "francisco ma" at bounding box center [585, 138] width 789 height 24
type input "francisco"
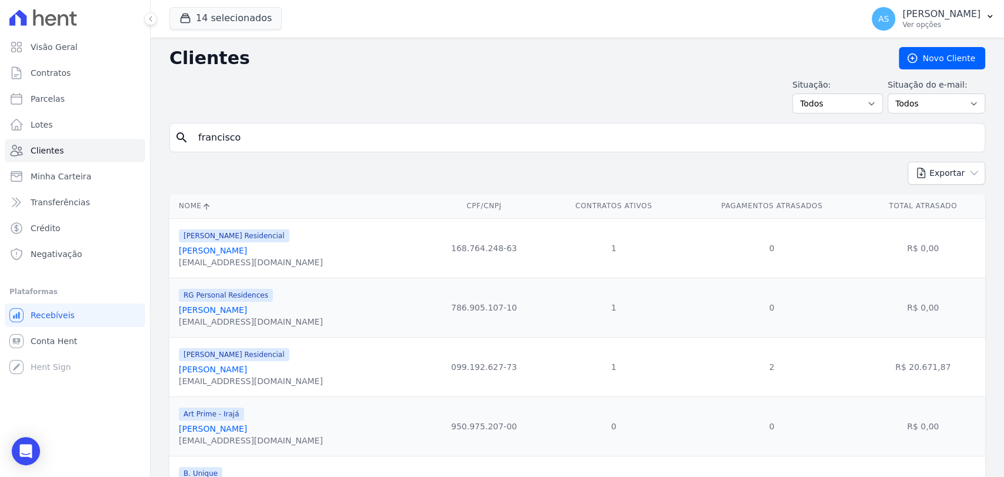
scroll to position [131, 0]
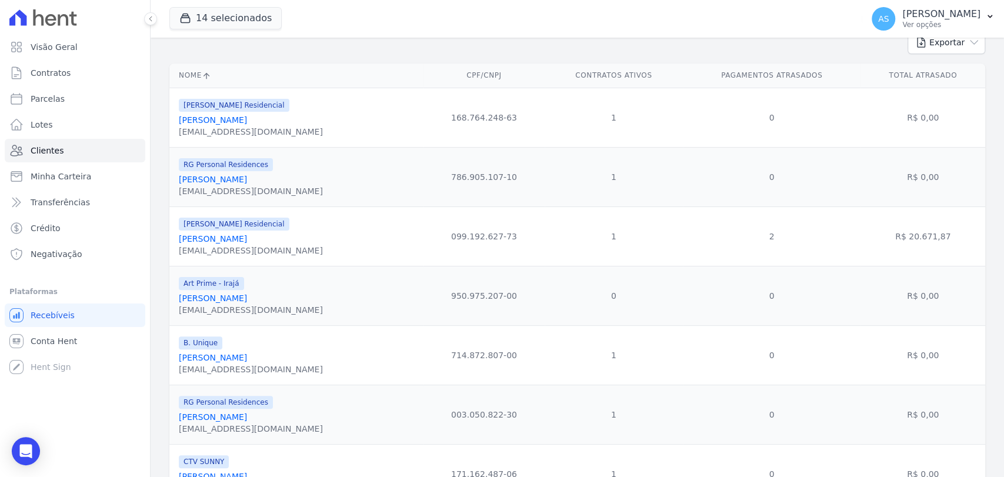
click at [223, 359] on link "Francisco Jose Da Rocha Maiolino" at bounding box center [213, 357] width 68 height 9
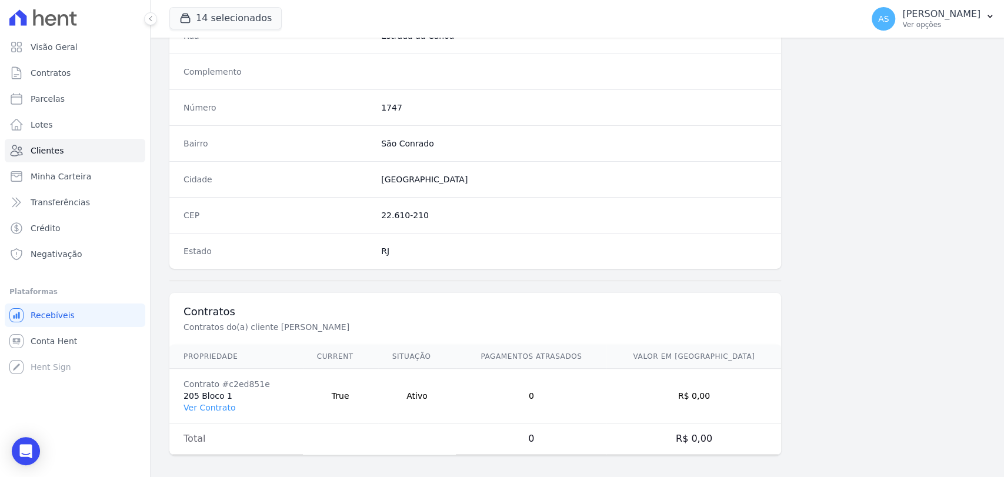
scroll to position [621, 0]
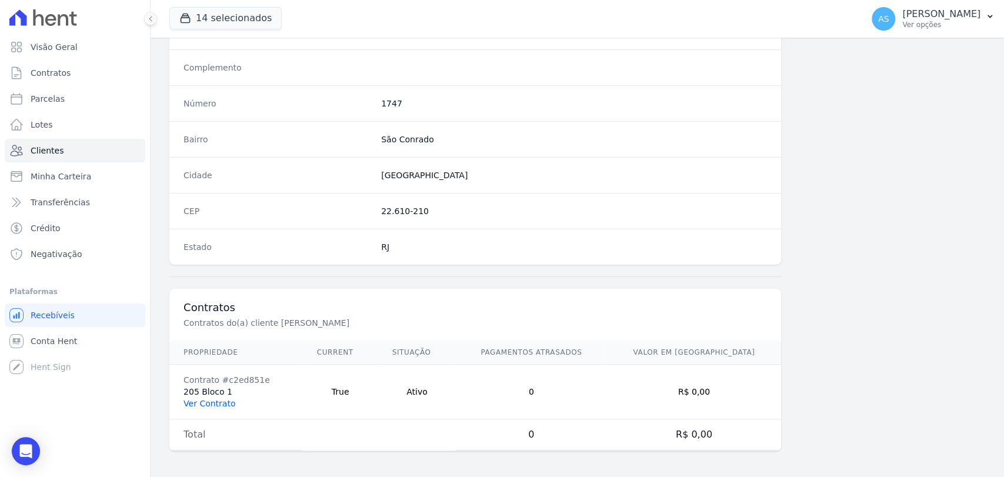
click at [205, 404] on link "Ver Contrato" at bounding box center [210, 403] width 52 height 9
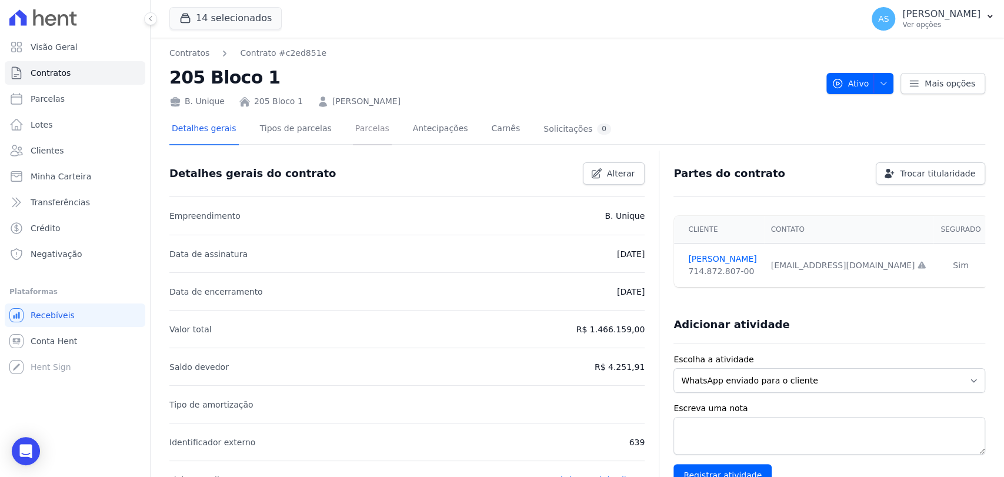
click at [353, 131] on link "Parcelas" at bounding box center [372, 129] width 39 height 31
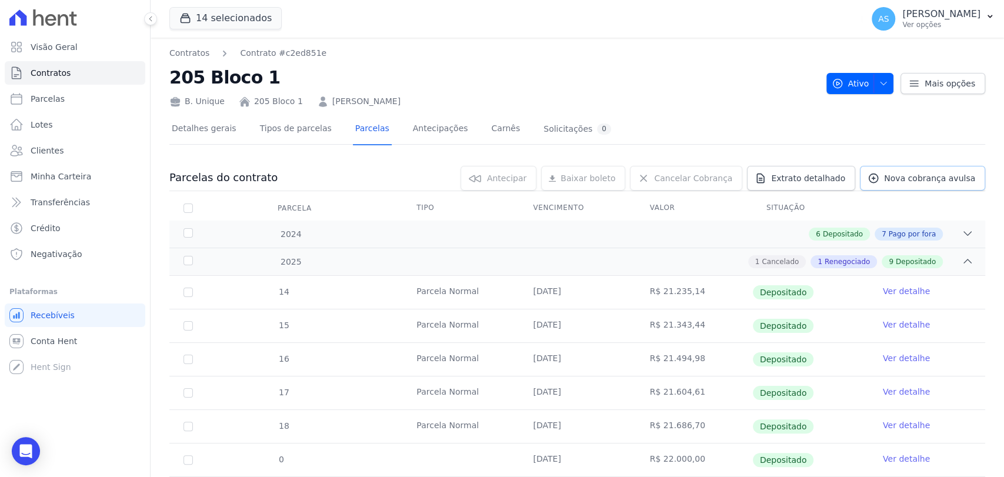
click at [931, 184] on span "Nova cobrança avulsa" at bounding box center [929, 178] width 91 height 12
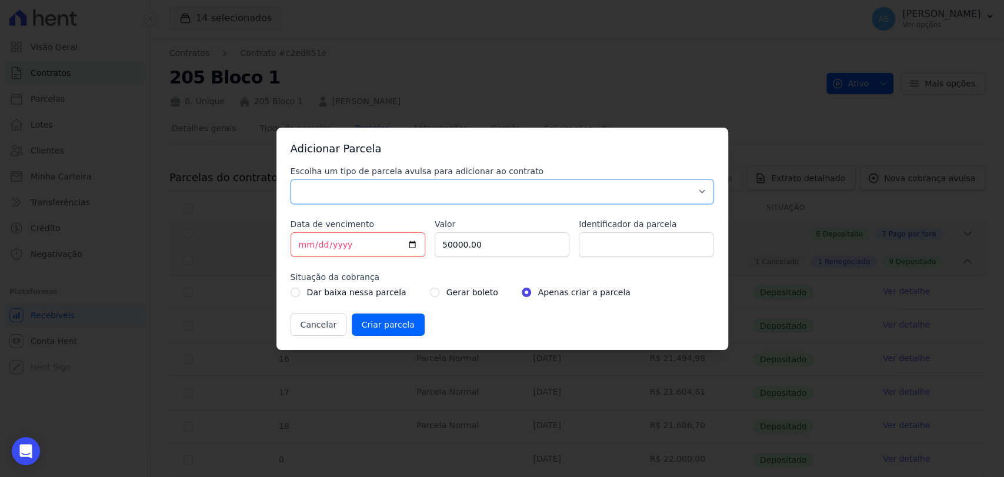
click at [384, 189] on select "Parcela Normal Sinal Caução Intercalada Chaves Pré Chaves Pós Chaves Taxas Quit…" at bounding box center [503, 191] width 424 height 25
select select "standard"
click at [291, 179] on select "Parcela Normal Sinal Caução Intercalada Chaves Pré Chaves Pós Chaves Taxas Quit…" at bounding box center [503, 191] width 424 height 25
click at [367, 249] on input "[DATE]" at bounding box center [358, 244] width 135 height 25
type input "2025-08-05"
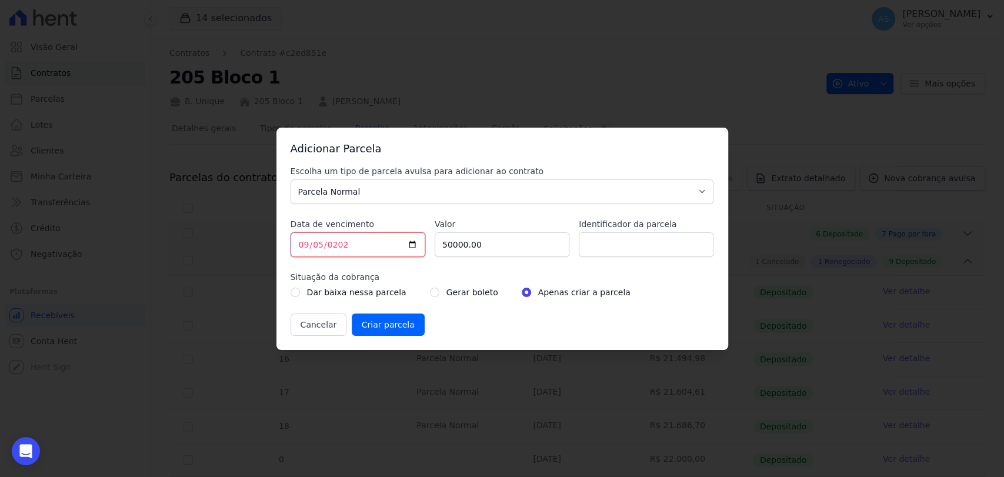
type input "2025-09-05"
drag, startPoint x: 503, startPoint y: 249, endPoint x: 344, endPoint y: 262, distance: 159.4
click at [345, 265] on div "Escolha um tipo de parcela avulsa para adicionar ao contrato Parcela Normal Sin…" at bounding box center [503, 250] width 424 height 171
type input "50000.00"
type input "Amortização de saldo"
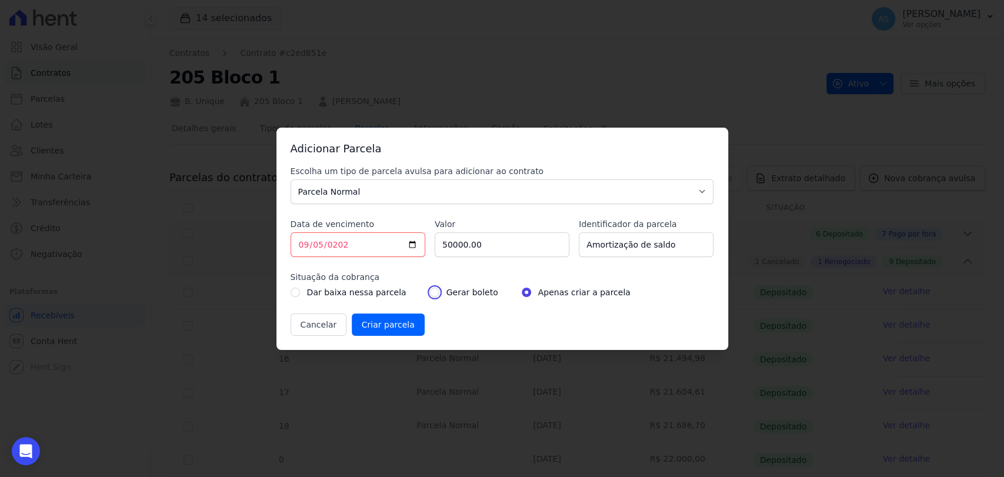
click at [430, 292] on input "radio" at bounding box center [434, 292] width 9 height 9
radio input "true"
click at [389, 321] on input "Criar parcela" at bounding box center [388, 325] width 73 height 22
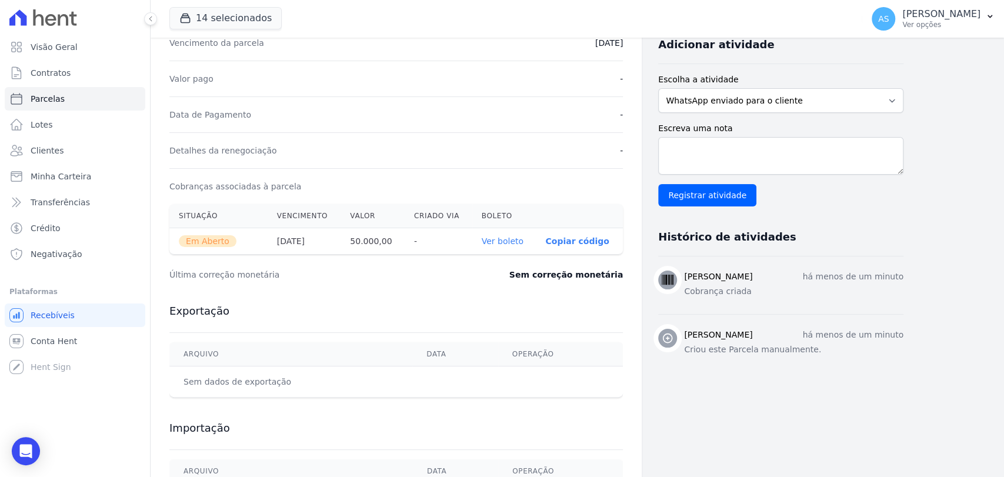
scroll to position [261, 0]
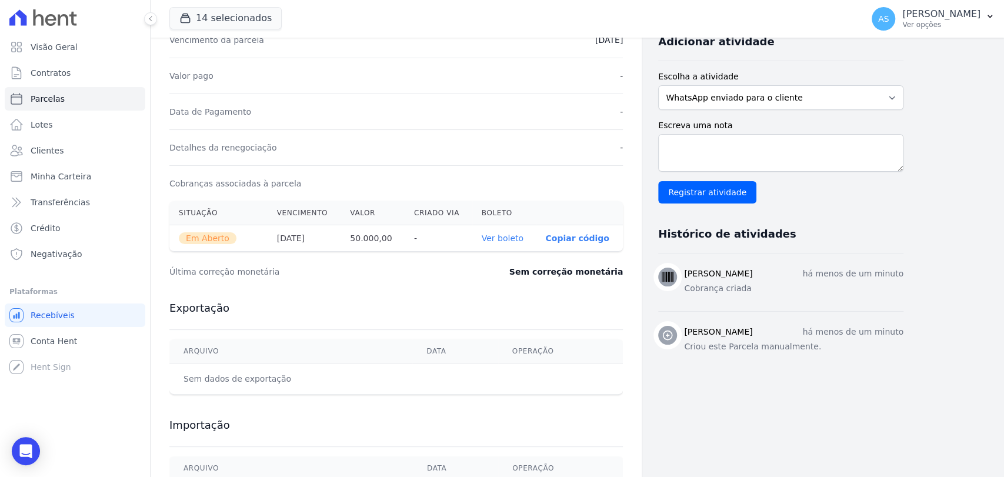
click at [500, 237] on link "Ver boleto" at bounding box center [503, 238] width 42 height 9
click at [62, 180] on span "Minha Carteira" at bounding box center [61, 177] width 61 height 12
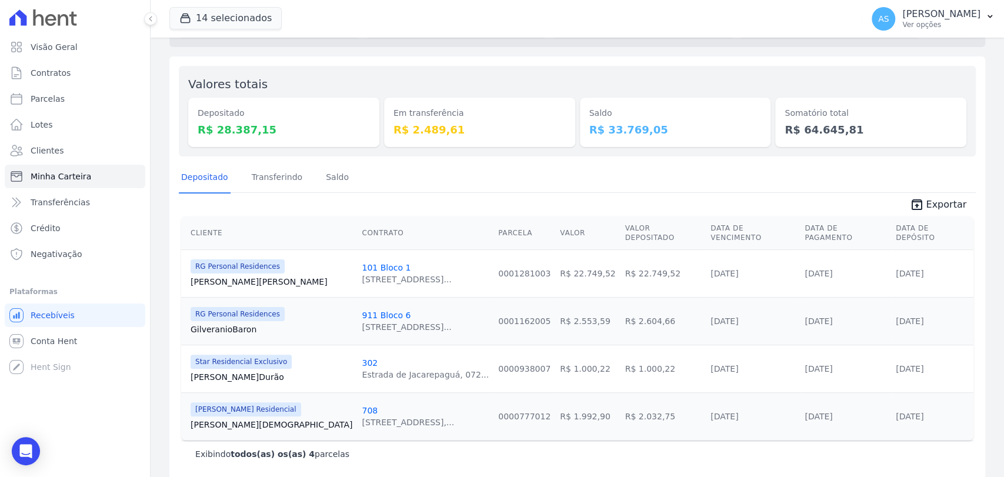
scroll to position [84, 0]
click at [208, 275] on link "[PERSON_NAME] [GEOGRAPHIC_DATA]" at bounding box center [272, 281] width 162 height 12
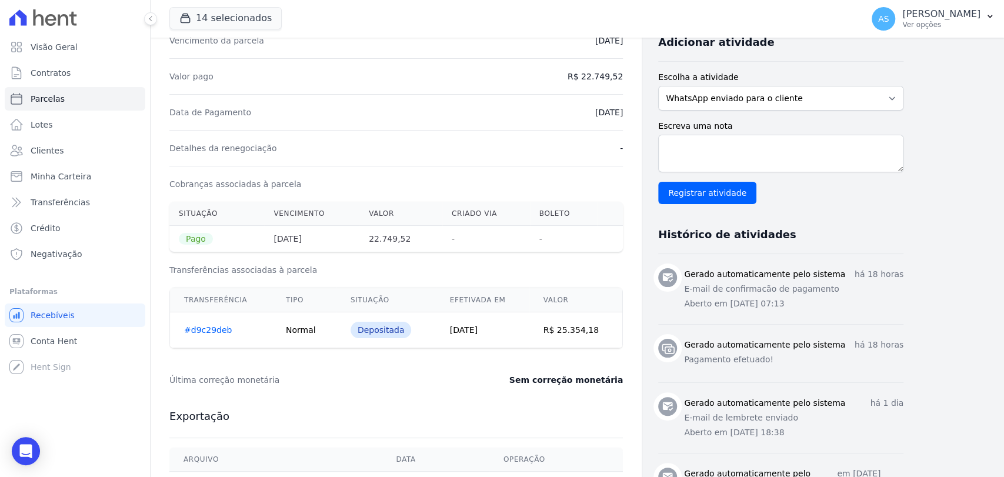
scroll to position [261, 0]
click at [188, 328] on link "#d9c29deb" at bounding box center [208, 329] width 48 height 9
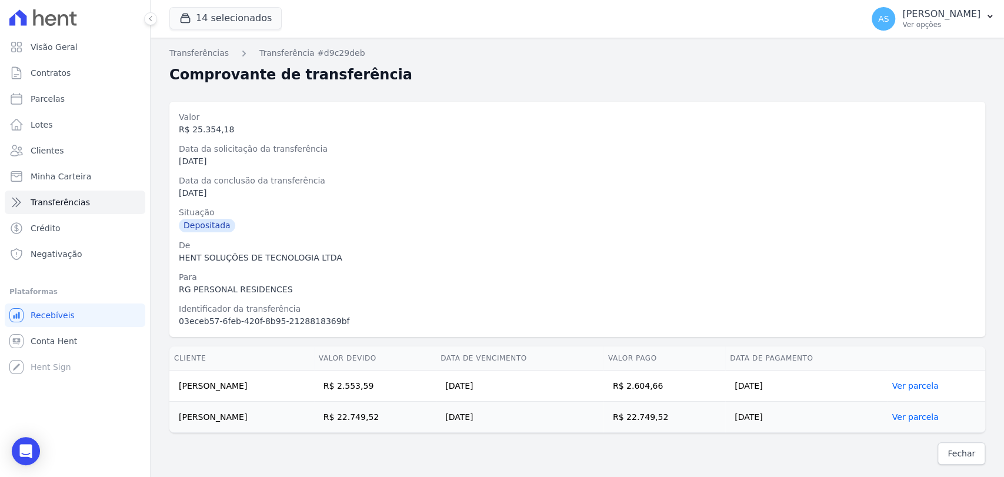
drag, startPoint x: 267, startPoint y: 420, endPoint x: 179, endPoint y: 425, distance: 87.8
click at [179, 425] on td "[PERSON_NAME]" at bounding box center [241, 417] width 145 height 31
copy td "[PERSON_NAME]"
drag, startPoint x: 269, startPoint y: 387, endPoint x: 171, endPoint y: 387, distance: 98.3
click at [171, 387] on td "[PERSON_NAME]" at bounding box center [241, 386] width 145 height 31
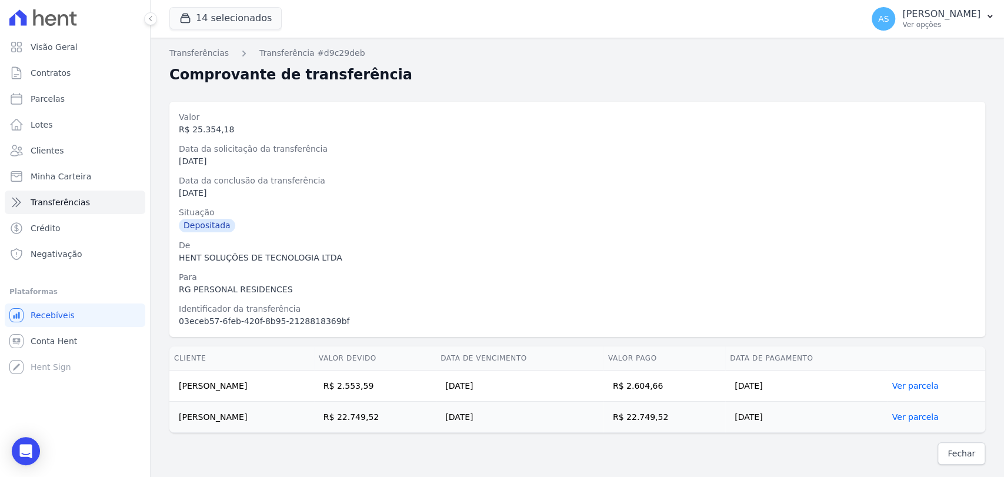
copy td "[PERSON_NAME]"
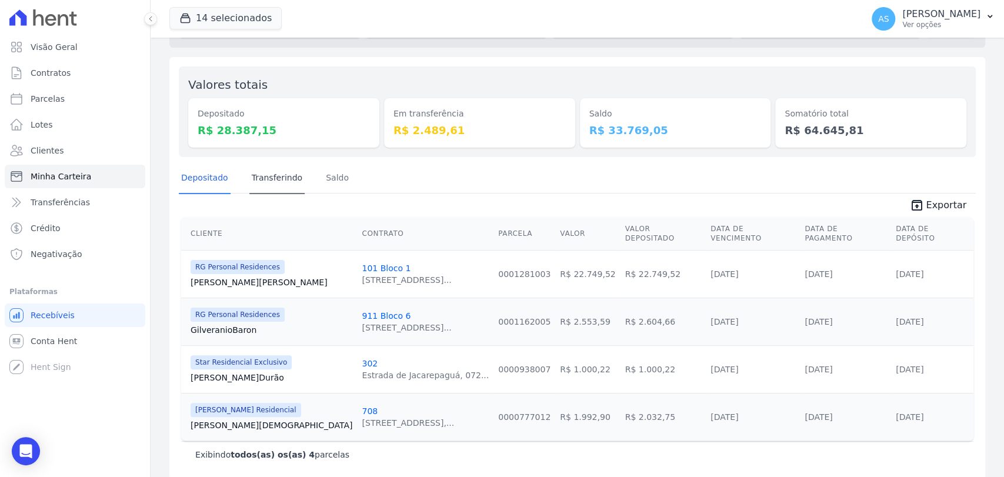
scroll to position [84, 0]
click at [218, 370] on link "[PERSON_NAME] [GEOGRAPHIC_DATA]" at bounding box center [272, 376] width 162 height 12
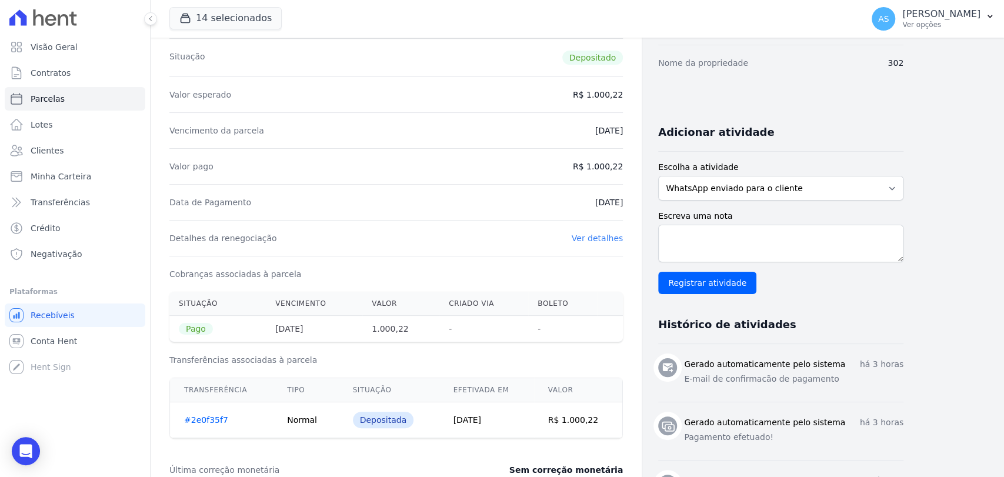
scroll to position [196, 0]
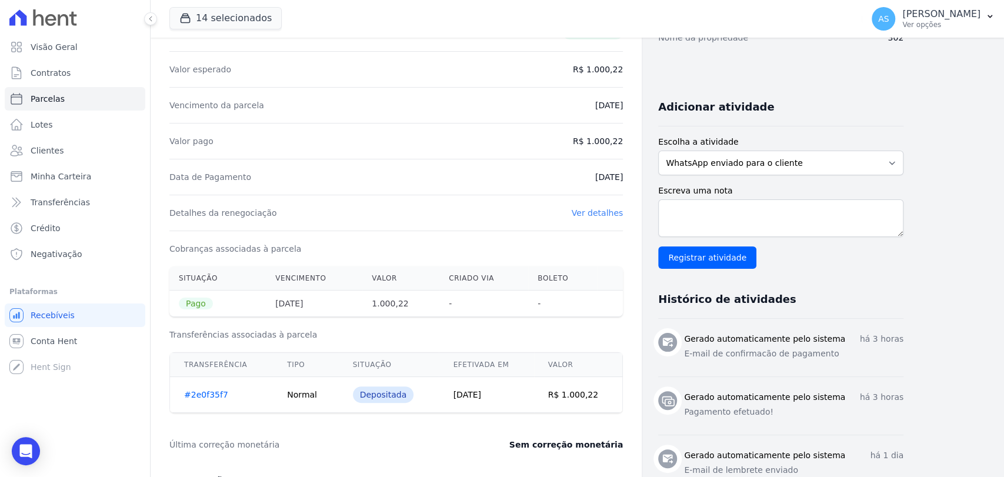
click at [200, 393] on link "#2e0f35f7" at bounding box center [206, 394] width 44 height 9
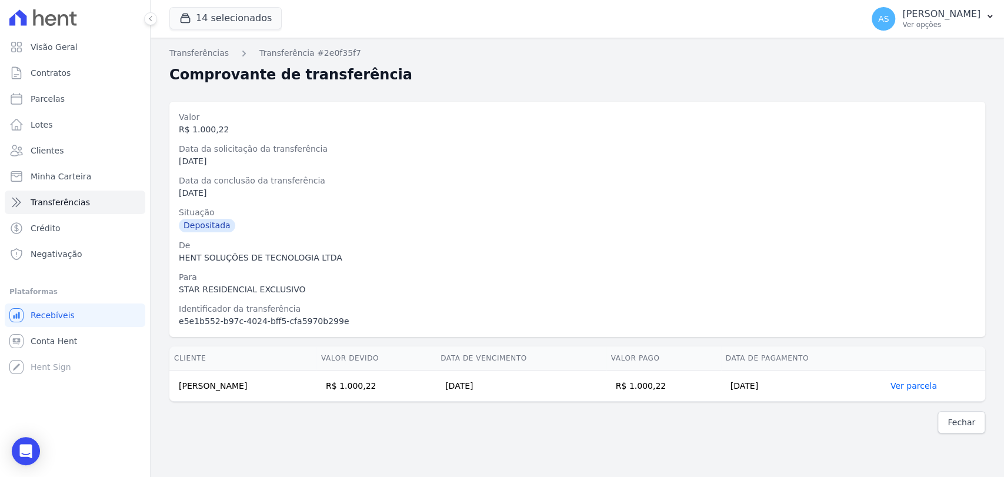
drag, startPoint x: 284, startPoint y: 391, endPoint x: 89, endPoint y: 398, distance: 194.3
click at [89, 398] on div "Visão Geral Contratos [GEOGRAPHIC_DATA] Lotes Clientes Minha Carteira Transferê…" at bounding box center [502, 238] width 1004 height 477
click at [212, 385] on td "[PERSON_NAME]" at bounding box center [242, 386] width 147 height 31
click at [296, 385] on td "[PERSON_NAME]" at bounding box center [242, 386] width 147 height 31
click at [293, 384] on td "[PERSON_NAME]" at bounding box center [242, 386] width 147 height 31
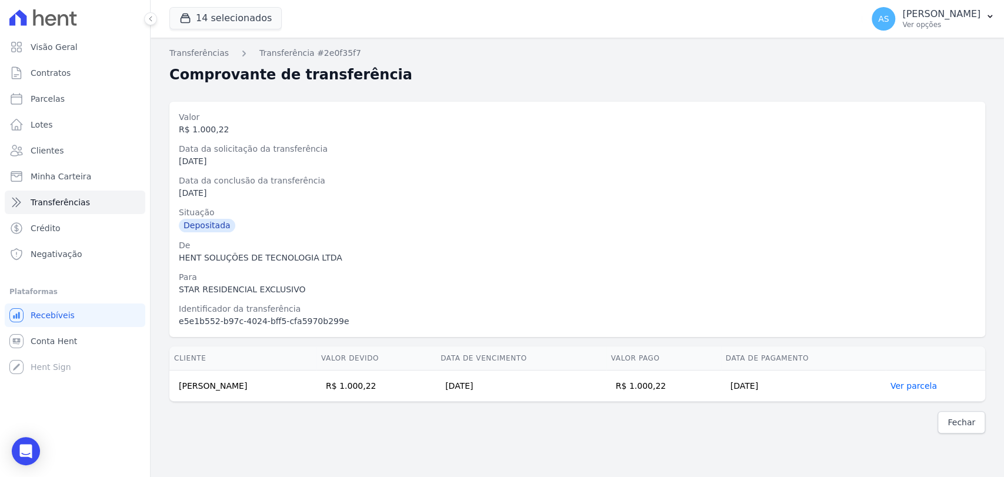
drag, startPoint x: 279, startPoint y: 384, endPoint x: 177, endPoint y: 394, distance: 102.2
click at [177, 394] on td "[PERSON_NAME]" at bounding box center [242, 386] width 147 height 31
copy td "[PERSON_NAME]"
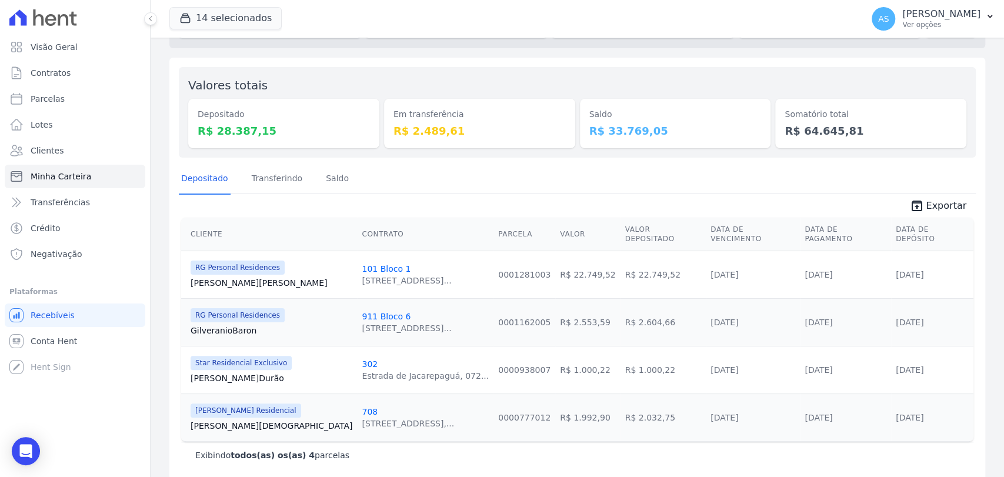
scroll to position [84, 0]
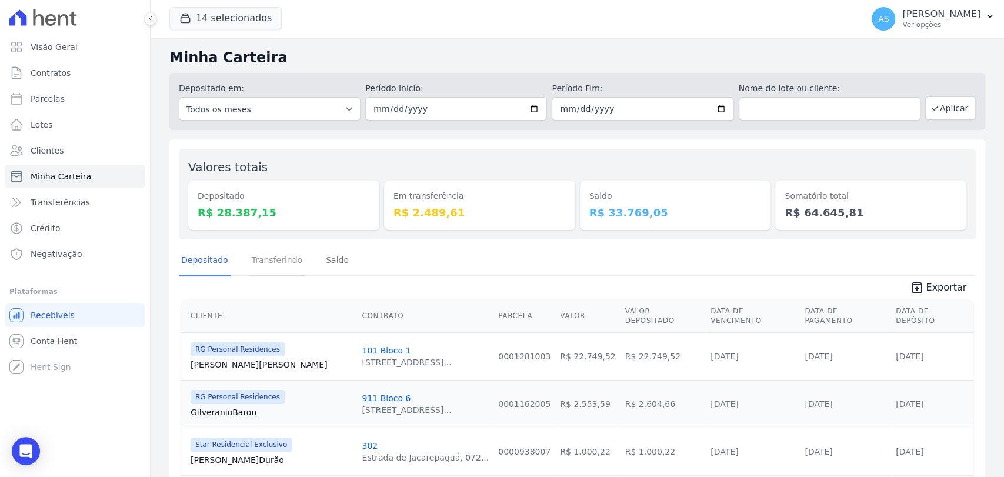
click at [273, 264] on link "Transferindo" at bounding box center [277, 261] width 56 height 31
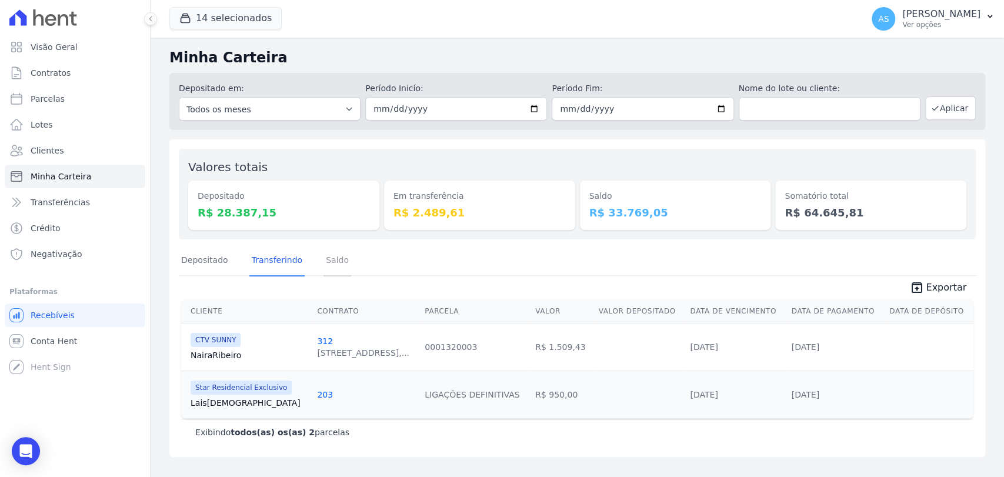
click at [334, 262] on link "Saldo" at bounding box center [338, 261] width 28 height 31
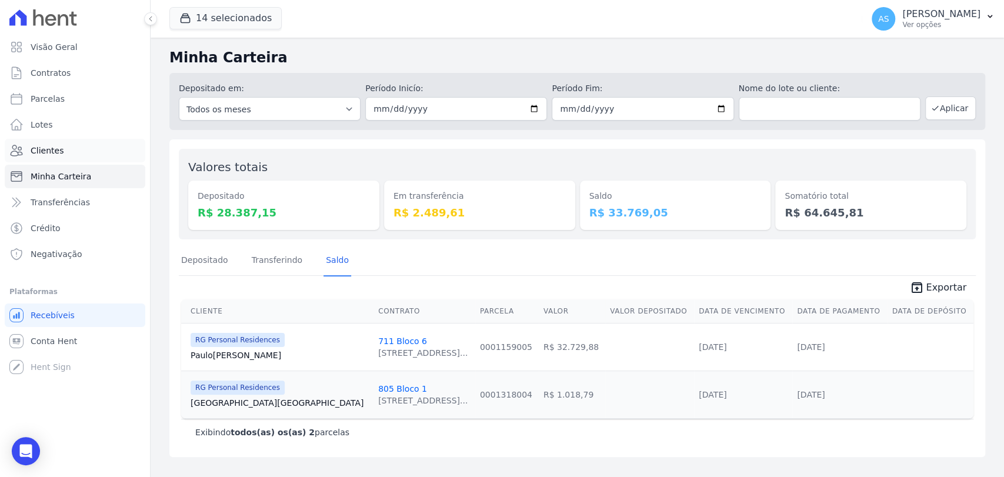
click at [39, 152] on span "Clientes" at bounding box center [47, 151] width 33 height 12
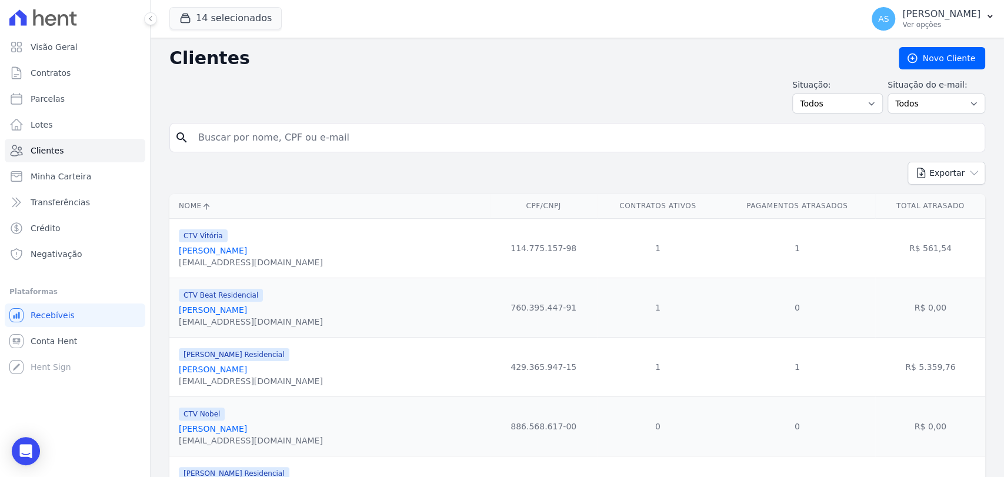
click at [257, 139] on input "search" at bounding box center [585, 138] width 789 height 24
paste input "[PERSON_NAME]"
type input "[PERSON_NAME]"
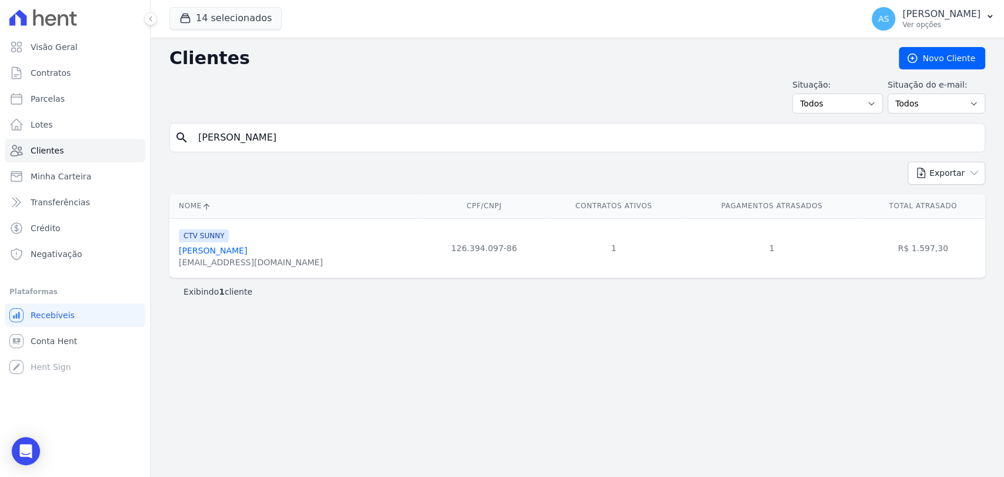
click at [242, 247] on link "[PERSON_NAME]" at bounding box center [213, 250] width 68 height 9
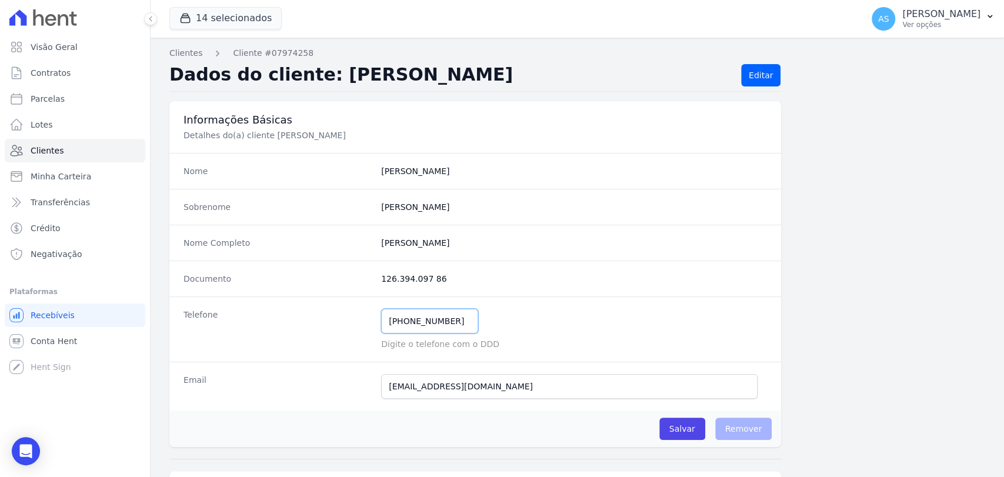
drag, startPoint x: 435, startPoint y: 324, endPoint x: 282, endPoint y: 320, distance: 152.4
click at [287, 321] on div "Telefone [PHONE_NUMBER] Mensagem de SMS ainda não enviada.. Mensagem de [PERSON…" at bounding box center [475, 329] width 612 height 65
drag, startPoint x: 1116, startPoint y: -13, endPoint x: 1323, endPoint y: 3, distance: 207.1
click at [1004, 3] on html "Visão Geral Contratos [GEOGRAPHIC_DATA] Lotes Clientes Minha Carteira Transferê…" at bounding box center [502, 238] width 1004 height 477
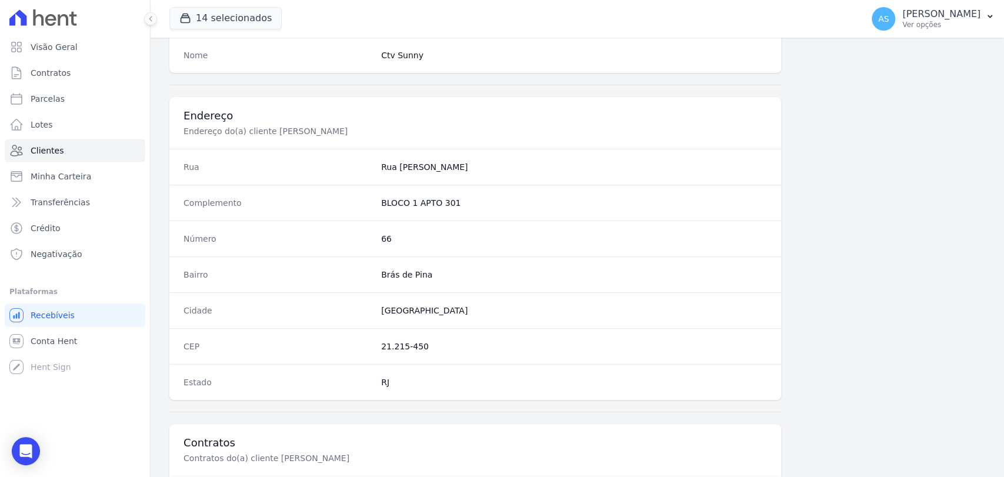
scroll to position [621, 0]
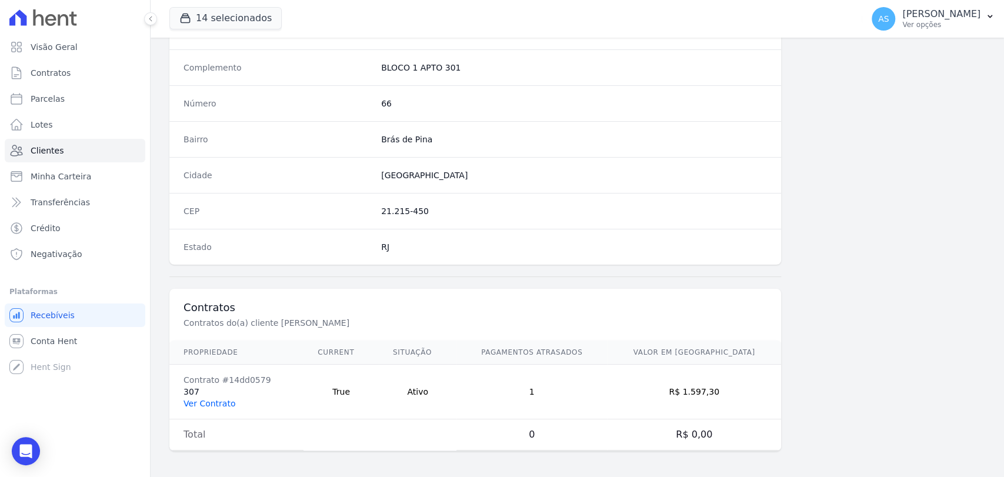
click at [198, 404] on link "Ver Contrato" at bounding box center [210, 403] width 52 height 9
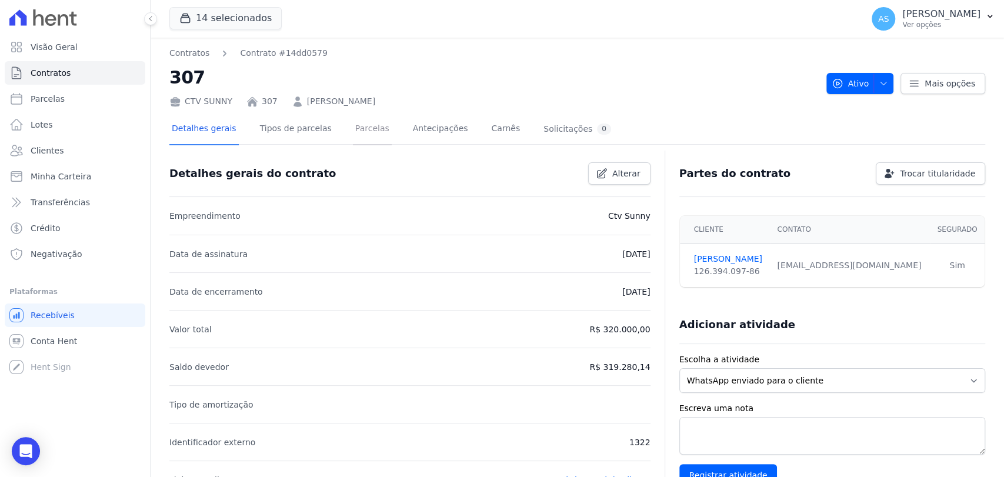
click at [364, 131] on link "Parcelas" at bounding box center [372, 129] width 39 height 31
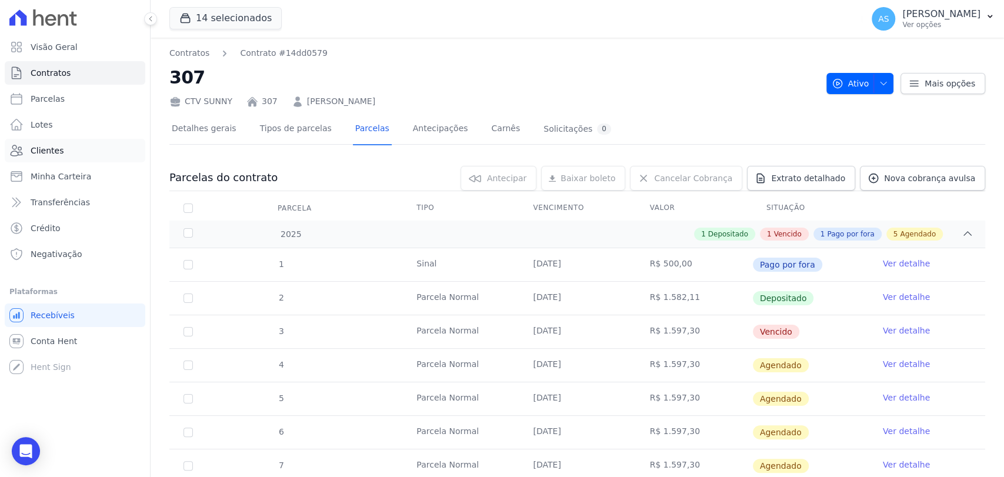
click at [35, 151] on span "Clientes" at bounding box center [47, 151] width 33 height 12
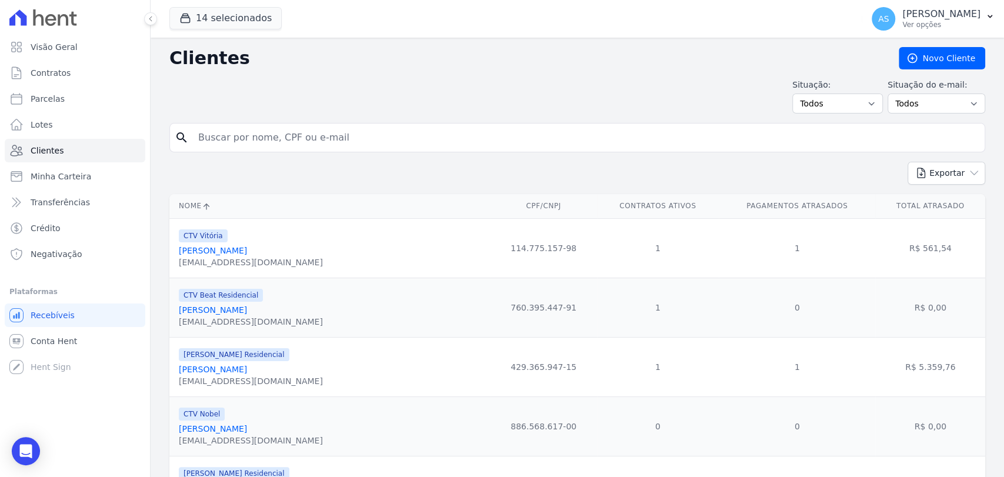
click at [231, 139] on input "search" at bounding box center [585, 138] width 789 height 24
paste input "[PERSON_NAME]"
type input "[PERSON_NAME]"
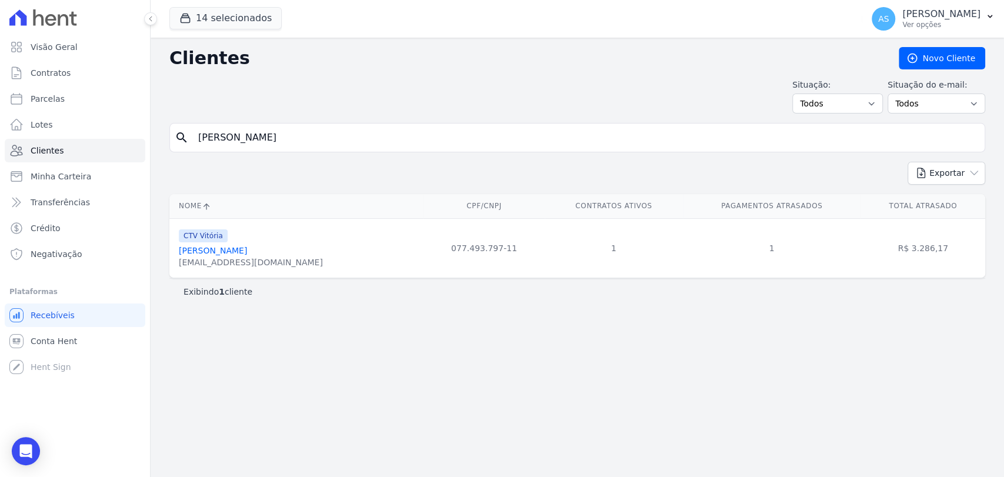
click at [221, 255] on link "[PERSON_NAME]" at bounding box center [213, 250] width 68 height 9
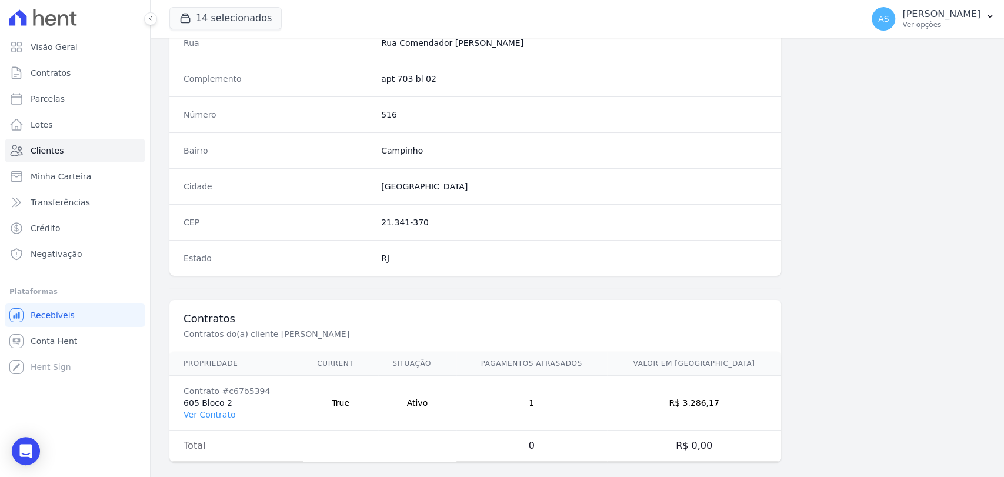
scroll to position [621, 0]
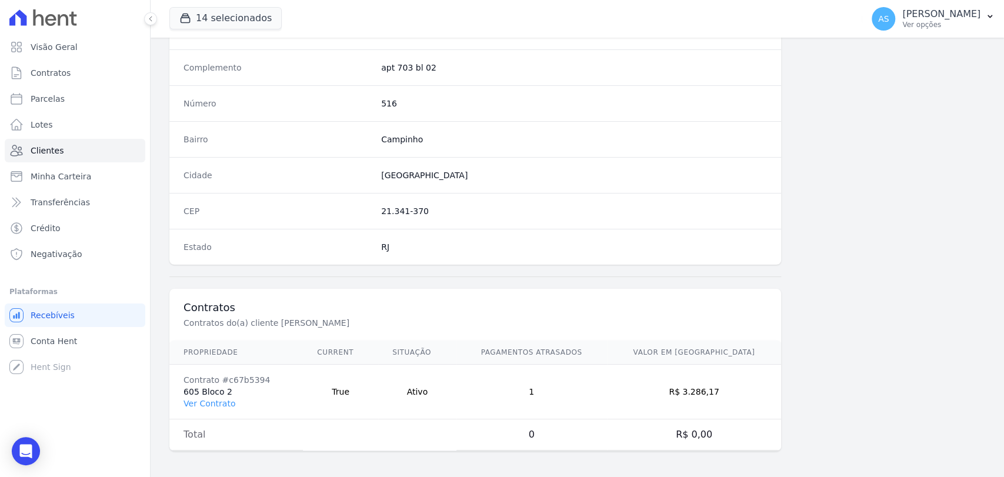
click at [204, 407] on td "Contrato #c67b5394 605 Bloco 2 Ver Contrato" at bounding box center [236, 392] width 134 height 55
click at [202, 401] on link "Ver Contrato" at bounding box center [210, 403] width 52 height 9
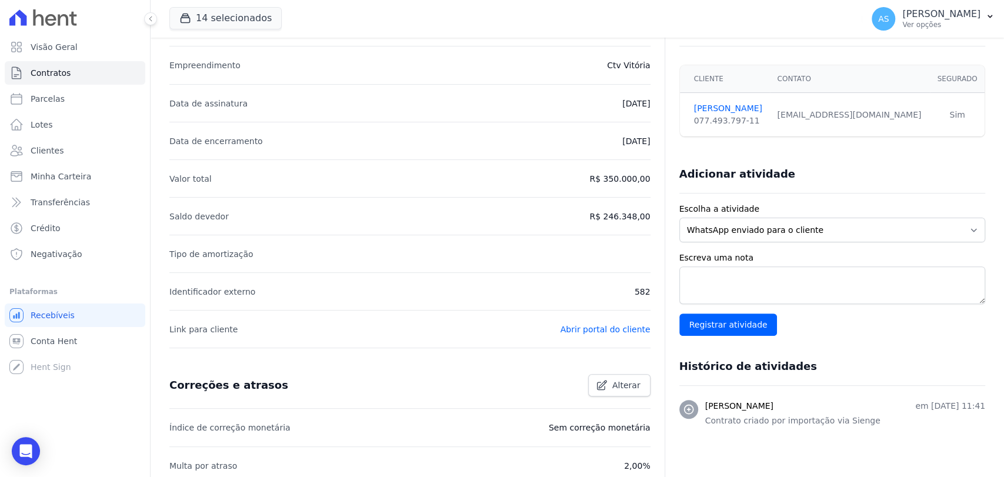
scroll to position [14, 0]
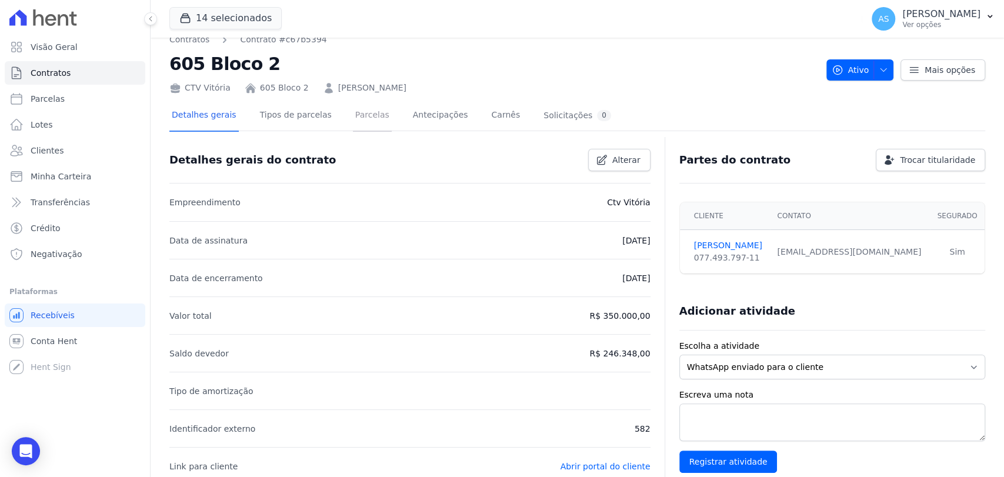
click at [353, 115] on link "Parcelas" at bounding box center [372, 116] width 39 height 31
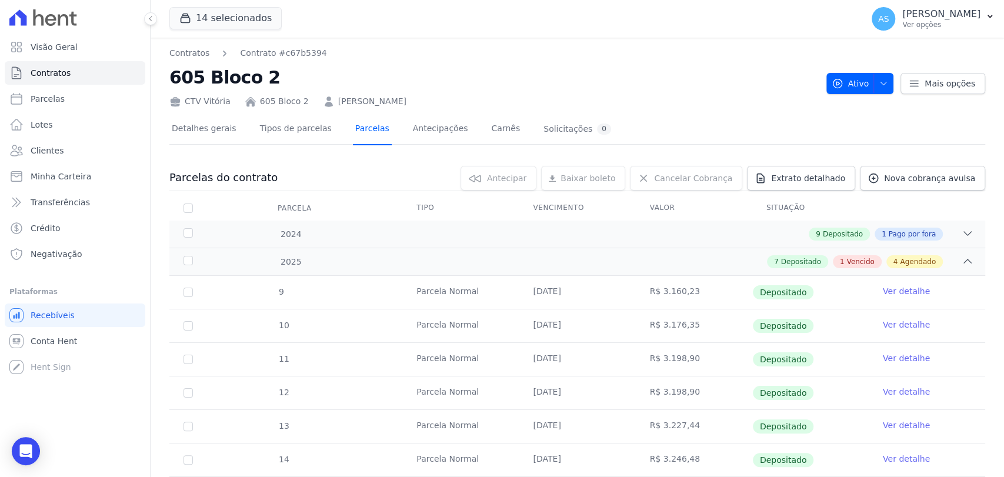
click at [353, 115] on link "Parcelas" at bounding box center [372, 129] width 39 height 31
click at [381, 100] on link "[PERSON_NAME]" at bounding box center [372, 101] width 68 height 12
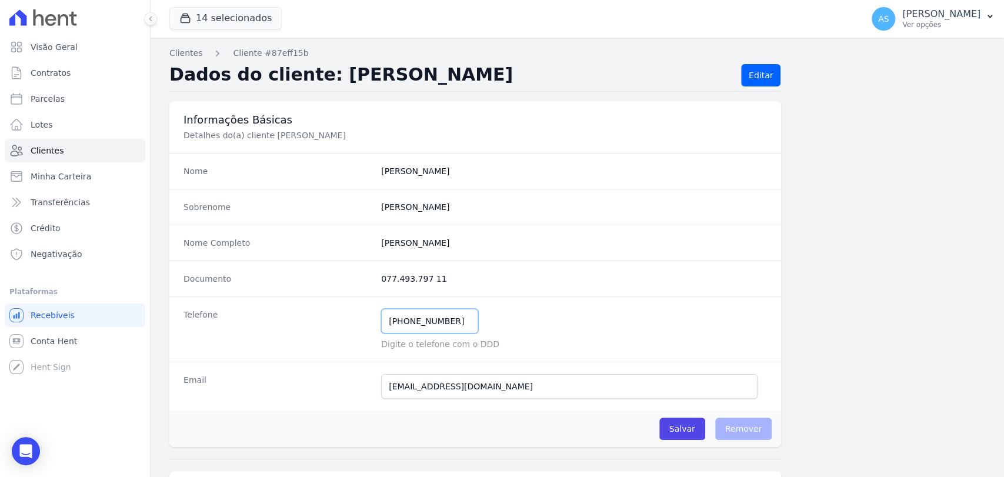
drag, startPoint x: 397, startPoint y: 317, endPoint x: 336, endPoint y: 318, distance: 61.2
click at [336, 318] on div "Telefone [PHONE_NUMBER] Mensagem de SMS ainda não enviada.. Mensagem de [PERSON…" at bounding box center [475, 329] width 612 height 65
click at [39, 150] on span "Clientes" at bounding box center [47, 151] width 33 height 12
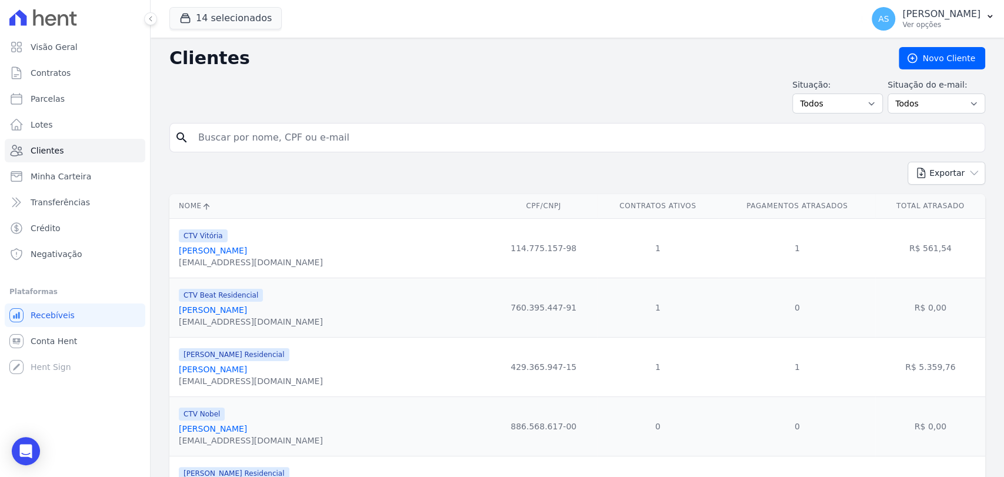
click at [232, 137] on input "search" at bounding box center [585, 138] width 789 height 24
paste input "[PERSON_NAME]"
type input "[PERSON_NAME]"
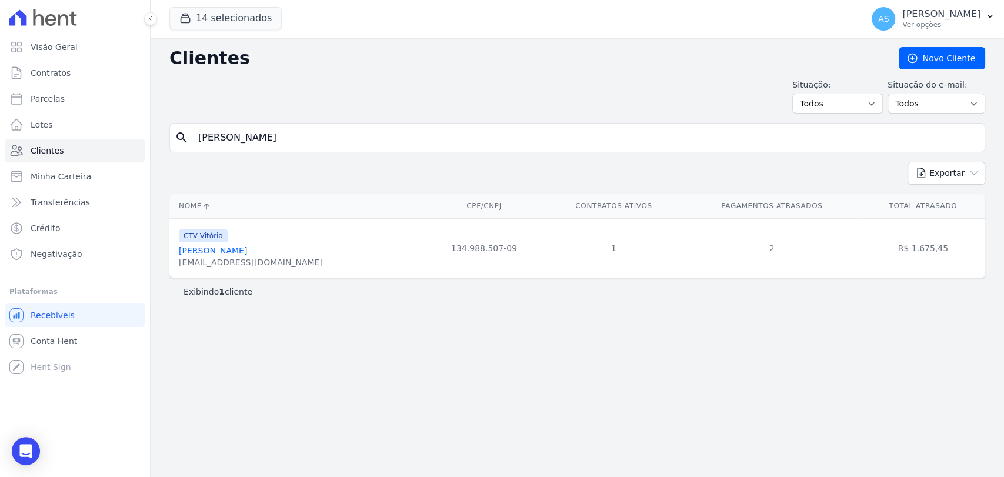
click at [232, 251] on link "[PERSON_NAME]" at bounding box center [213, 250] width 68 height 9
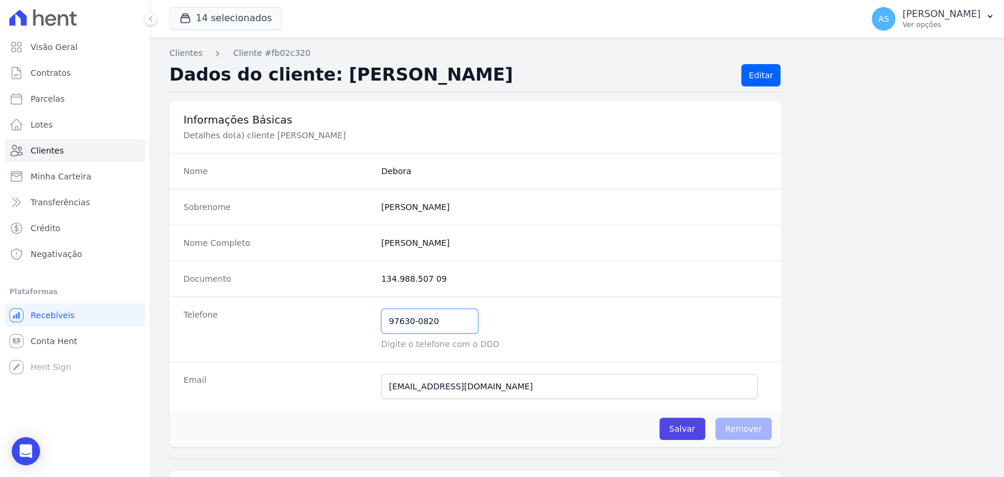
drag, startPoint x: 458, startPoint y: 328, endPoint x: 311, endPoint y: 320, distance: 146.7
click at [311, 320] on div "Telefone 97630-0820 Mensagem de SMS ainda não enviada.. Mensagem de Whatsapp ai…" at bounding box center [475, 329] width 612 height 65
click at [49, 151] on span "Clientes" at bounding box center [47, 151] width 33 height 12
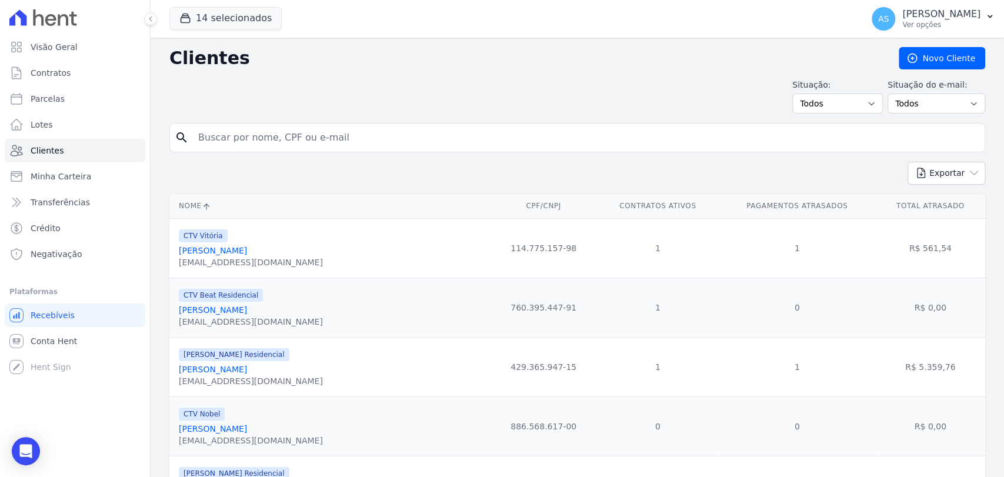
click at [236, 138] on input "search" at bounding box center [585, 138] width 789 height 24
paste input "Leandro Moreira Dias"
type input "Leandro Moreira Dias"
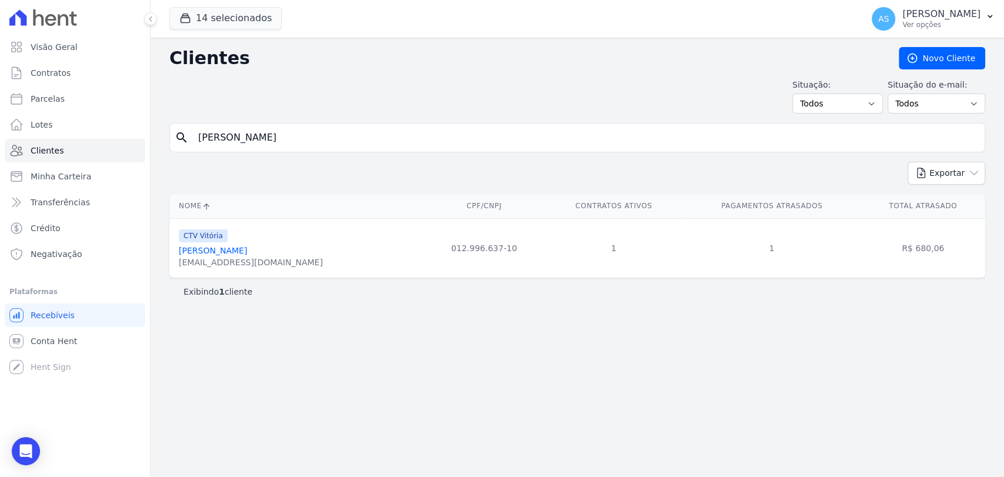
click at [211, 249] on link "Leandro Moreira Dias" at bounding box center [213, 250] width 68 height 9
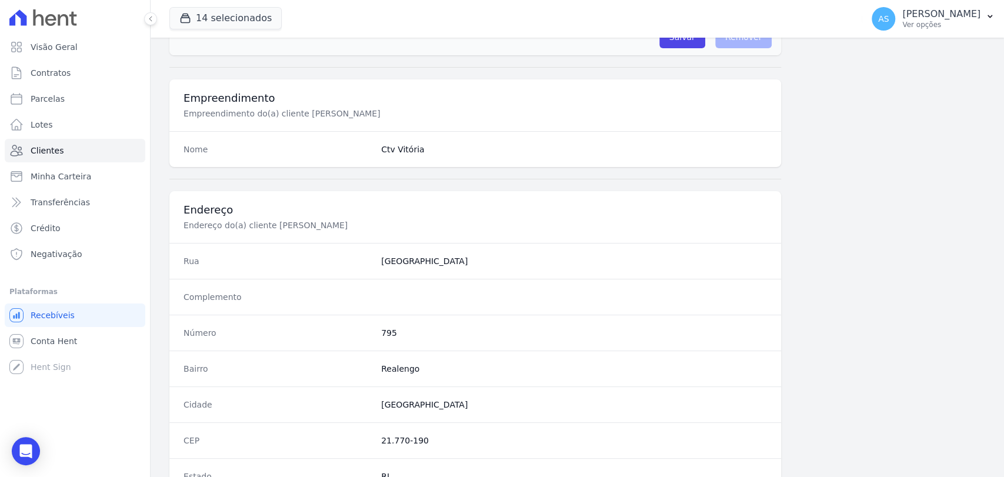
scroll to position [621, 0]
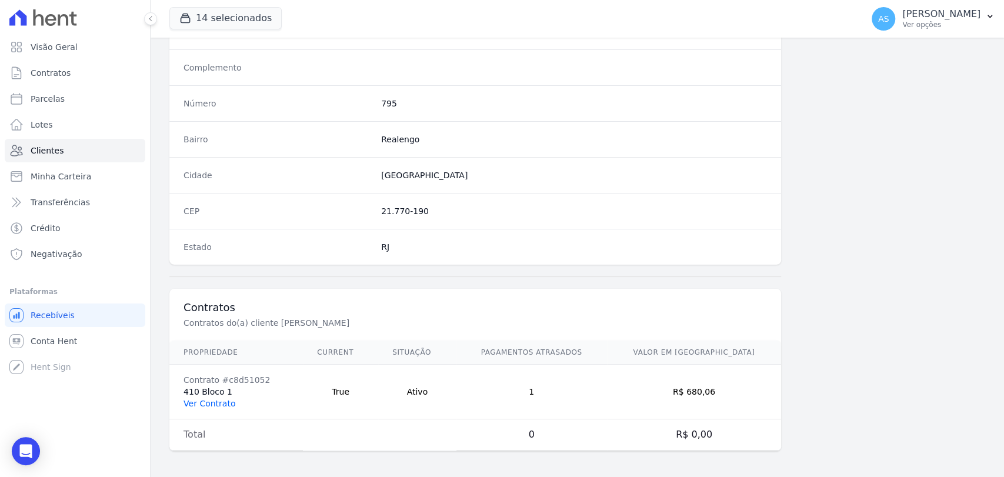
click at [202, 405] on link "Ver Contrato" at bounding box center [210, 403] width 52 height 9
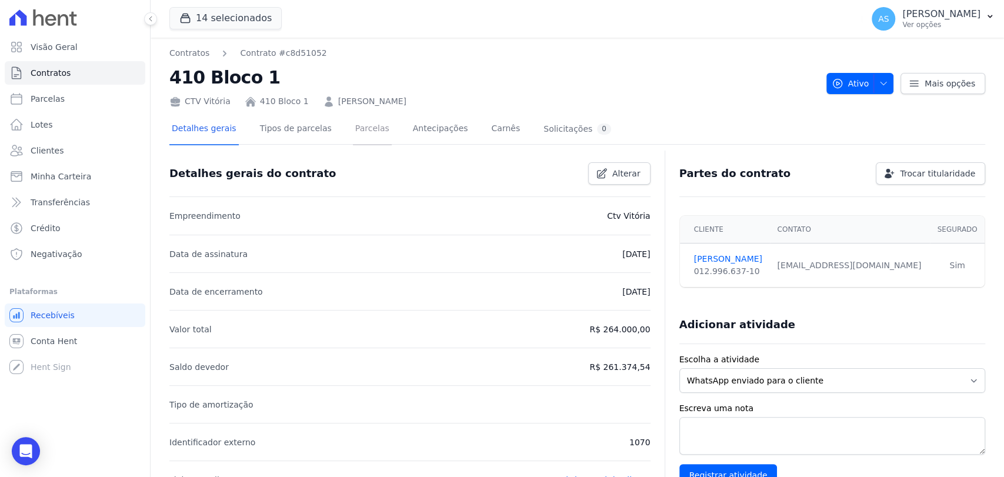
click at [363, 137] on link "Parcelas" at bounding box center [372, 129] width 39 height 31
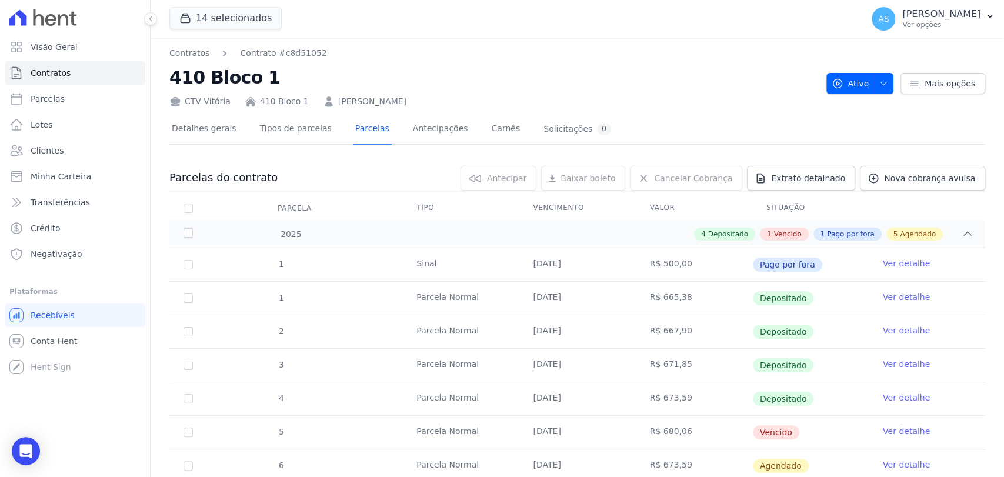
click at [378, 99] on link "Leandro Moreira Dias" at bounding box center [372, 101] width 68 height 12
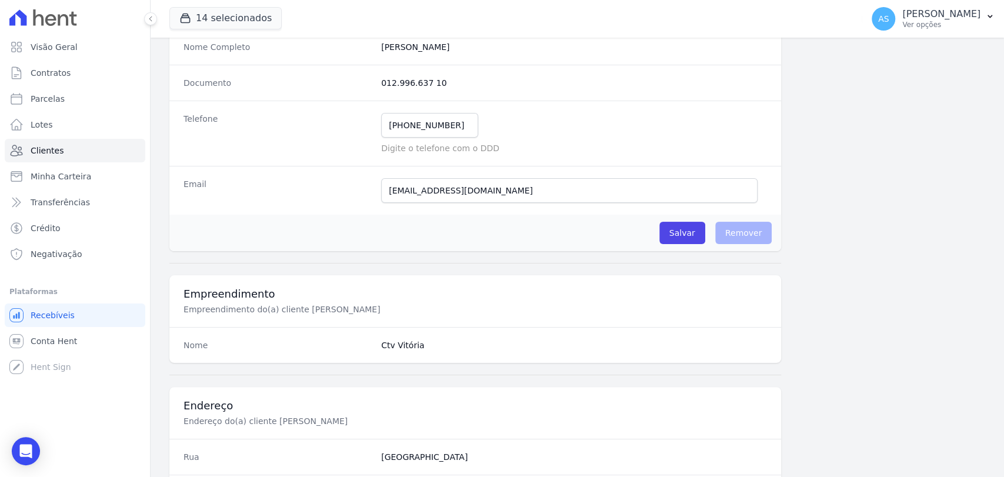
scroll to position [327, 0]
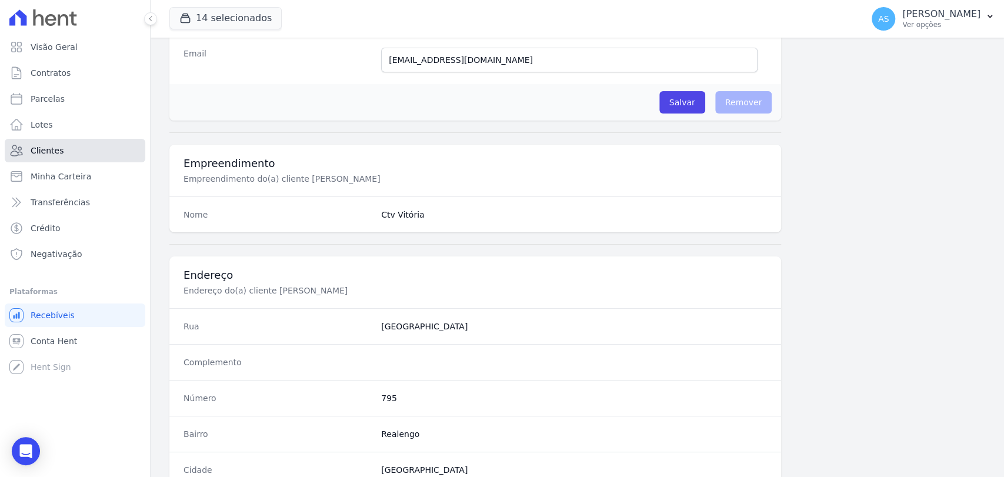
click at [53, 157] on link "Clientes" at bounding box center [75, 151] width 141 height 24
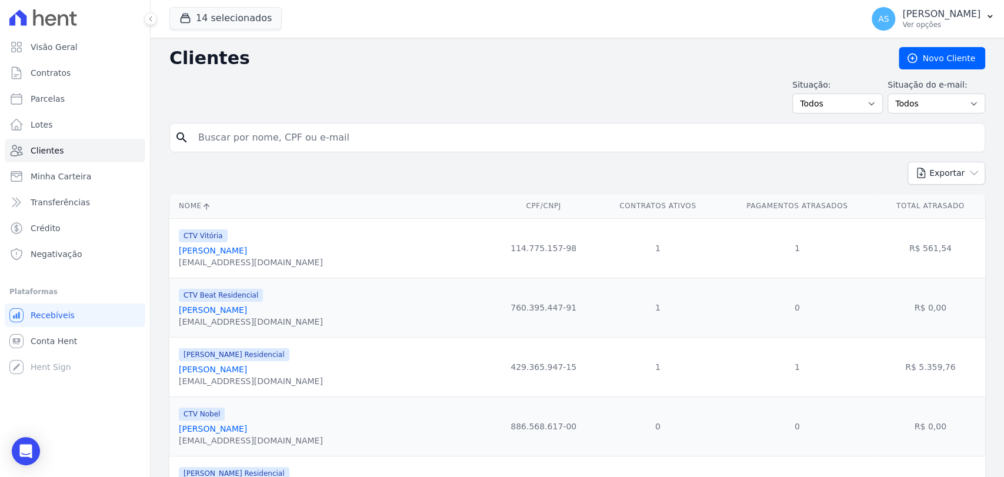
click at [229, 137] on input "search" at bounding box center [585, 138] width 789 height 24
paste input "Carlos Antonio Pinheiro dos Santos"
type input "Carlos Antonio Pinheiro dos Santos"
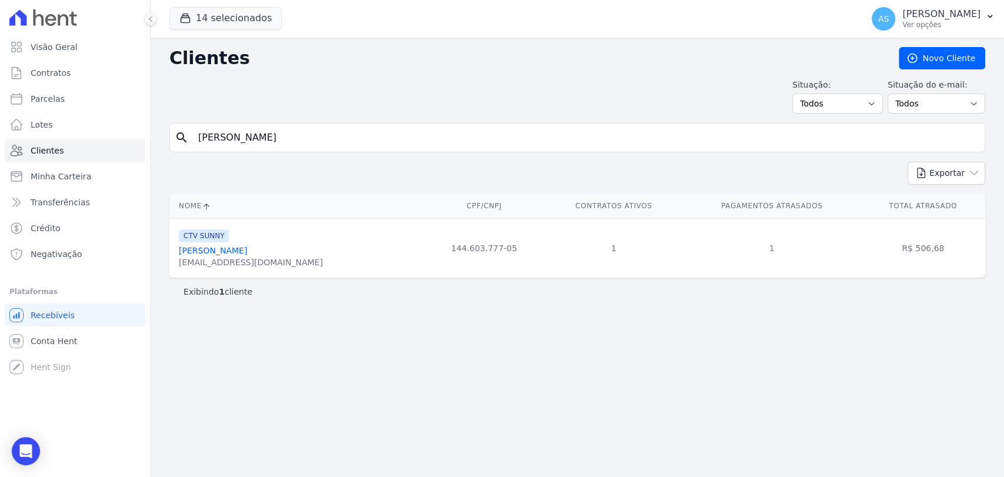
click at [217, 262] on div "els022pinheiro@gmail.com" at bounding box center [251, 263] width 144 height 12
click at [238, 246] on link "Carlos Antônio Pinheiro Dos Santos" at bounding box center [213, 250] width 68 height 9
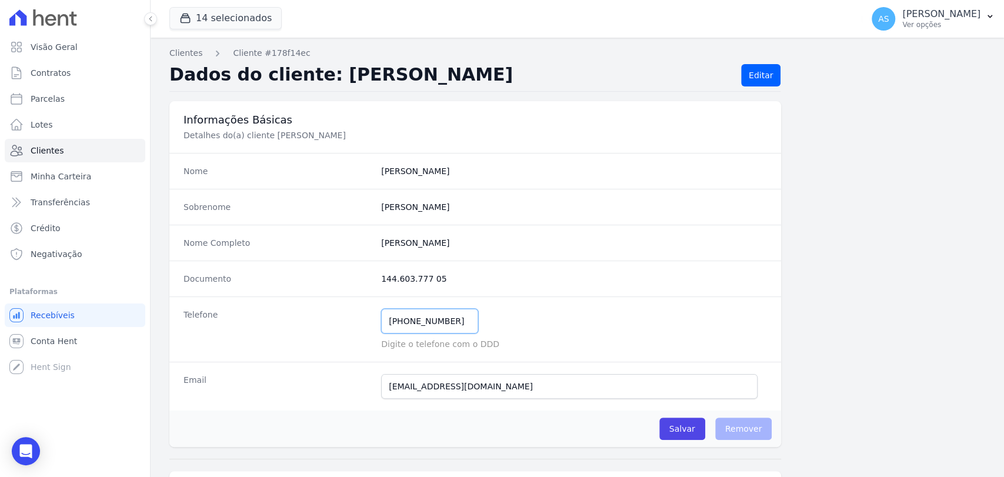
drag, startPoint x: 457, startPoint y: 322, endPoint x: 351, endPoint y: 330, distance: 106.2
click at [351, 330] on div "Telefone (21) 99365-6079 Mensagem de SMS ainda não enviada.. Mensagem de Whatsa…" at bounding box center [475, 329] width 612 height 65
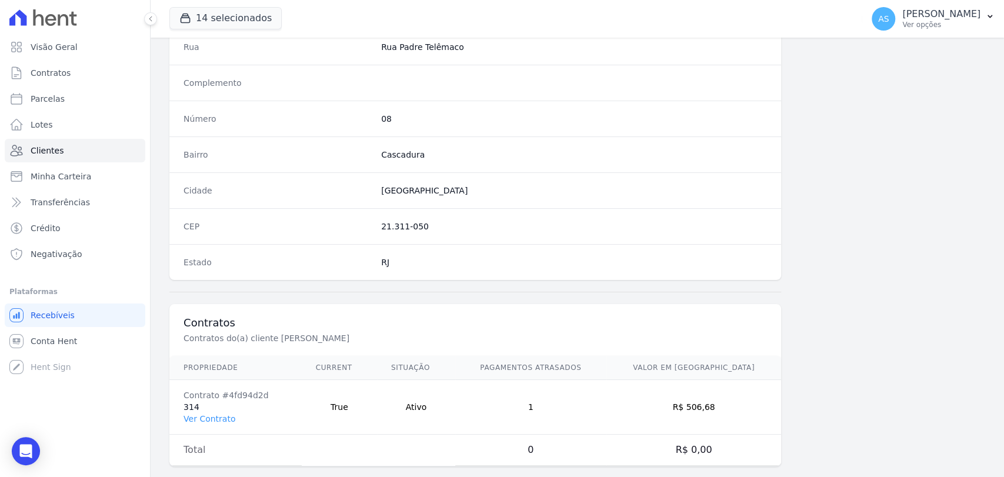
scroll to position [621, 0]
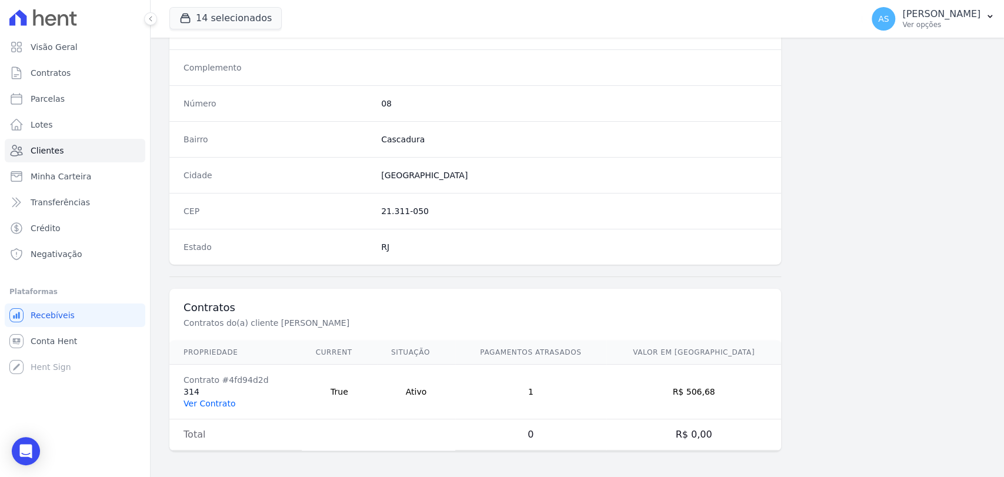
click at [209, 404] on link "Ver Contrato" at bounding box center [210, 403] width 52 height 9
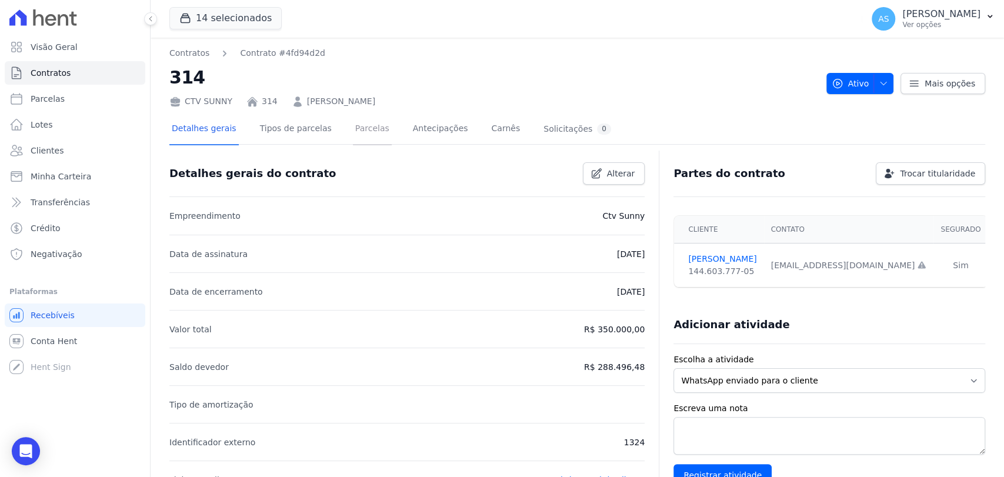
click at [353, 130] on link "Parcelas" at bounding box center [372, 129] width 39 height 31
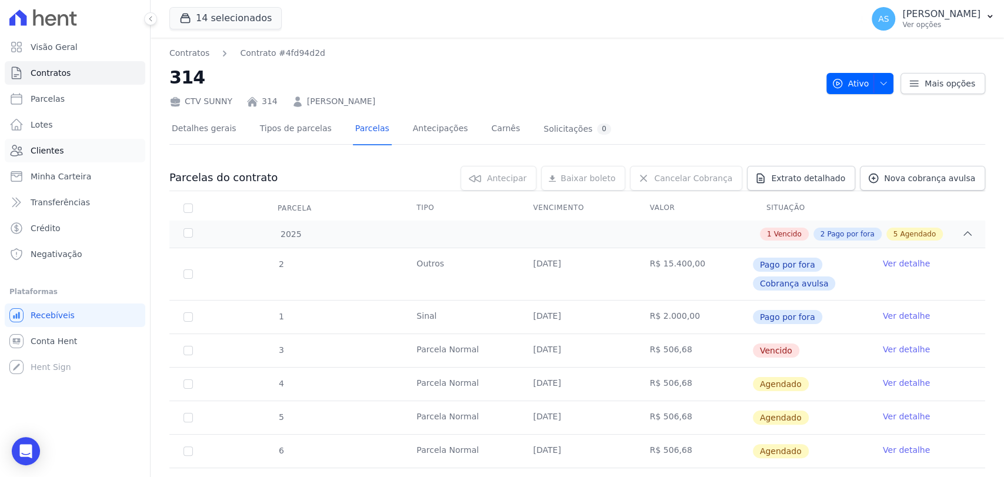
click at [43, 147] on span "Clientes" at bounding box center [47, 151] width 33 height 12
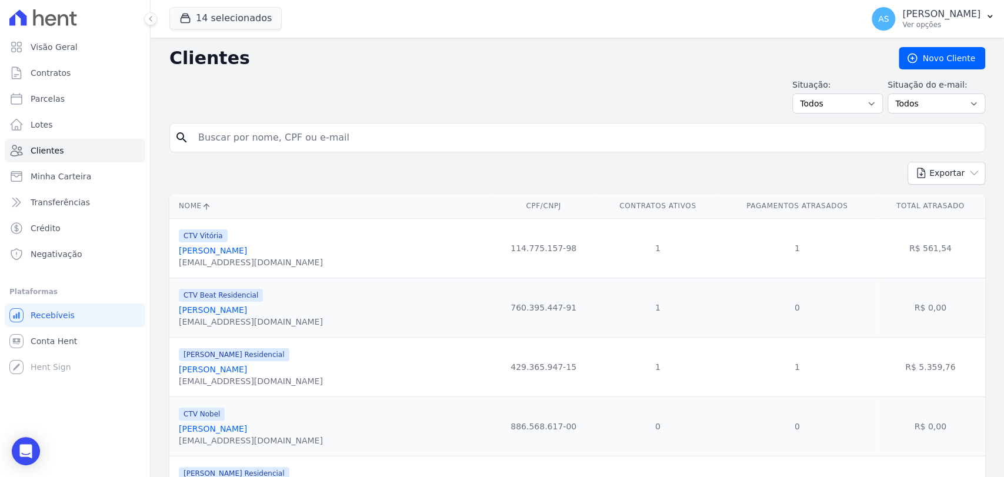
click at [239, 139] on input "search" at bounding box center [585, 138] width 789 height 24
paste input "Gustavo de Oliveira França da Silva"
type input "Gustavo de Oliveira França da Silva"
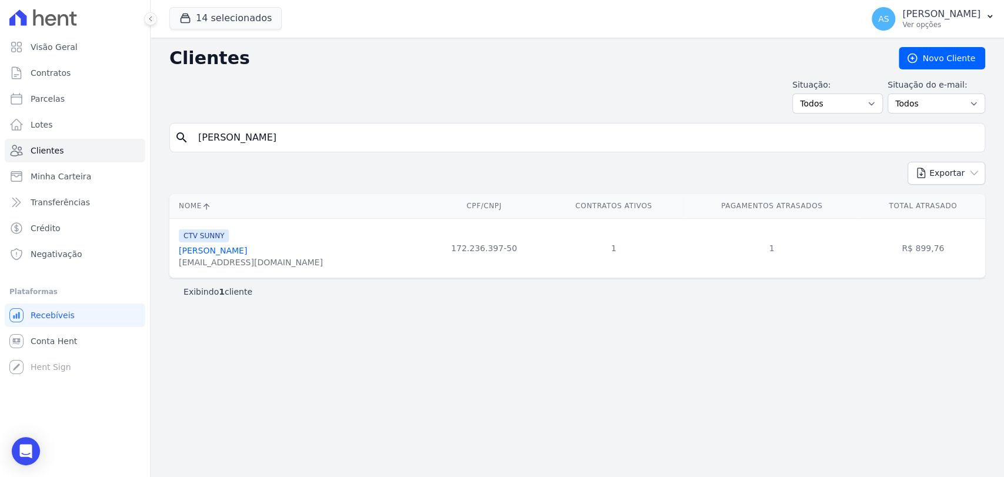
click at [247, 249] on link "Gustavo De Oliveira França Da Silva" at bounding box center [213, 250] width 68 height 9
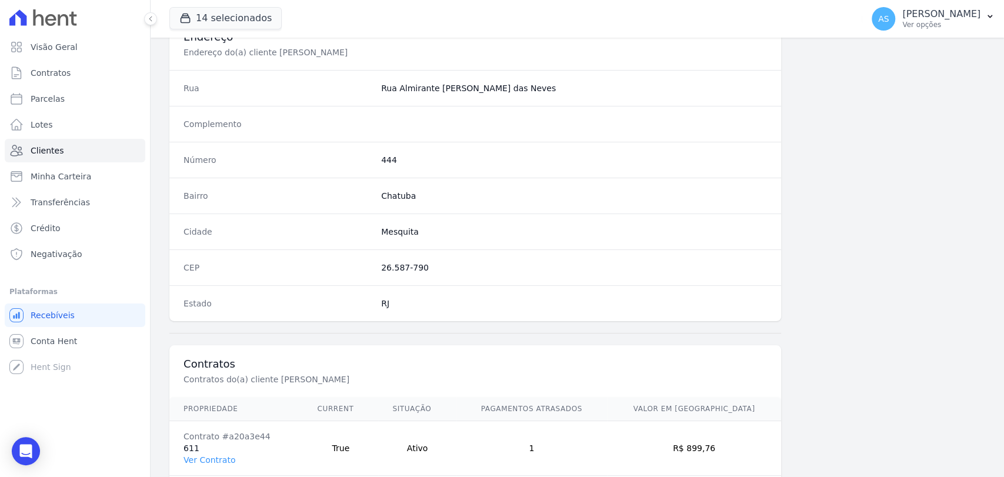
scroll to position [621, 0]
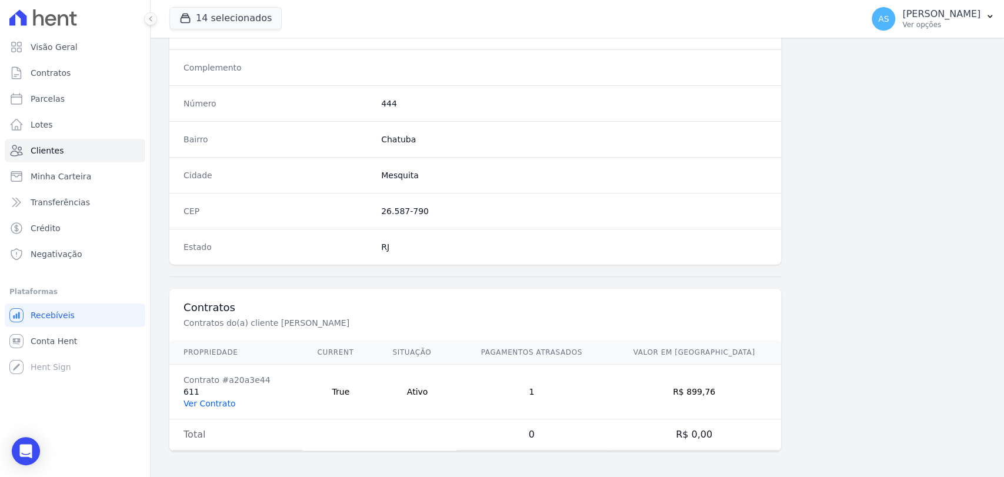
click at [191, 403] on link "Ver Contrato" at bounding box center [210, 403] width 52 height 9
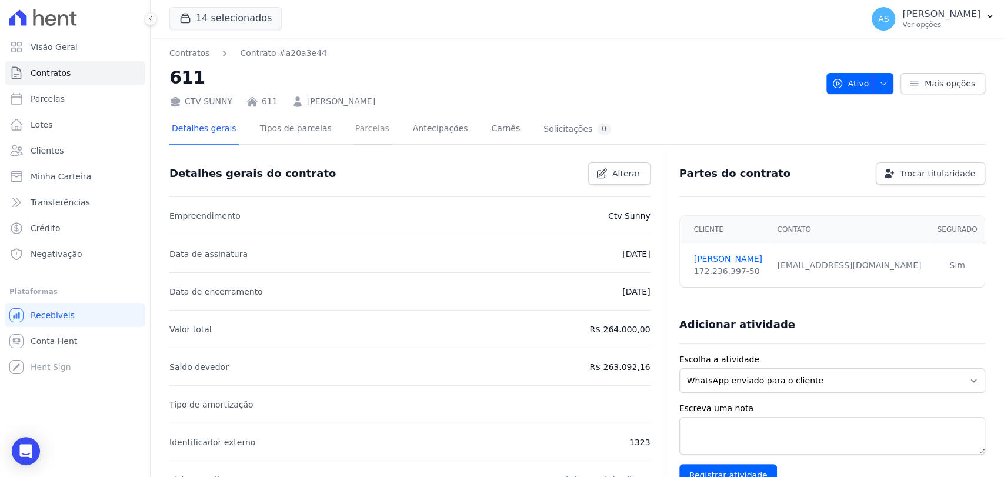
click at [353, 126] on link "Parcelas" at bounding box center [372, 129] width 39 height 31
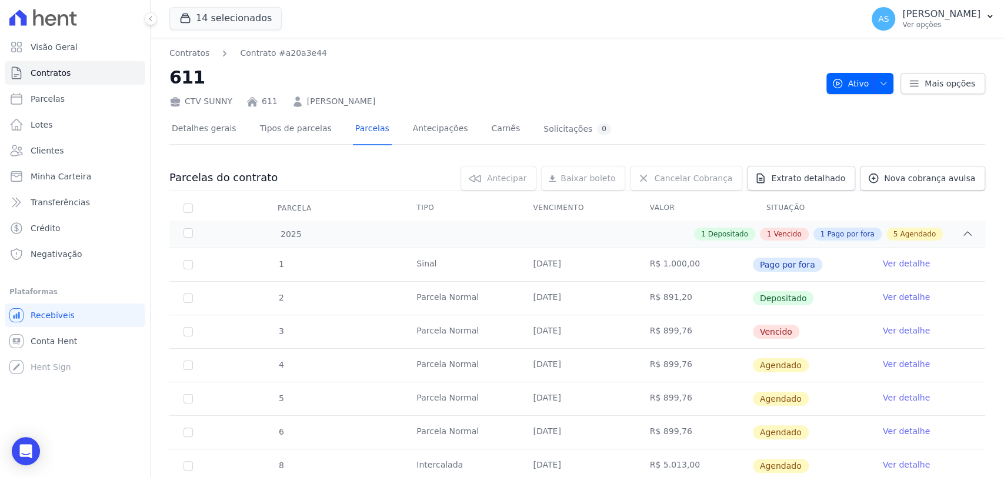
click at [375, 102] on link "Gustavo de Oliveira França da Silva" at bounding box center [341, 101] width 68 height 12
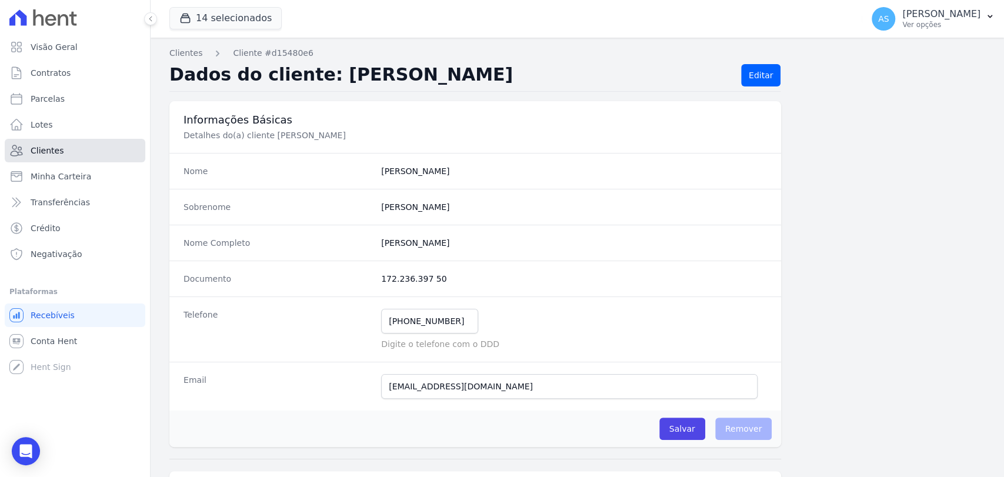
click at [44, 152] on span "Clientes" at bounding box center [47, 151] width 33 height 12
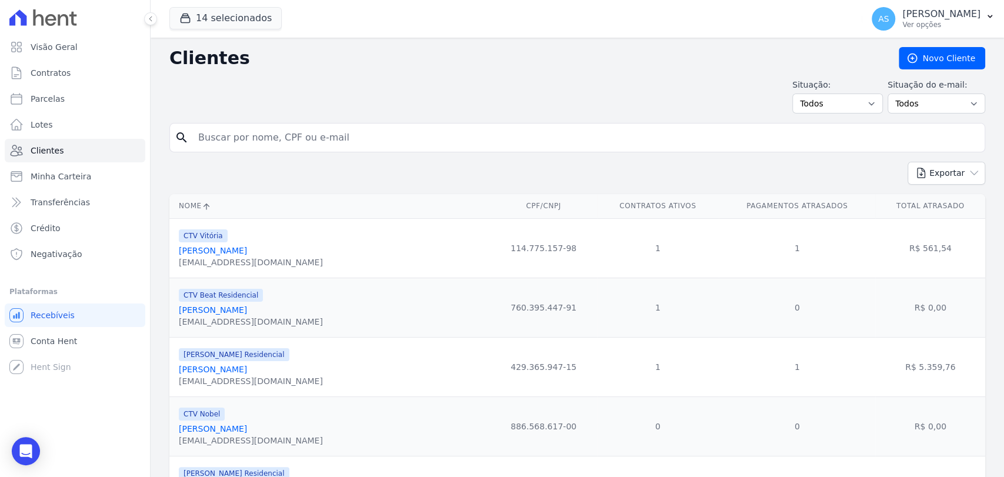
click at [264, 139] on input "search" at bounding box center [585, 138] width 789 height 24
paste input "Patricia Fernanda do Carmo Nogueira"
type input "Patricia Fernanda do Carmo Nogueira"
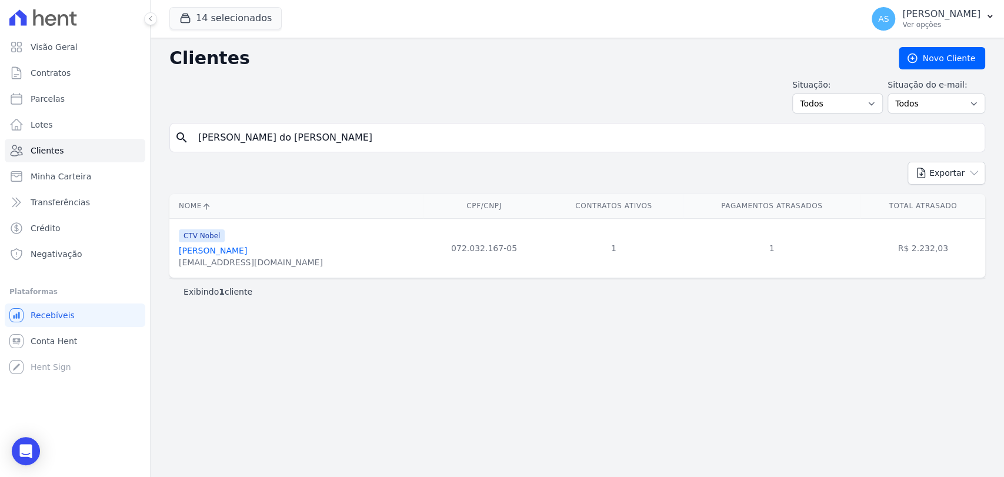
click at [217, 251] on link "Patricia Fernanda Do Carmo Nogueira" at bounding box center [213, 250] width 68 height 9
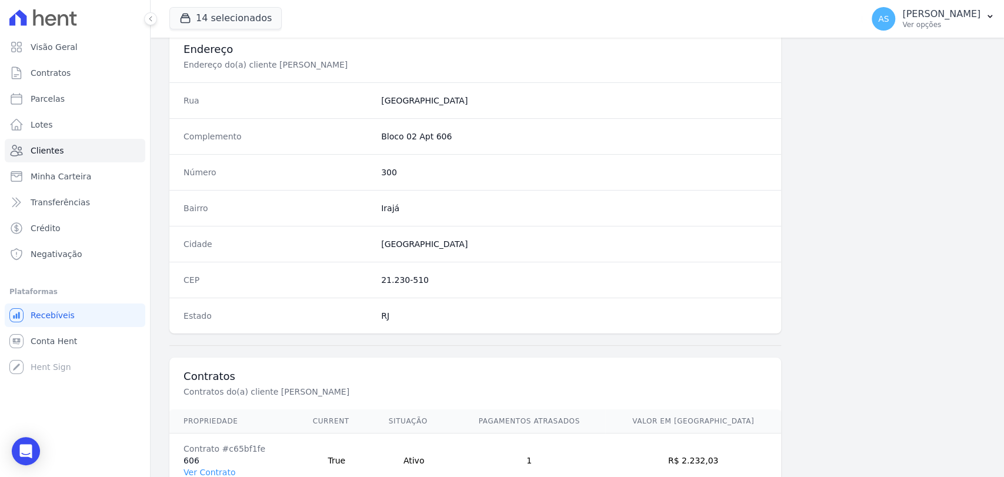
scroll to position [621, 0]
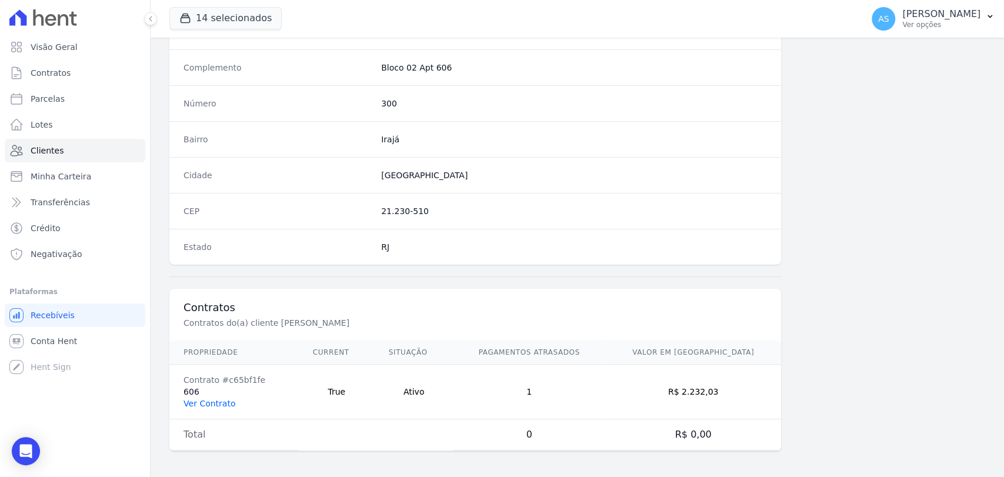
click at [220, 401] on link "Ver Contrato" at bounding box center [210, 403] width 52 height 9
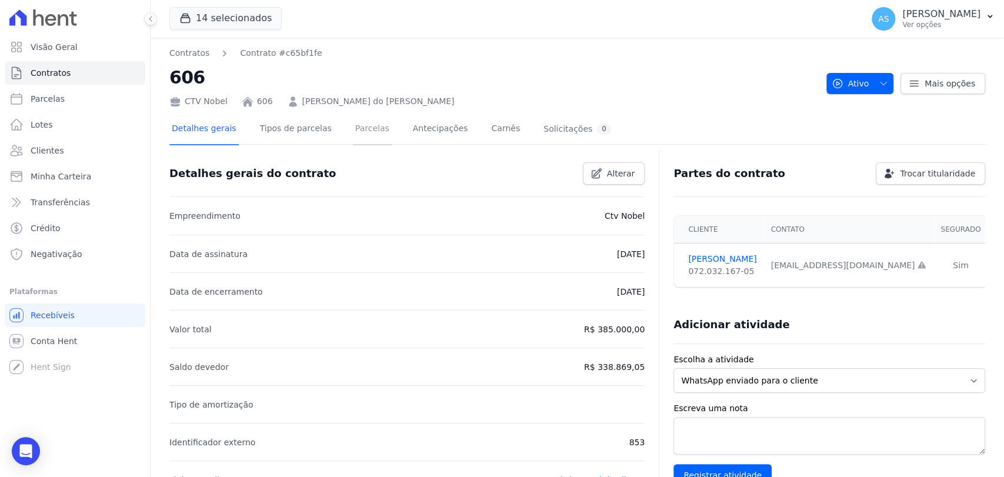
click at [353, 127] on link "Parcelas" at bounding box center [372, 129] width 39 height 31
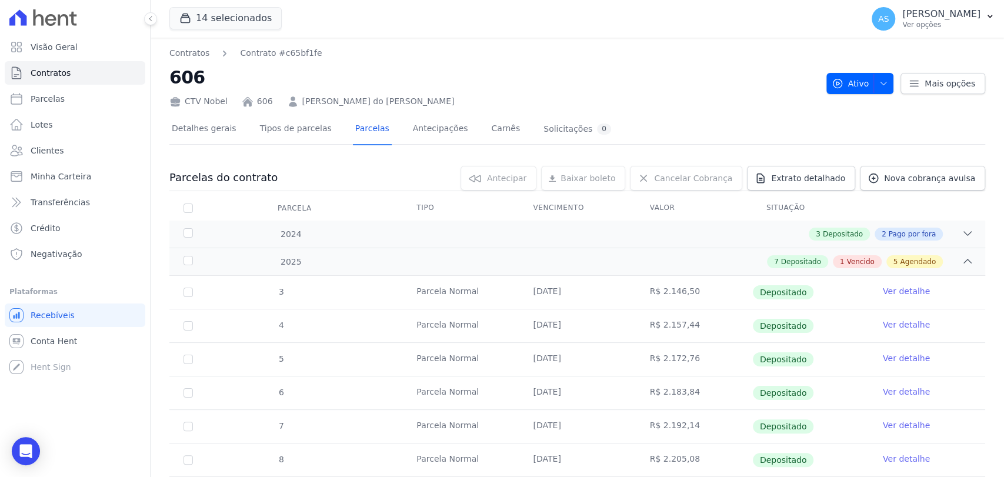
click at [387, 101] on link "Patricia Fernanda do Carmo Nogueira" at bounding box center [378, 101] width 152 height 12
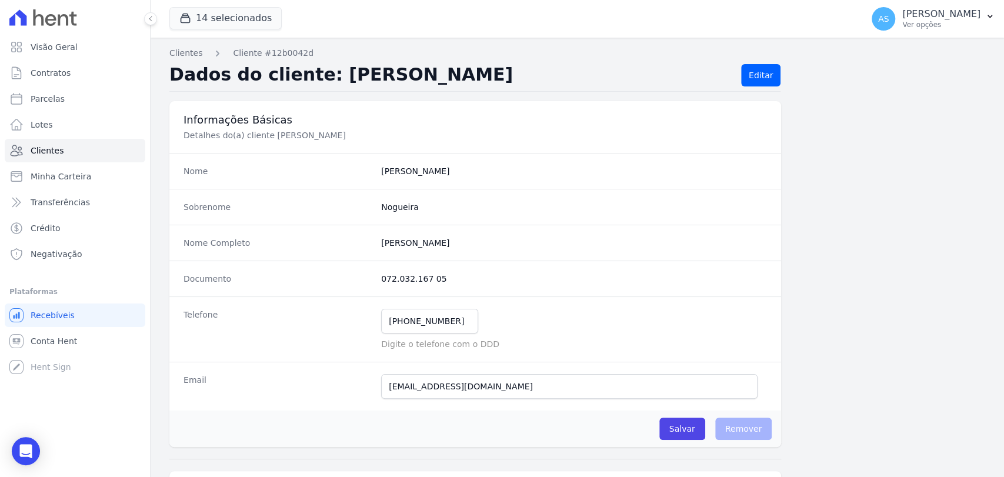
scroll to position [327, 0]
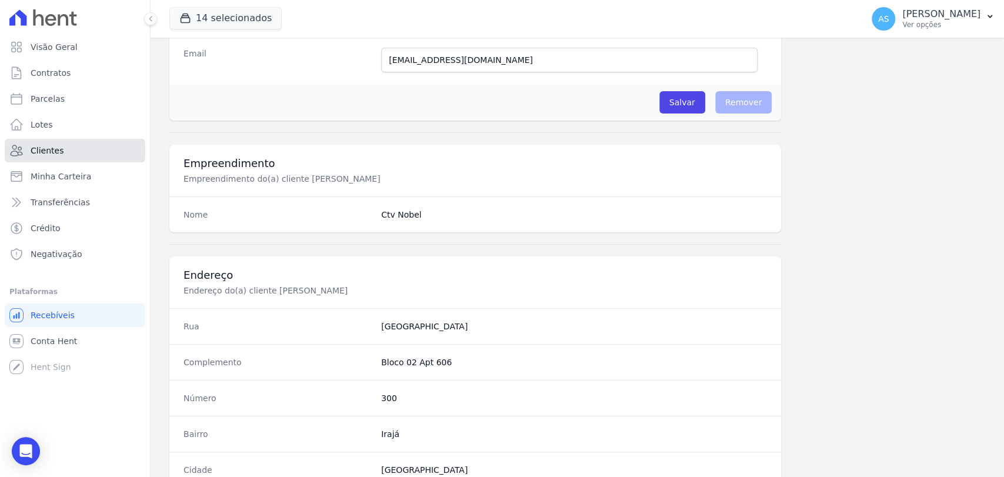
click at [47, 152] on span "Clientes" at bounding box center [47, 151] width 33 height 12
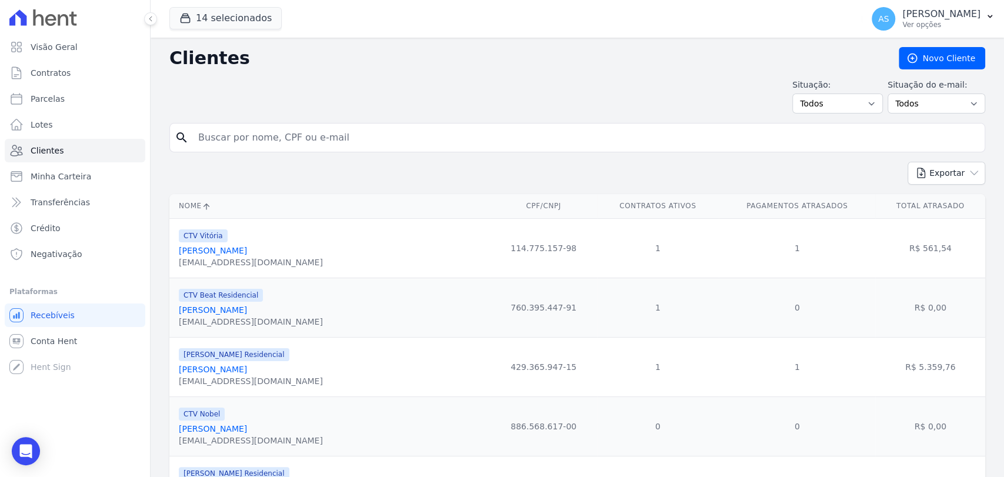
click at [221, 142] on input "search" at bounding box center [585, 138] width 789 height 24
paste input "Rafael de Salles Pinheiro"
type input "Rafael de Salles Pinheiro"
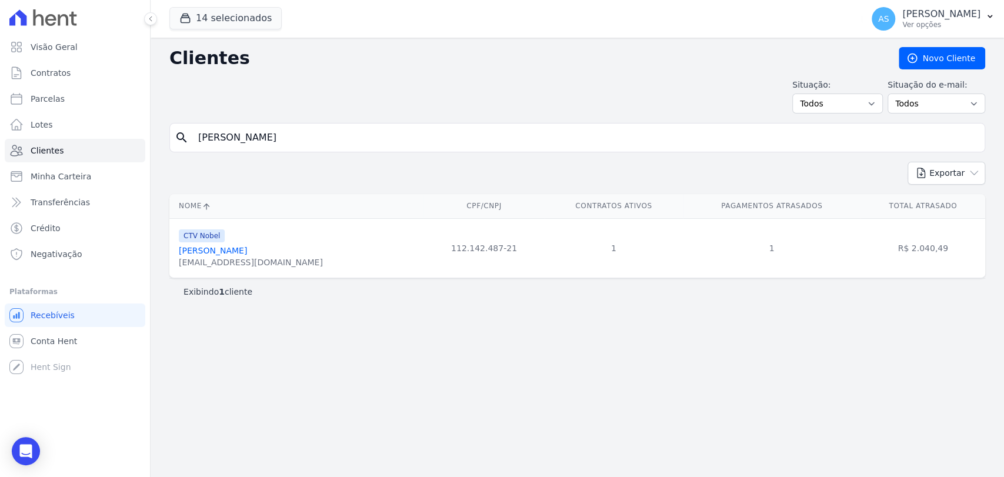
click at [247, 248] on link "Rafael De Salles Pinheiro" at bounding box center [213, 250] width 68 height 9
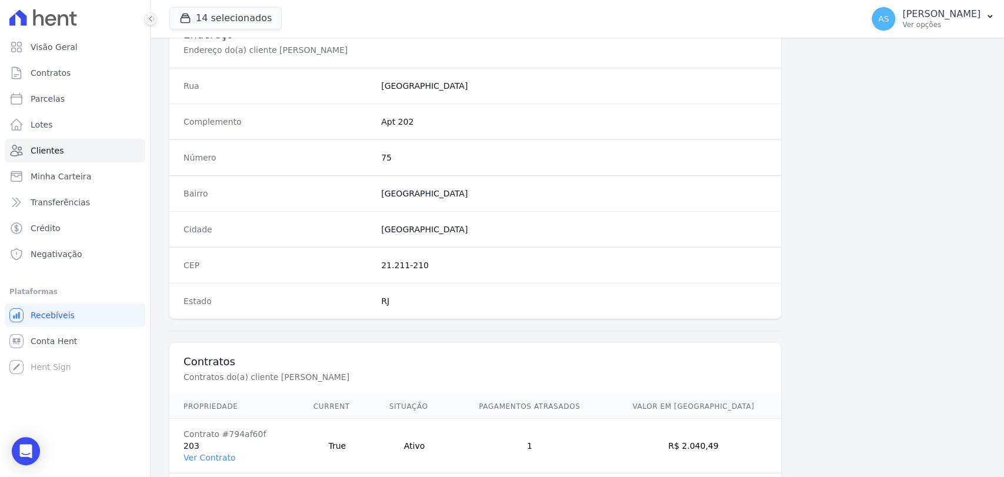
scroll to position [621, 0]
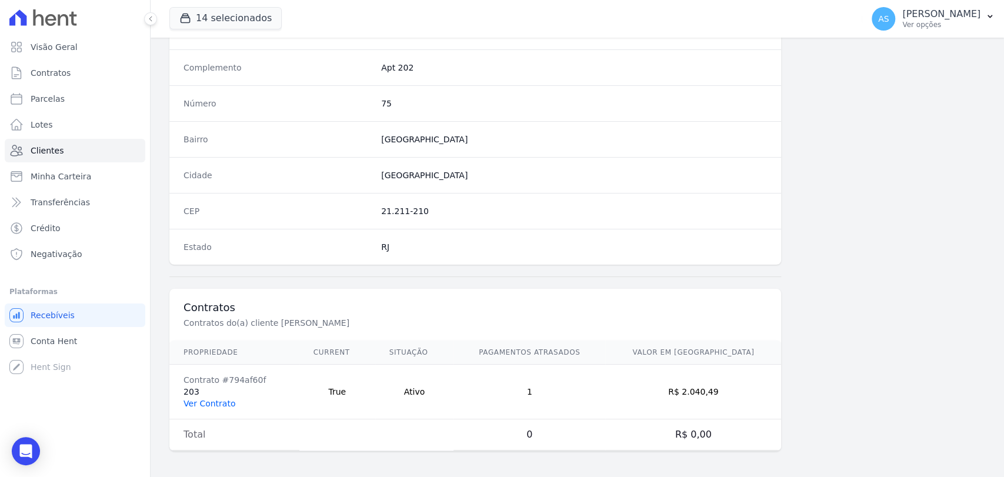
click at [186, 400] on link "Ver Contrato" at bounding box center [210, 403] width 52 height 9
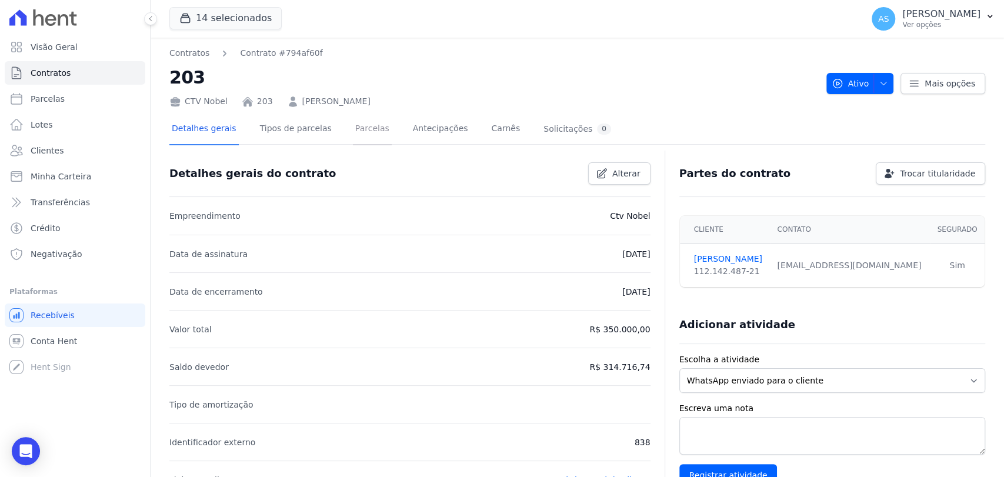
click at [356, 129] on link "Parcelas" at bounding box center [372, 129] width 39 height 31
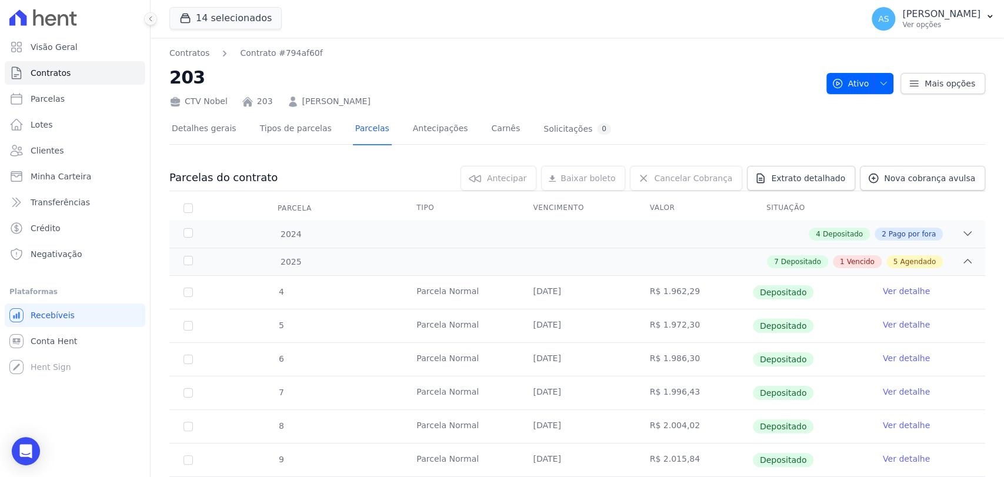
click at [346, 103] on link "Rafael de Salles Pinheiro" at bounding box center [336, 101] width 68 height 12
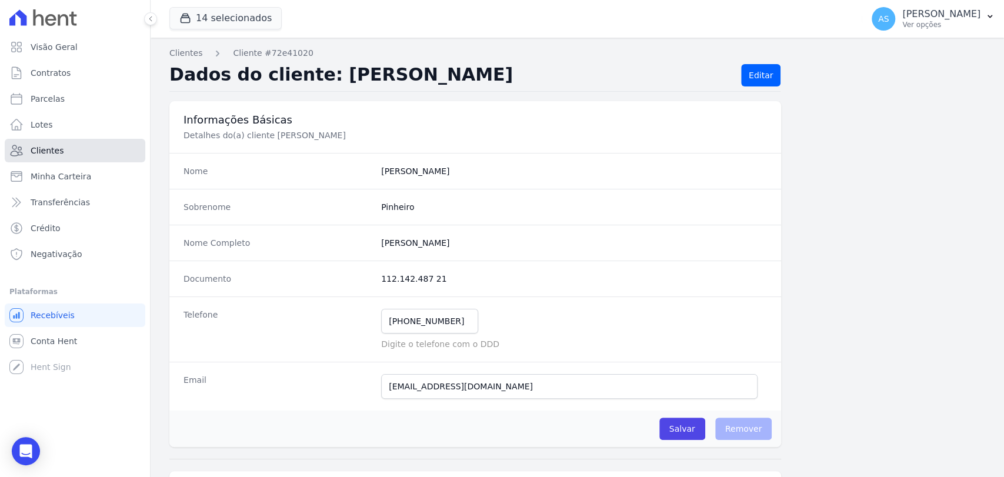
click at [48, 153] on span "Clientes" at bounding box center [47, 151] width 33 height 12
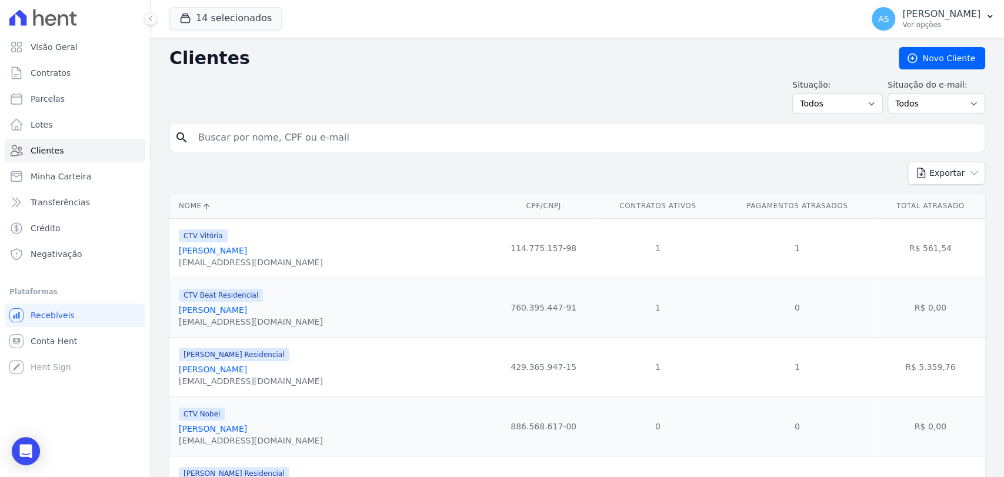
click at [270, 139] on input "search" at bounding box center [585, 138] width 789 height 24
paste input "Pedro Henryque Souza de Medeiros"
click at [270, 139] on input "Pedro Henryque Souza de Medeiros" at bounding box center [585, 138] width 789 height 24
type input "Pedro Henryque Souza de Medeiros"
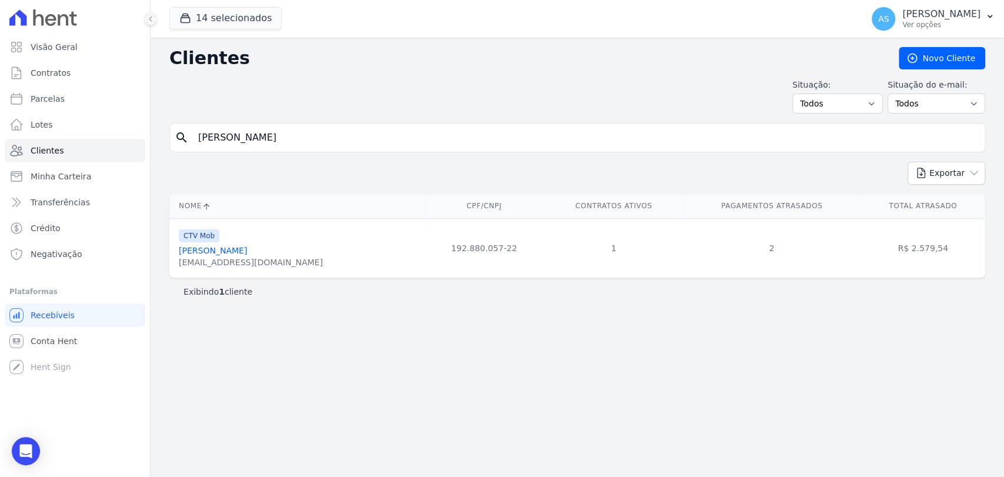
click at [240, 249] on link "Pedro Henryque Souza De Medeiros" at bounding box center [213, 250] width 68 height 9
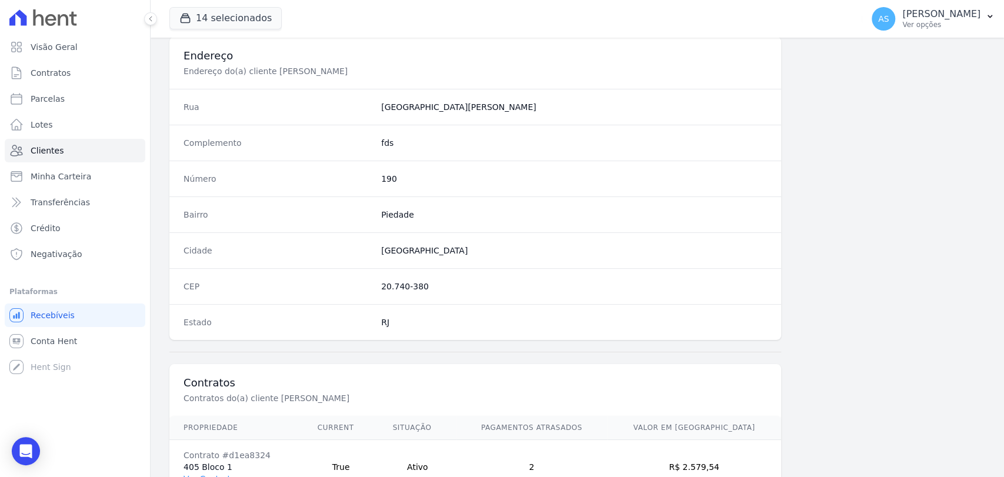
scroll to position [621, 0]
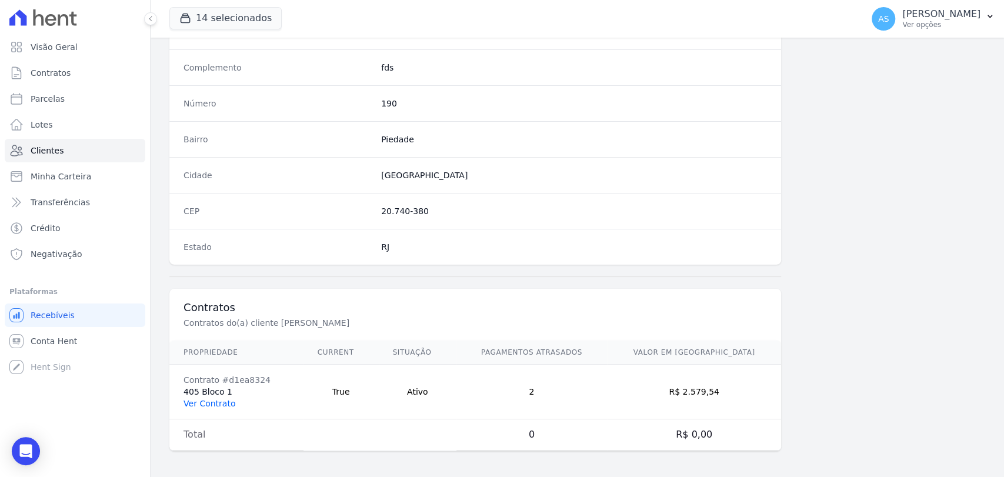
click at [201, 401] on link "Ver Contrato" at bounding box center [210, 403] width 52 height 9
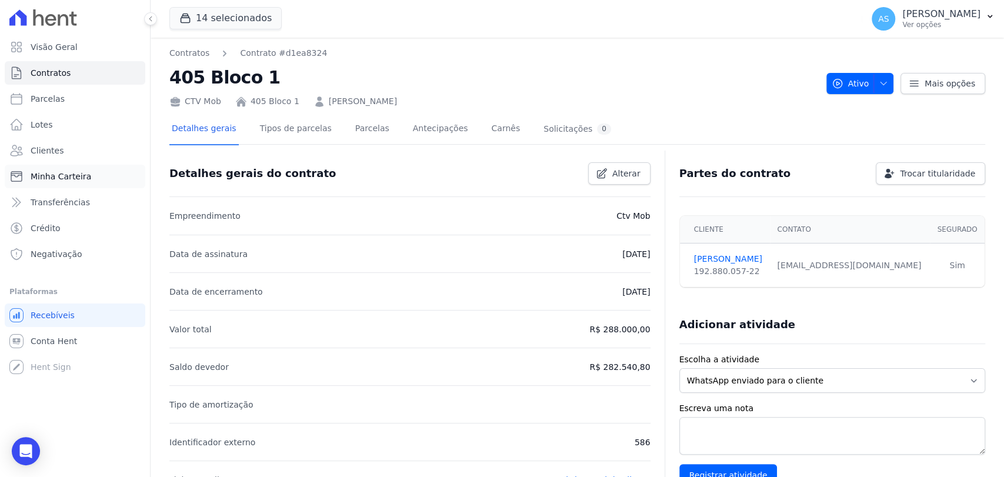
click at [52, 172] on span "Minha Carteira" at bounding box center [61, 177] width 61 height 12
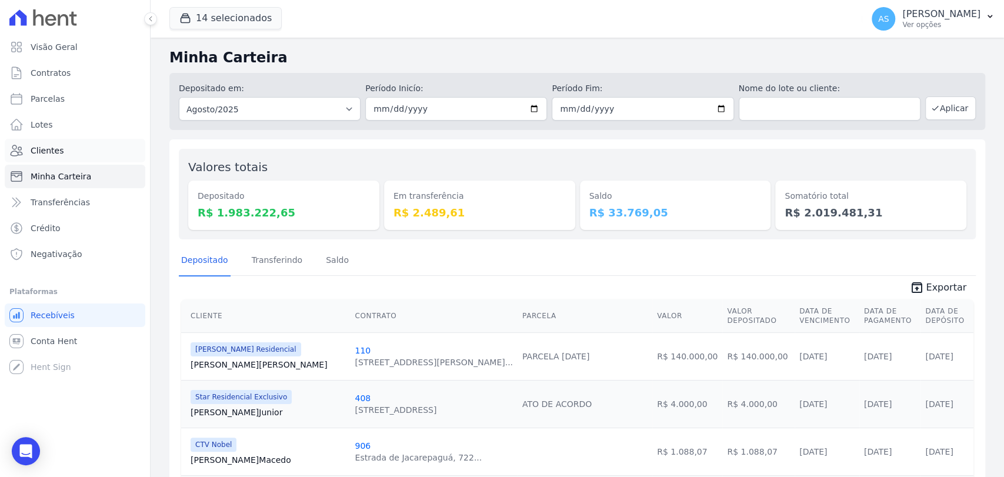
click at [47, 154] on span "Clientes" at bounding box center [47, 151] width 33 height 12
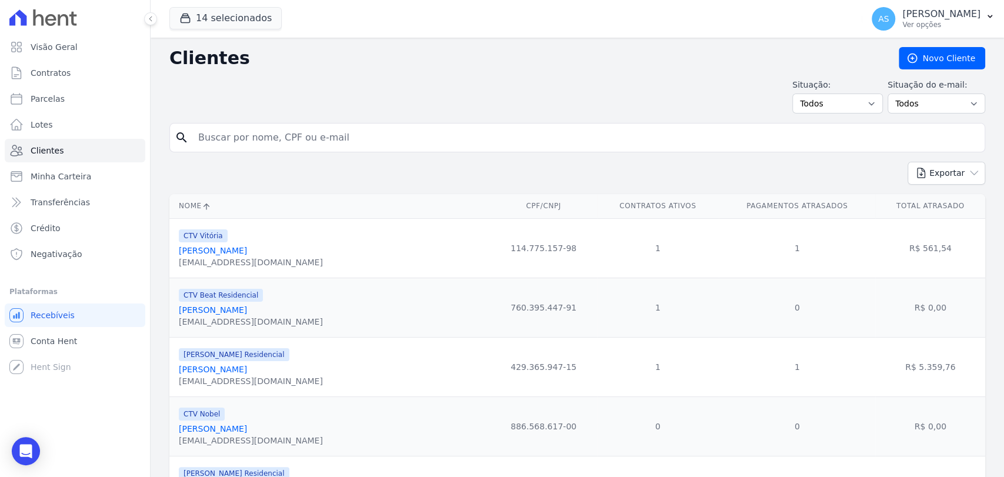
click at [275, 138] on input "search" at bounding box center [585, 138] width 789 height 24
paste input "Bruno de Souza Dantas da Silva"
type input "Bruno de Souza Dantas da Silva"
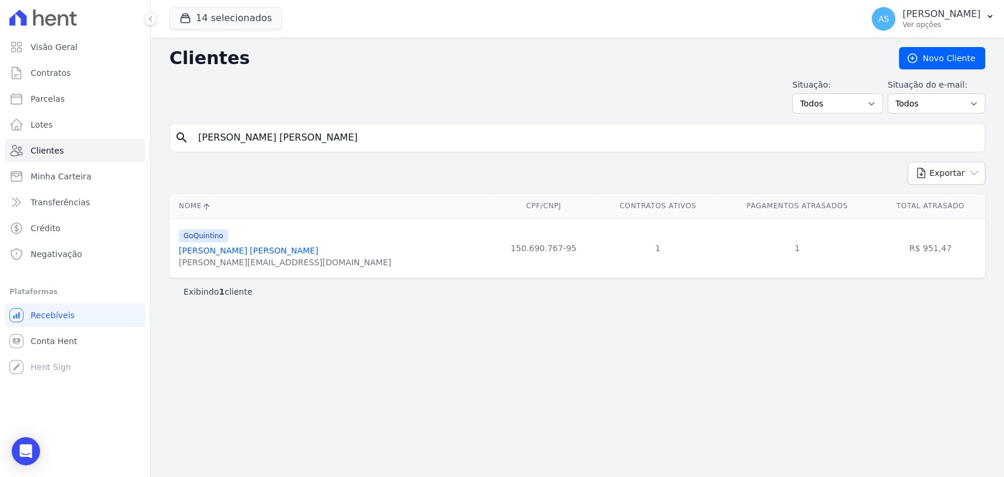
click at [247, 252] on link "Bruno De Souza Dantas Da Silva" at bounding box center [248, 250] width 139 height 9
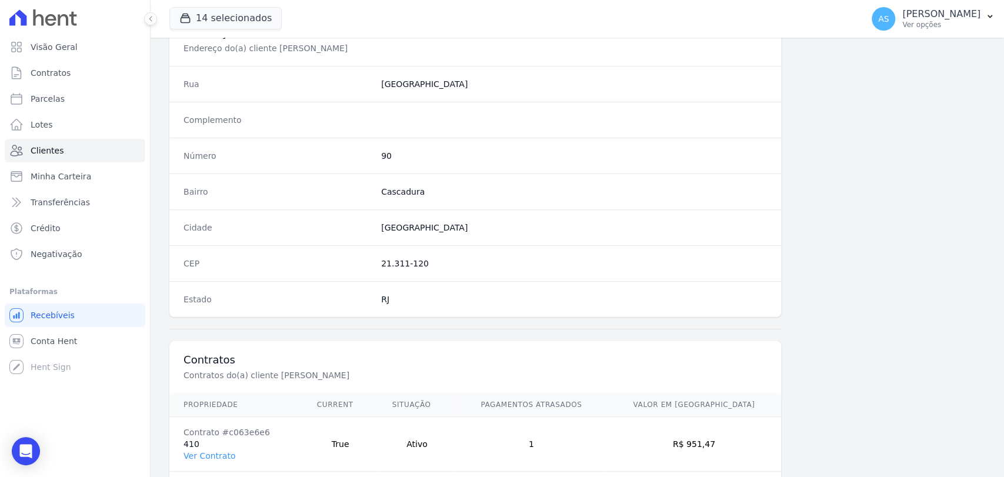
scroll to position [621, 0]
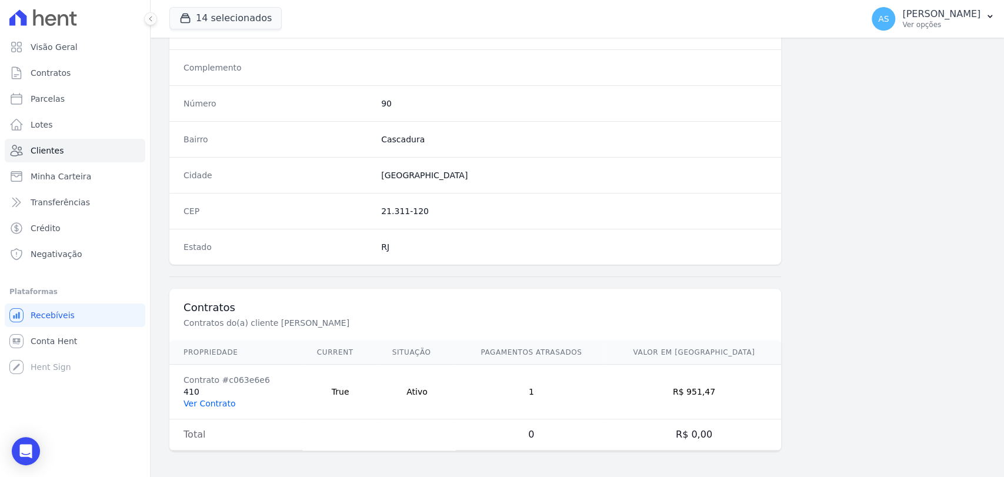
click at [221, 402] on link "Ver Contrato" at bounding box center [210, 403] width 52 height 9
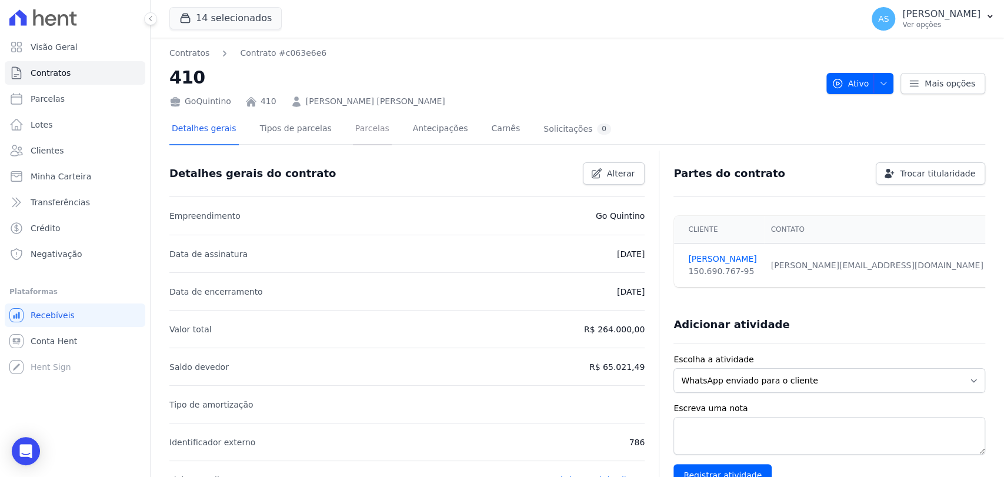
click at [365, 131] on link "Parcelas" at bounding box center [372, 129] width 39 height 31
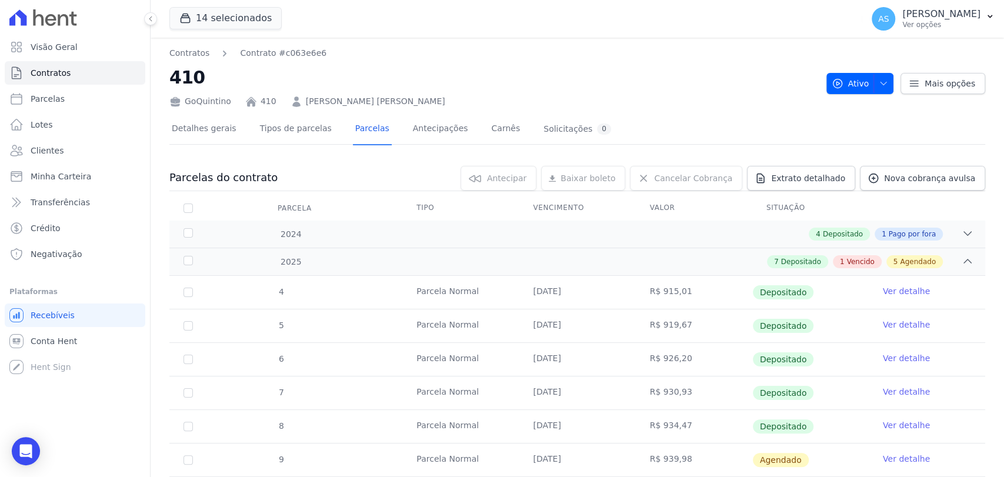
click at [364, 98] on link "Bruno de Souza Dantas da Silva" at bounding box center [375, 101] width 139 height 12
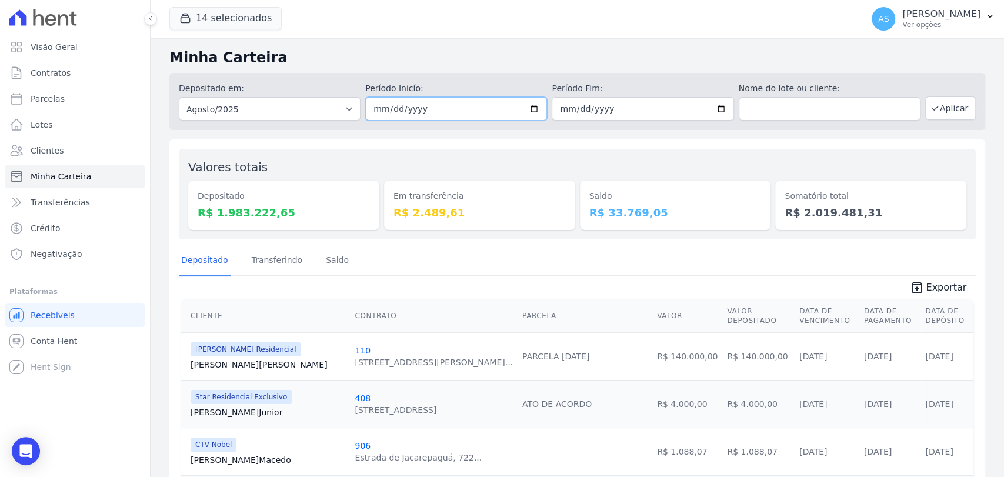
click at [530, 106] on input "[DATE]" at bounding box center [456, 109] width 182 height 24
type input "[DATE]"
click at [714, 106] on input "[DATE]" at bounding box center [643, 109] width 182 height 24
type input "[DATE]"
click at [942, 109] on button "Aplicar" at bounding box center [951, 109] width 51 height 24
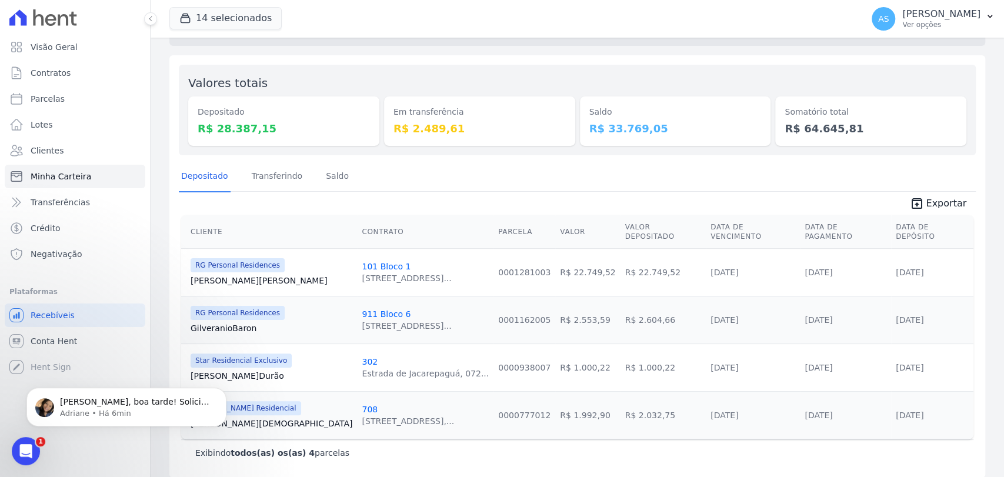
drag, startPoint x: 22, startPoint y: 890, endPoint x: 12, endPoint y: 452, distance: 437.3
click at [12, 452] on div "Abrir mensagem da Intercom" at bounding box center [25, 451] width 39 height 39
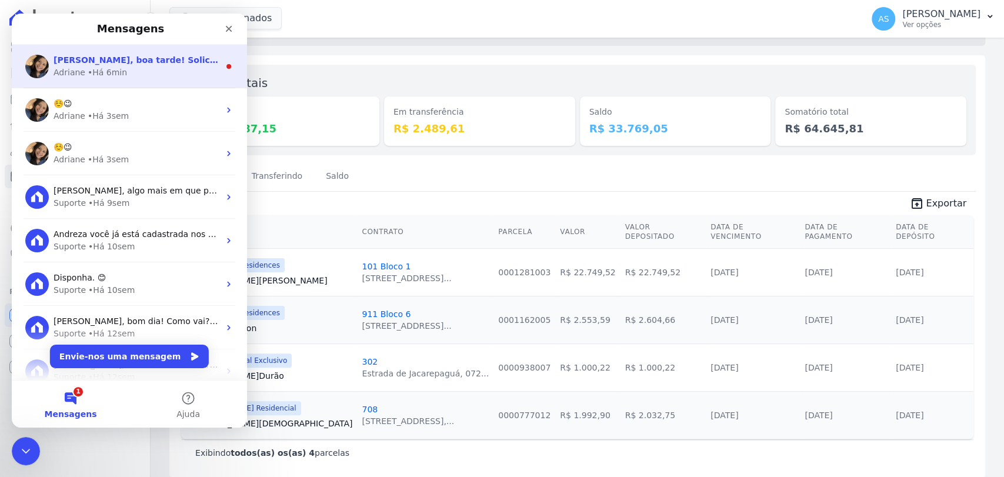
click at [152, 63] on span "[PERSON_NAME], boa tarde! Solicitei o descarte das canceladas. ; )" at bounding box center [210, 59] width 313 height 9
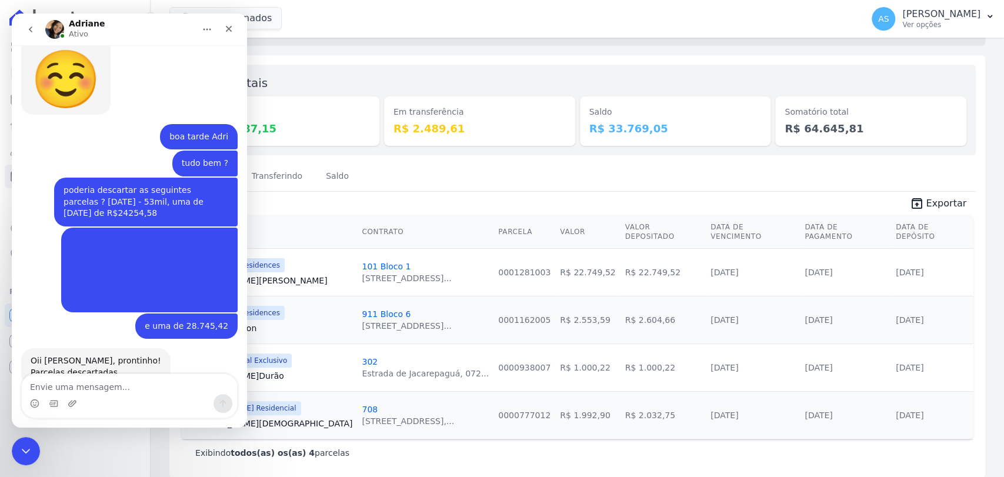
scroll to position [10157, 0]
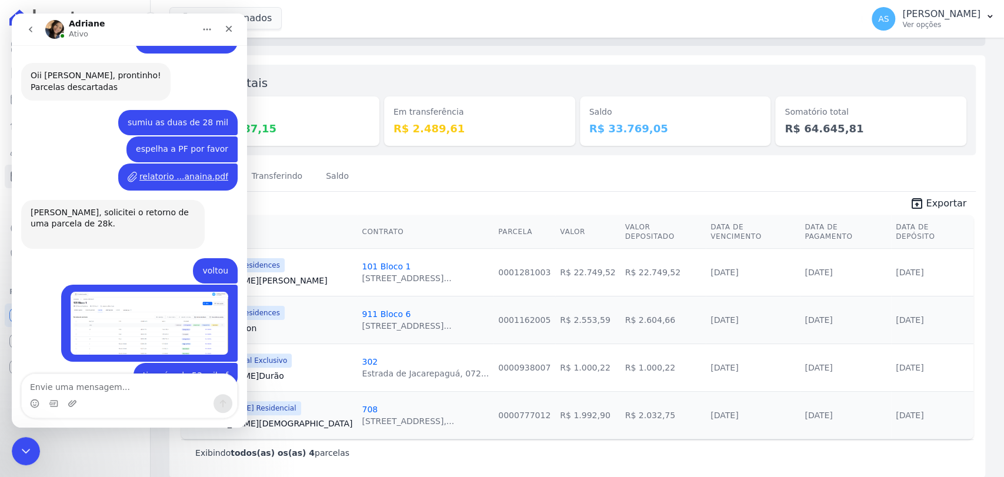
click at [24, 446] on icon "Fechar mensagem da Intercom" at bounding box center [26, 451] width 14 height 14
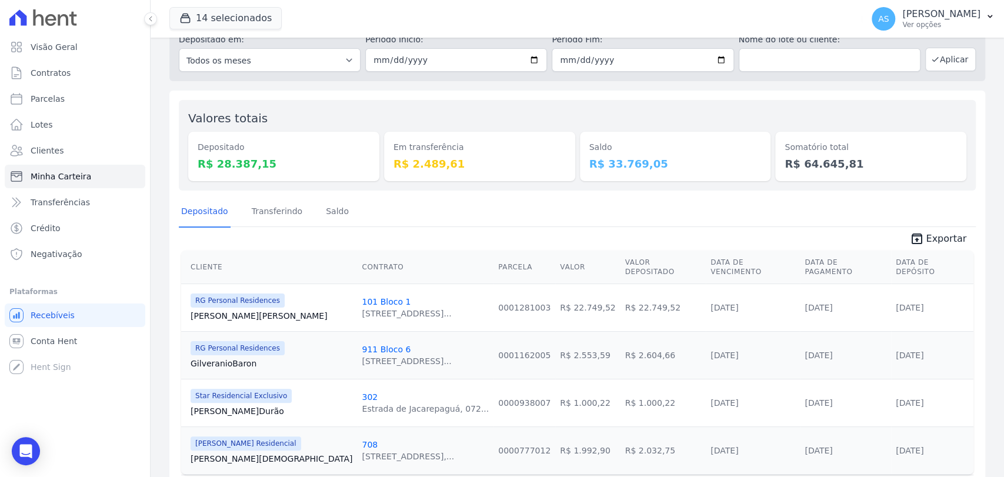
scroll to position [84, 0]
